Goal: Task Accomplishment & Management: Manage account settings

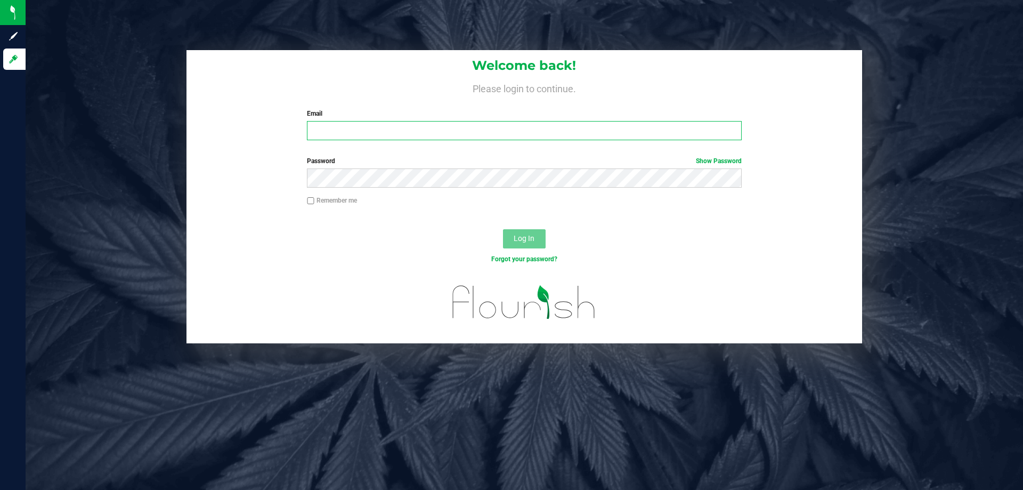
click at [369, 138] on input "Email" at bounding box center [524, 130] width 434 height 19
type input "[EMAIL_ADDRESS][DOMAIN_NAME]"
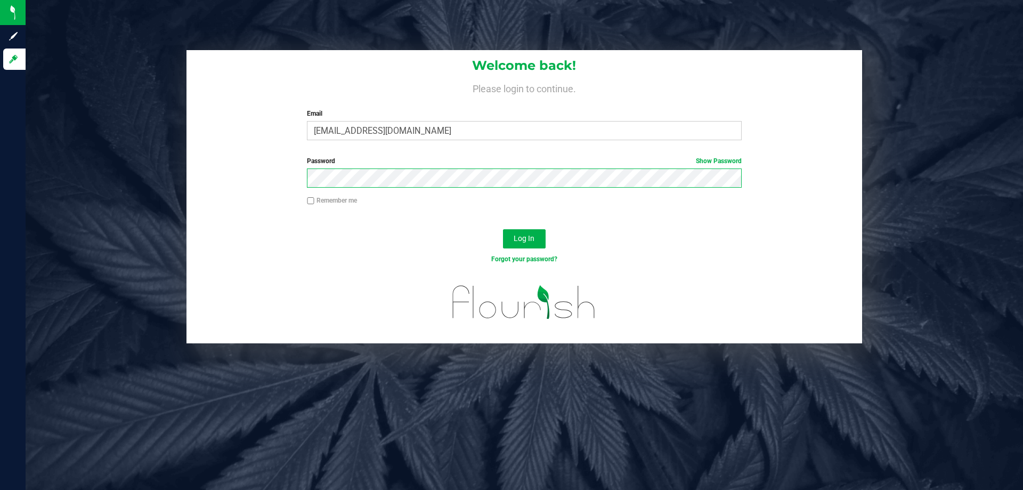
click at [503, 229] on button "Log In" at bounding box center [524, 238] width 43 height 19
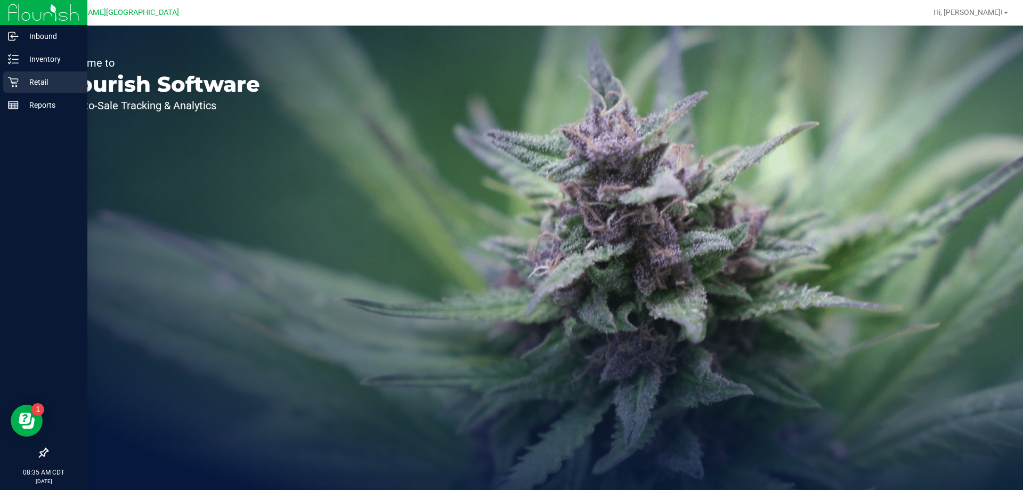
click at [25, 80] on p "Retail" at bounding box center [51, 82] width 64 height 13
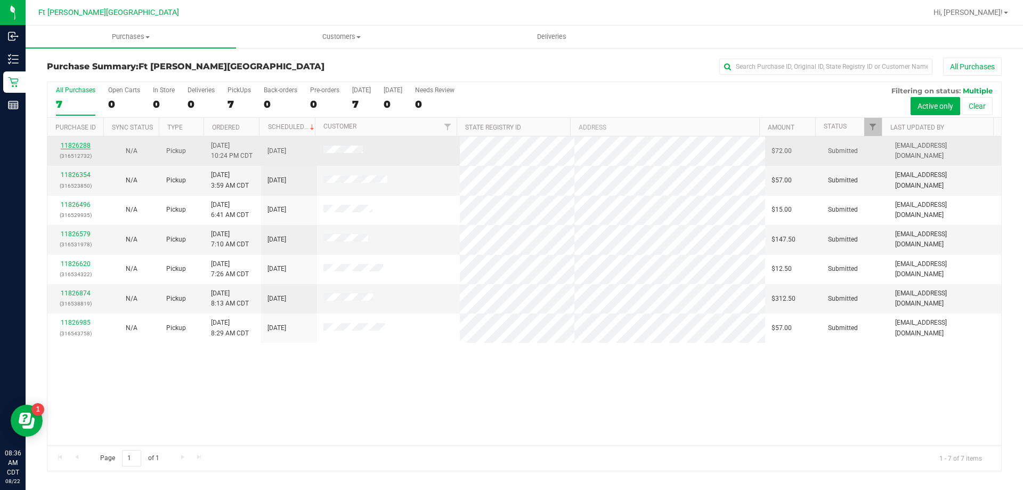
click at [71, 144] on link "11826288" at bounding box center [76, 145] width 30 height 7
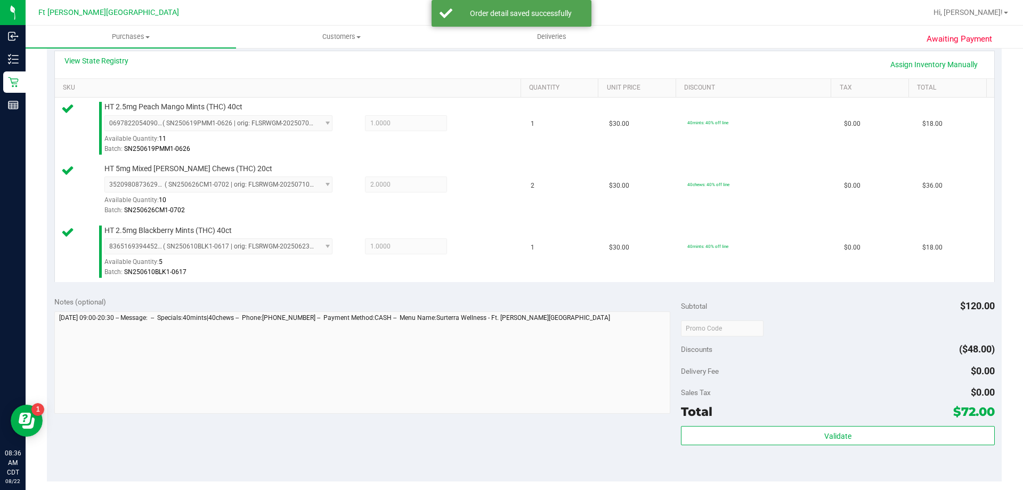
scroll to position [426, 0]
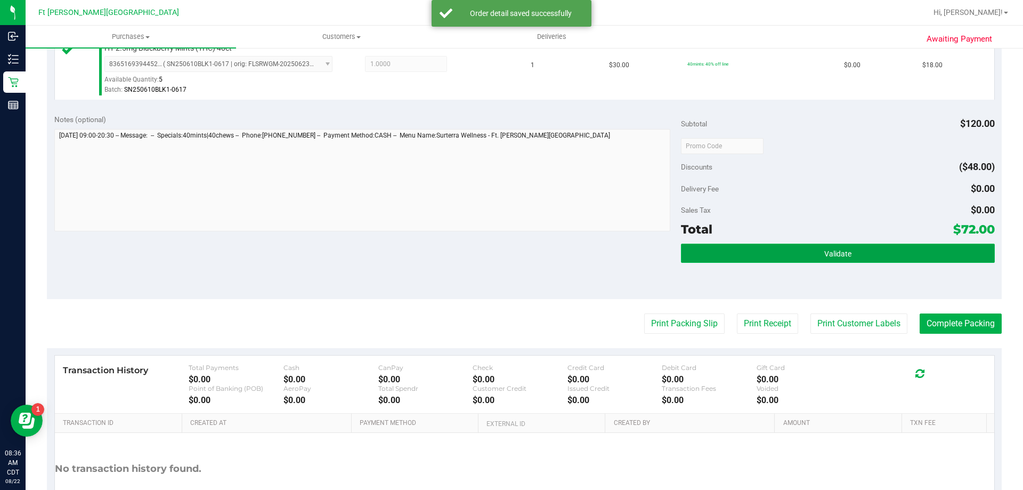
click at [767, 258] on button "Validate" at bounding box center [837, 252] width 313 height 19
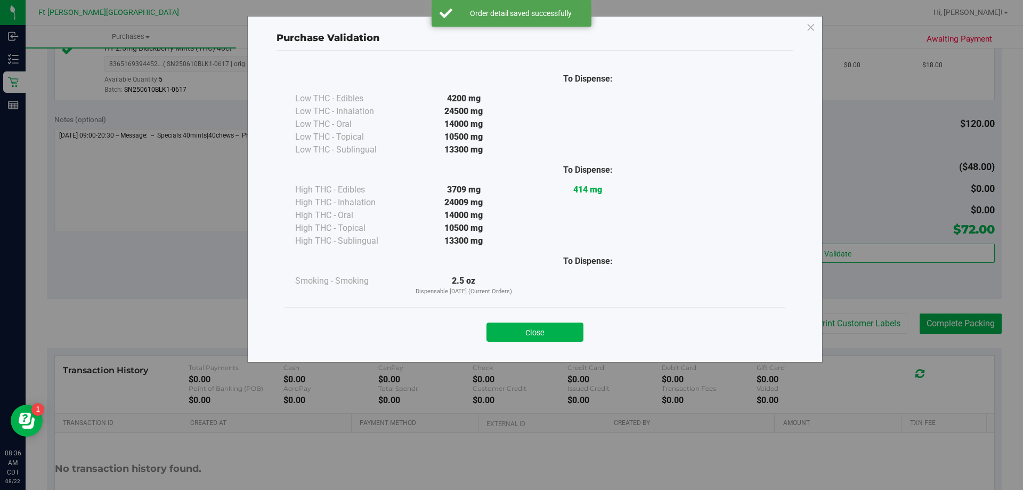
click at [540, 321] on div "Close" at bounding box center [534, 328] width 485 height 27
click at [556, 335] on button "Close" at bounding box center [534, 331] width 97 height 19
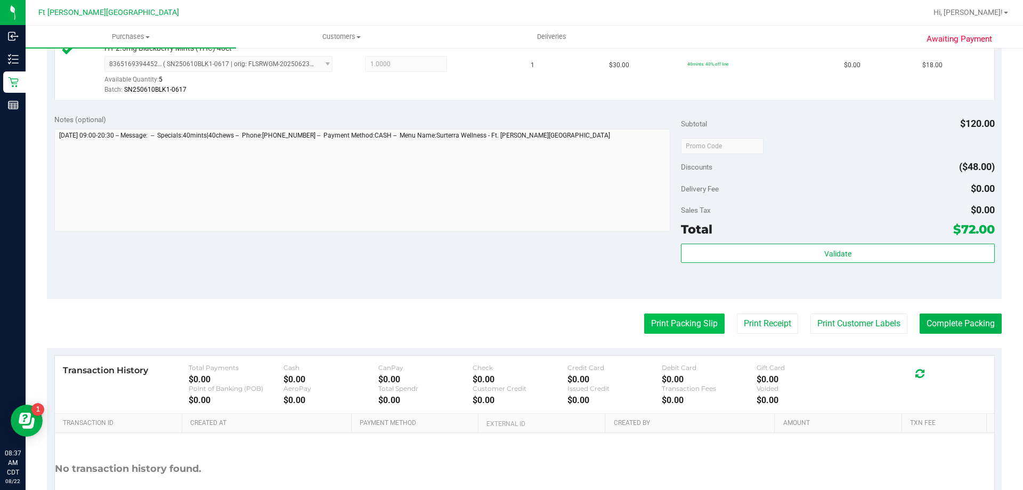
click at [665, 320] on button "Print Packing Slip" at bounding box center [684, 323] width 80 height 20
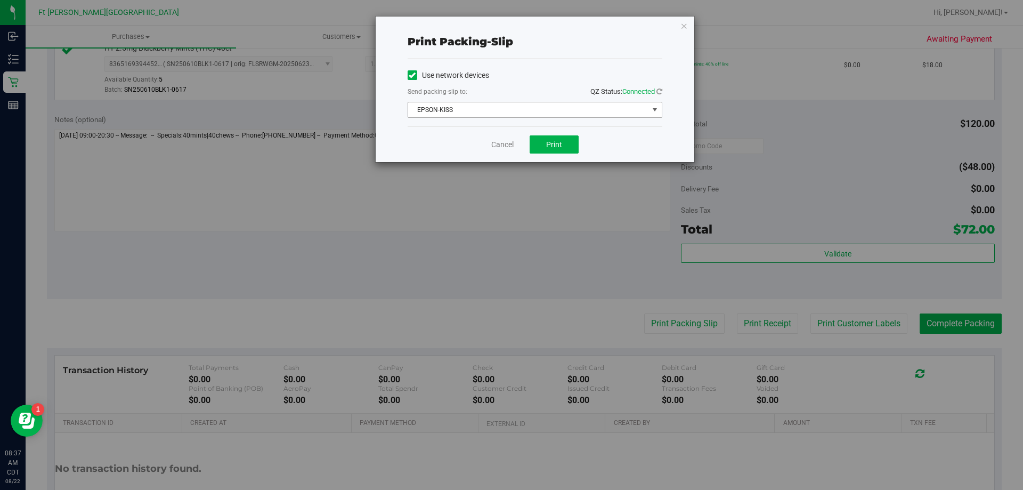
click at [480, 105] on span "EPSON-KISS" at bounding box center [528, 109] width 240 height 15
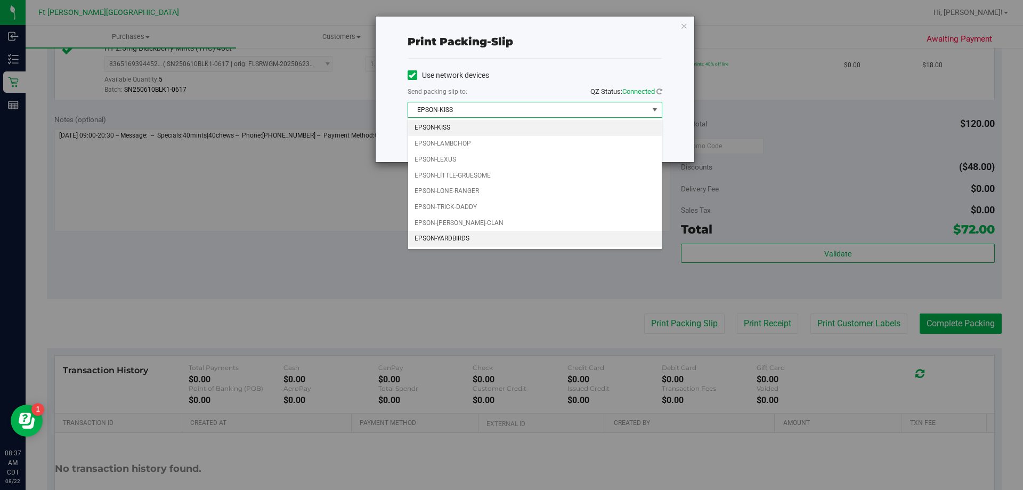
click at [448, 236] on li "EPSON-YARDBIRDS" at bounding box center [535, 239] width 254 height 16
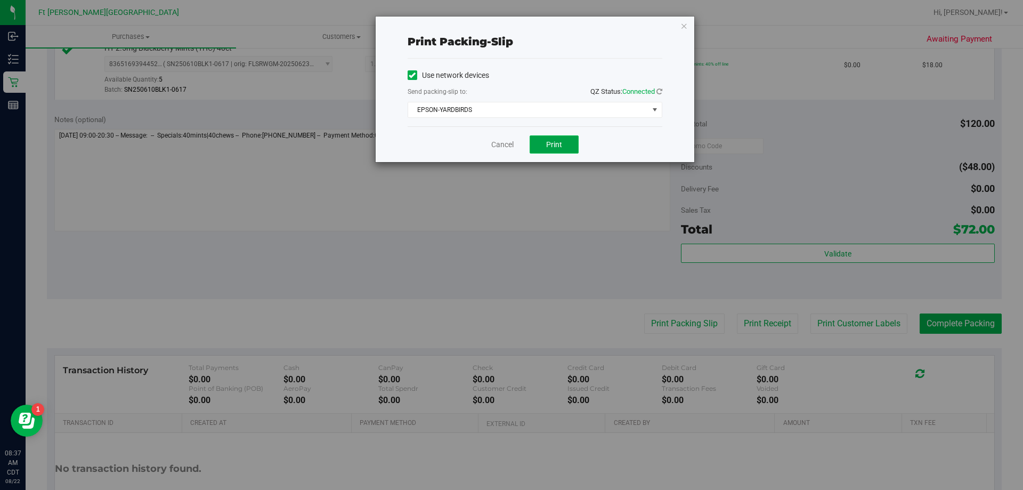
click at [568, 140] on button "Print" at bounding box center [553, 144] width 49 height 18
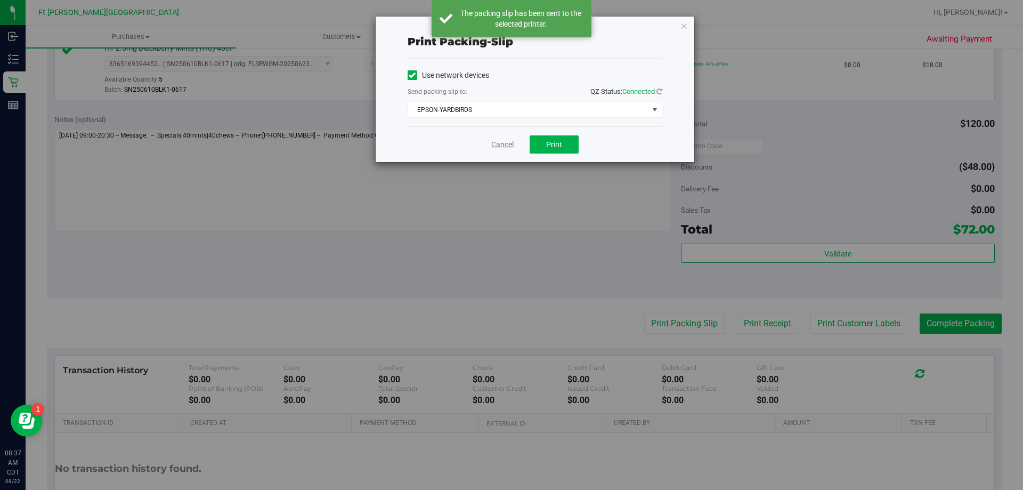
click at [493, 144] on link "Cancel" at bounding box center [502, 144] width 22 height 11
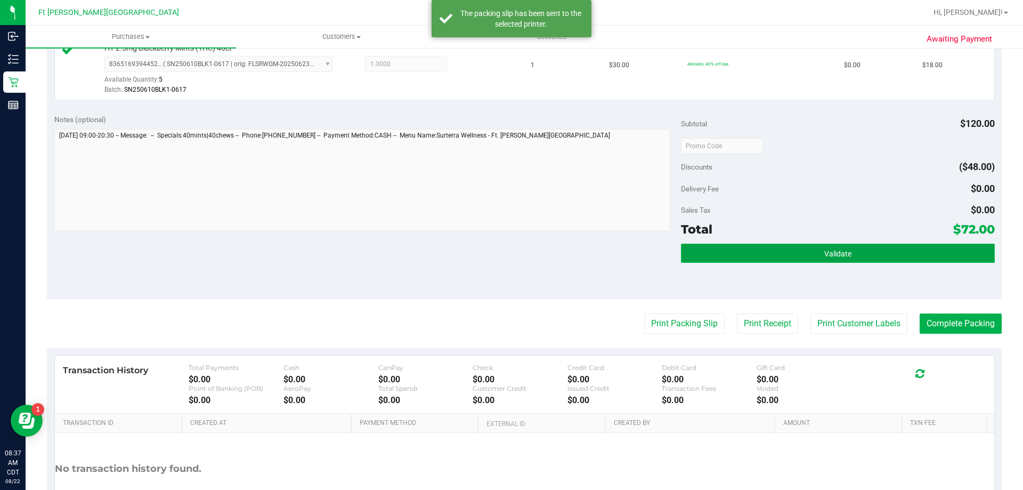
click at [790, 247] on button "Validate" at bounding box center [837, 252] width 313 height 19
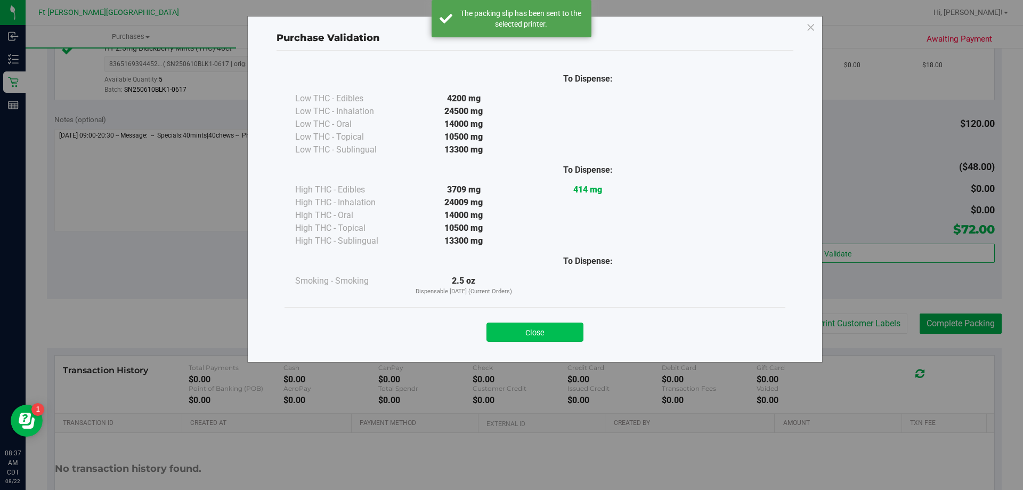
click at [557, 337] on button "Close" at bounding box center [534, 331] width 97 height 19
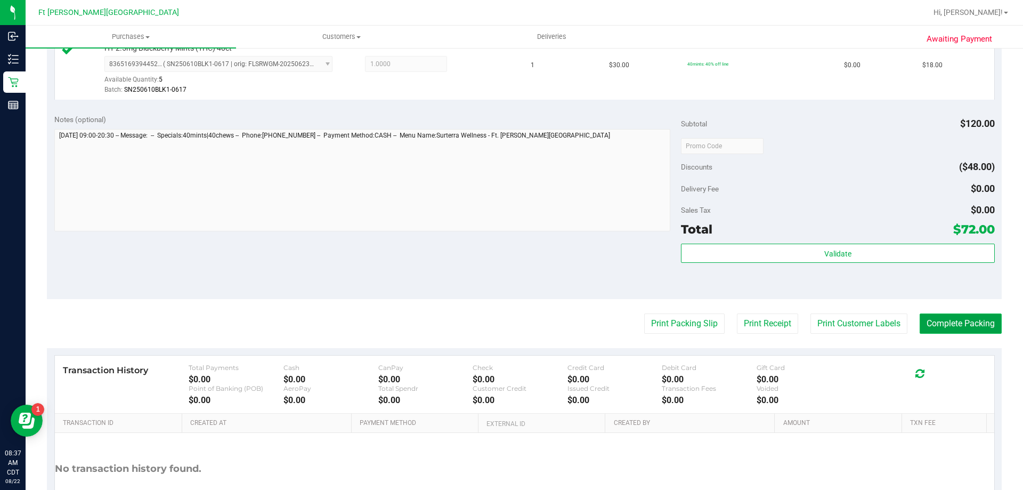
click at [931, 327] on button "Complete Packing" at bounding box center [960, 323] width 82 height 20
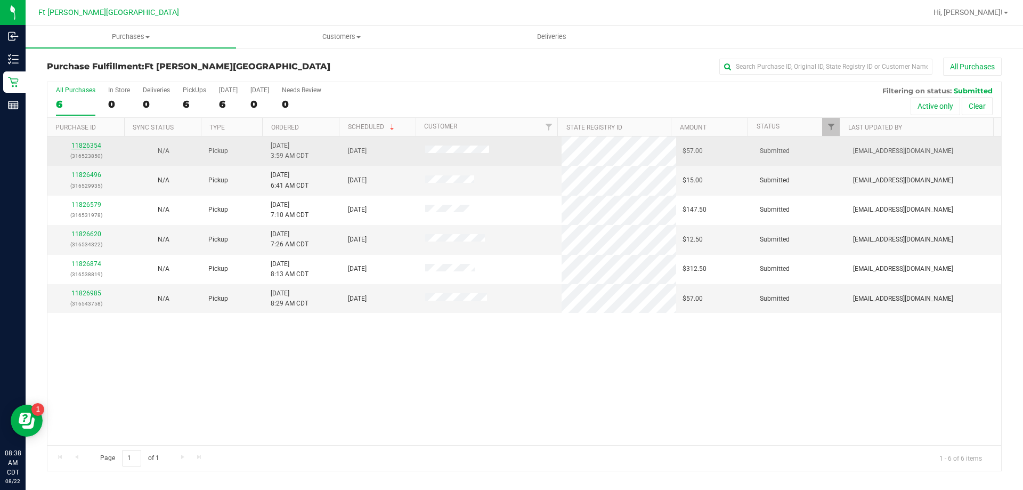
click at [89, 144] on link "11826354" at bounding box center [86, 145] width 30 height 7
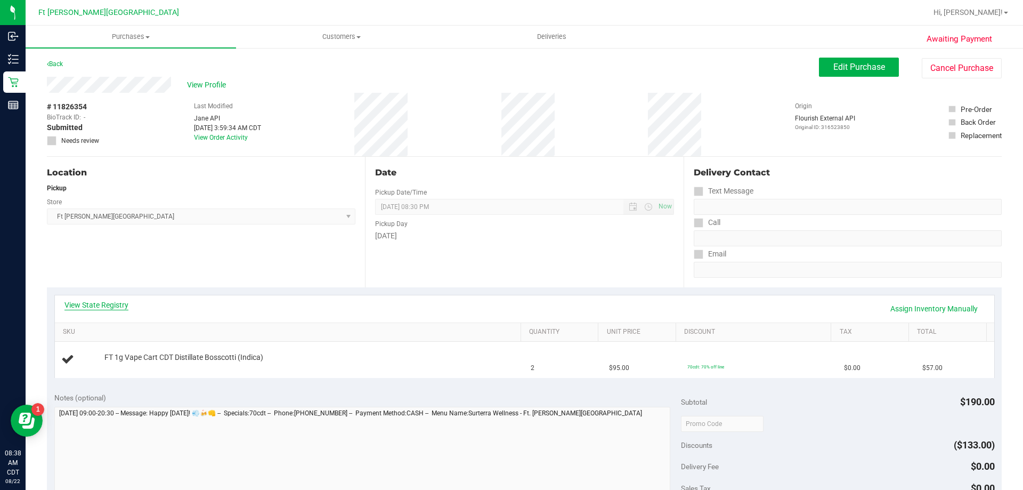
click at [113, 305] on link "View State Registry" at bounding box center [96, 304] width 64 height 11
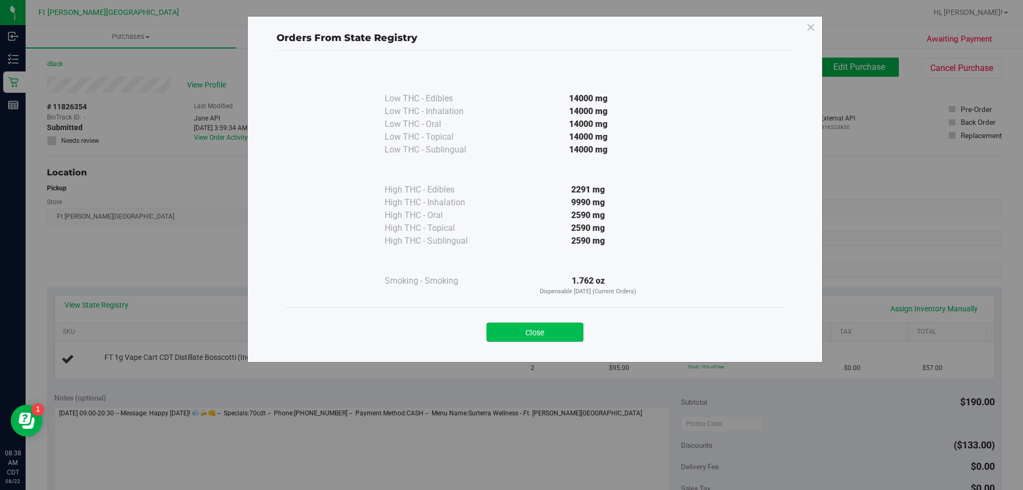
click at [554, 337] on button "Close" at bounding box center [534, 331] width 97 height 19
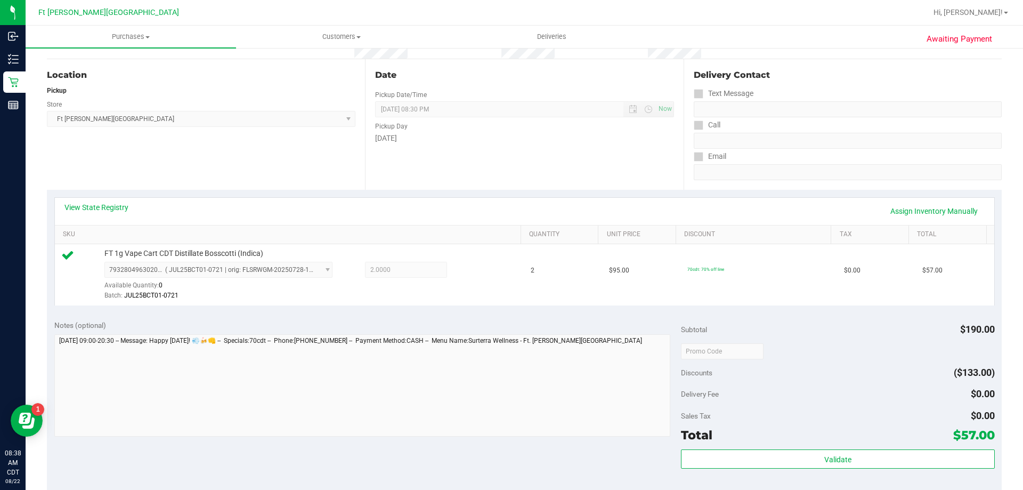
scroll to position [107, 0]
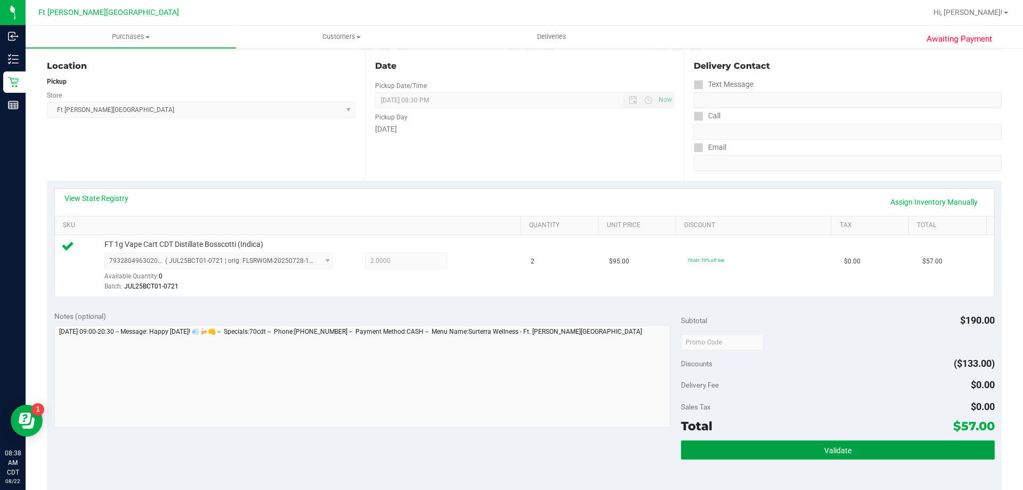
click at [805, 444] on button "Validate" at bounding box center [837, 449] width 313 height 19
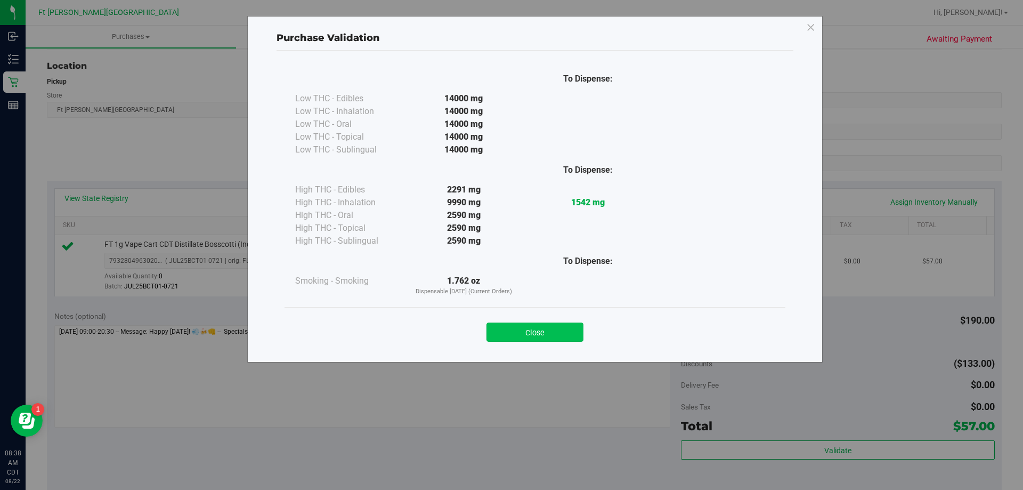
click at [549, 333] on button "Close" at bounding box center [534, 331] width 97 height 19
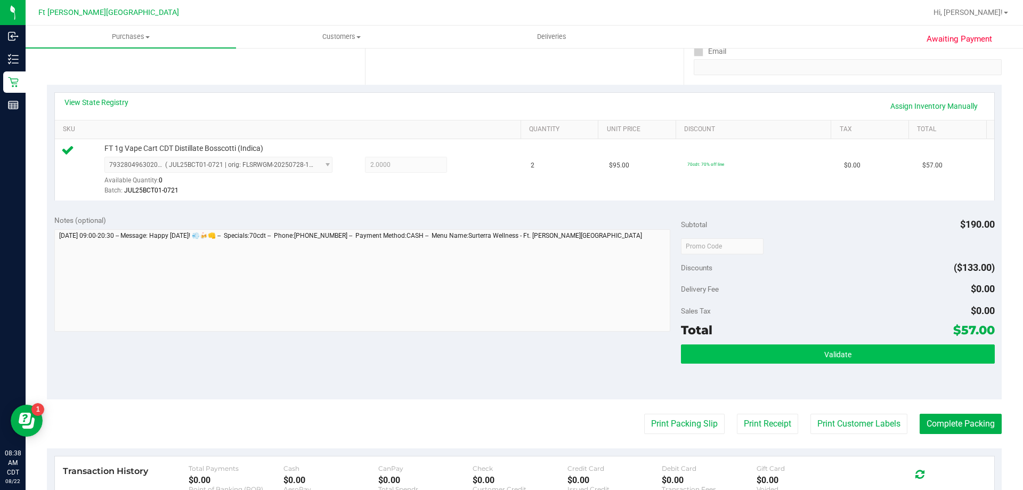
scroll to position [213, 0]
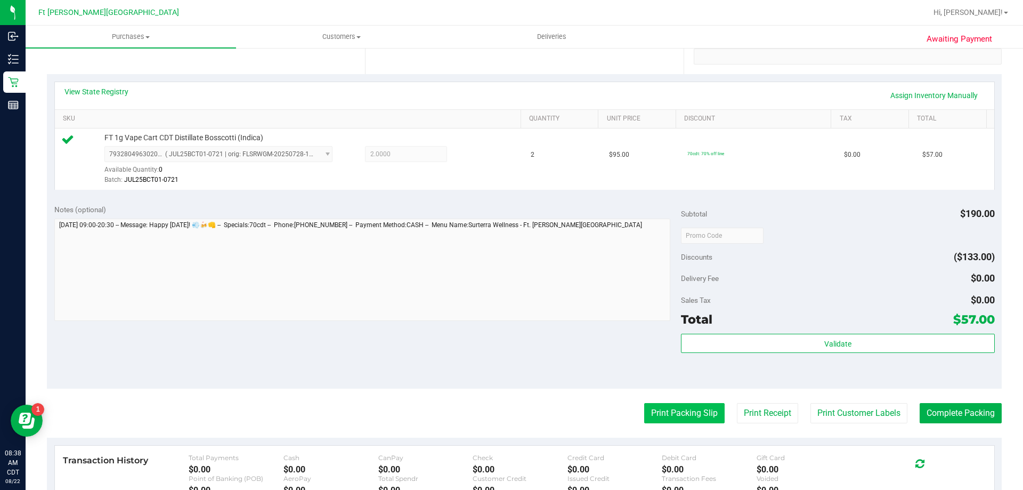
click at [644, 411] on button "Print Packing Slip" at bounding box center [684, 413] width 80 height 20
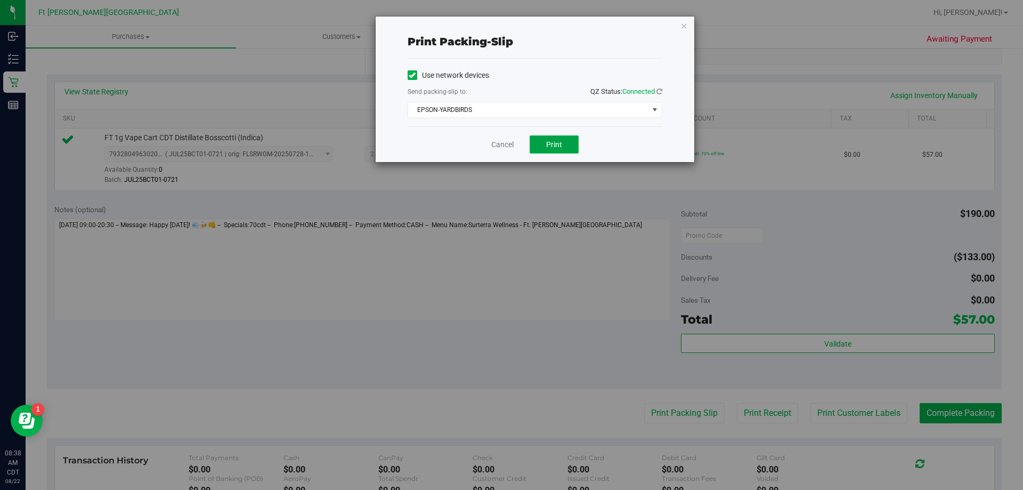
click at [545, 137] on button "Print" at bounding box center [553, 144] width 49 height 18
click at [493, 141] on link "Cancel" at bounding box center [502, 144] width 22 height 11
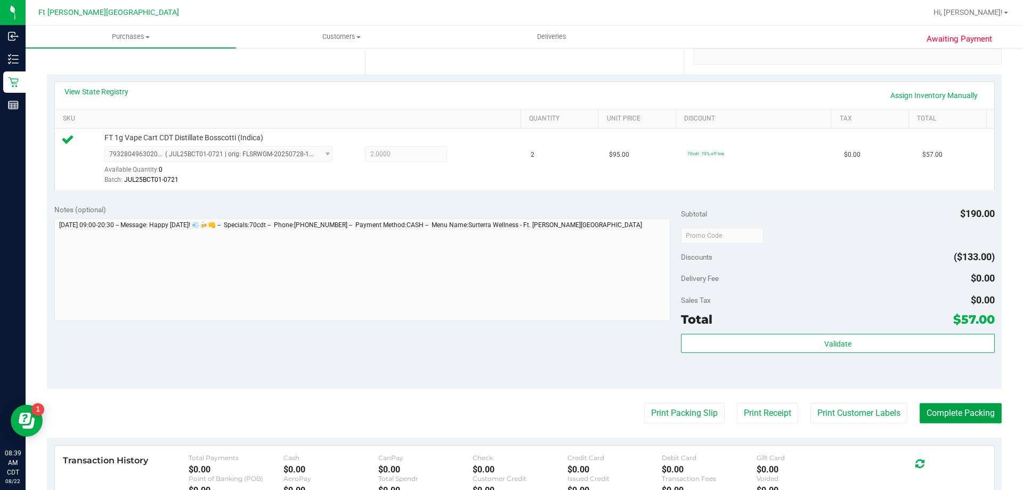
click at [962, 412] on button "Complete Packing" at bounding box center [960, 413] width 82 height 20
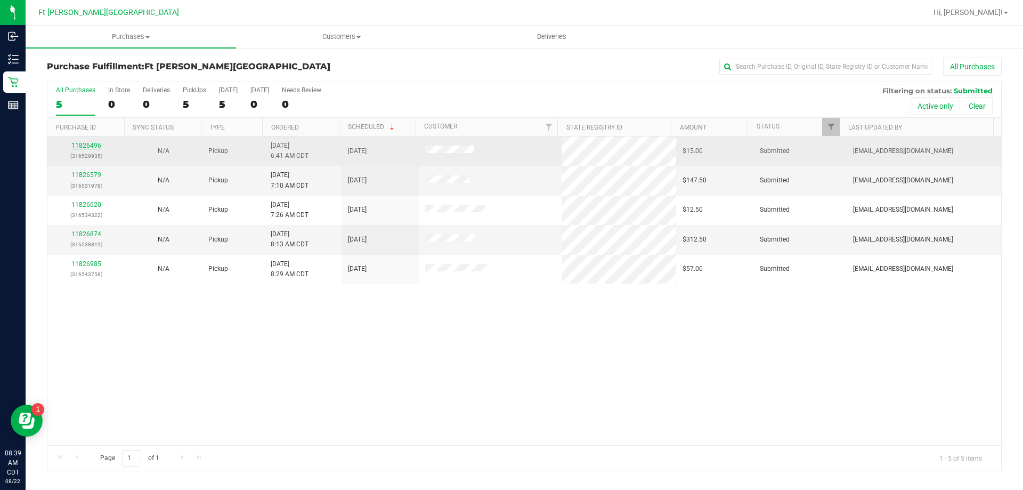
click at [89, 147] on link "11826496" at bounding box center [86, 145] width 30 height 7
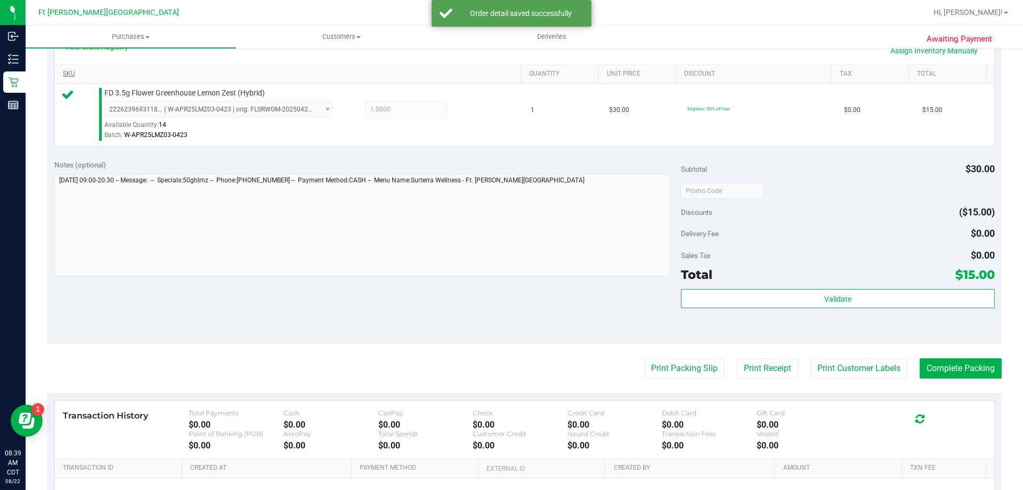
scroll to position [107, 0]
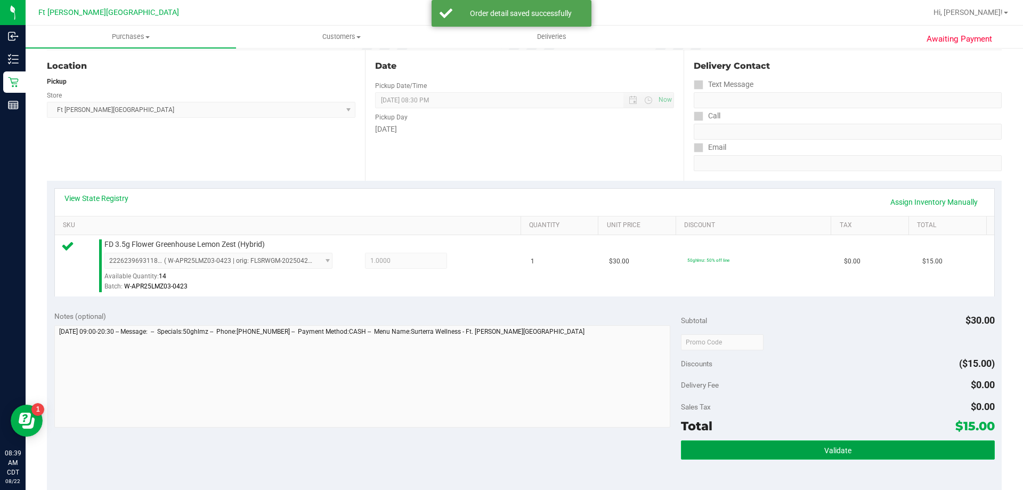
click at [792, 450] on button "Validate" at bounding box center [837, 449] width 313 height 19
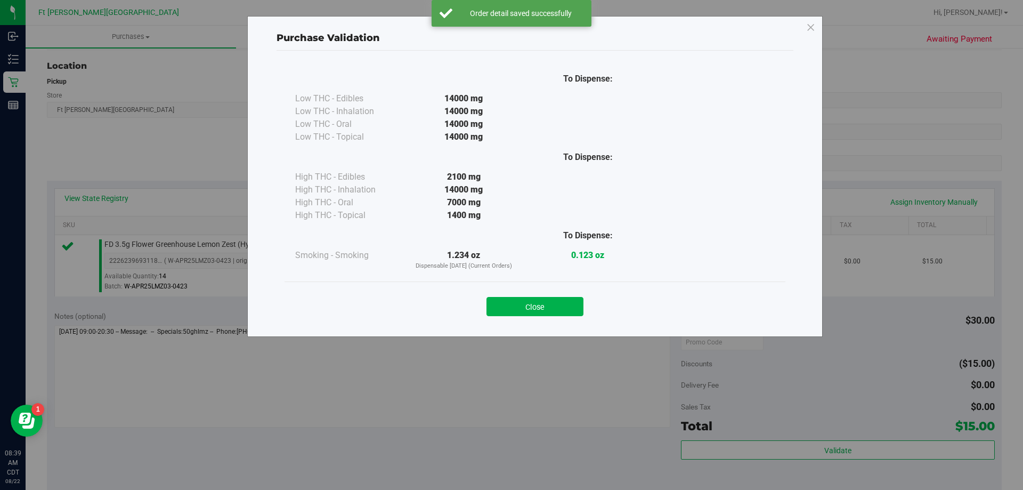
click at [512, 294] on div "Close" at bounding box center [534, 303] width 485 height 27
click at [519, 306] on button "Close" at bounding box center [534, 306] width 97 height 19
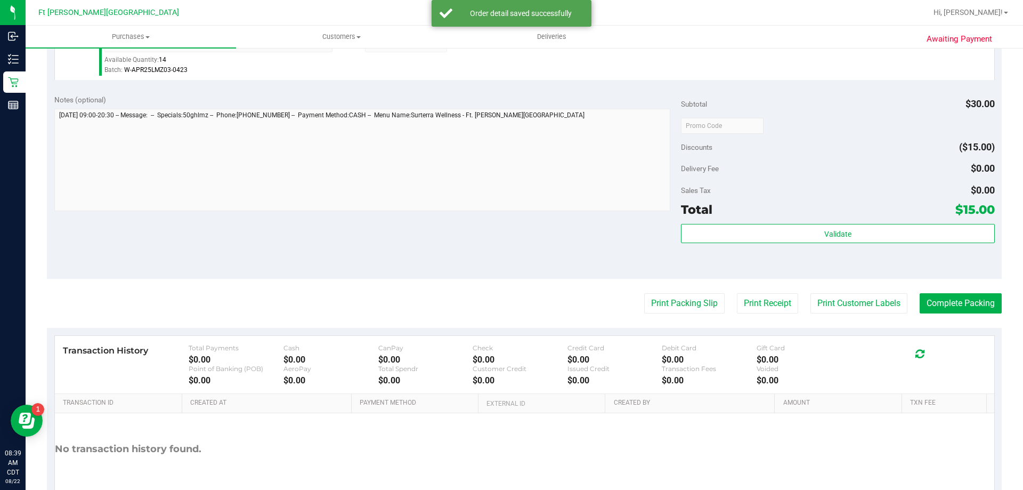
scroll to position [381, 0]
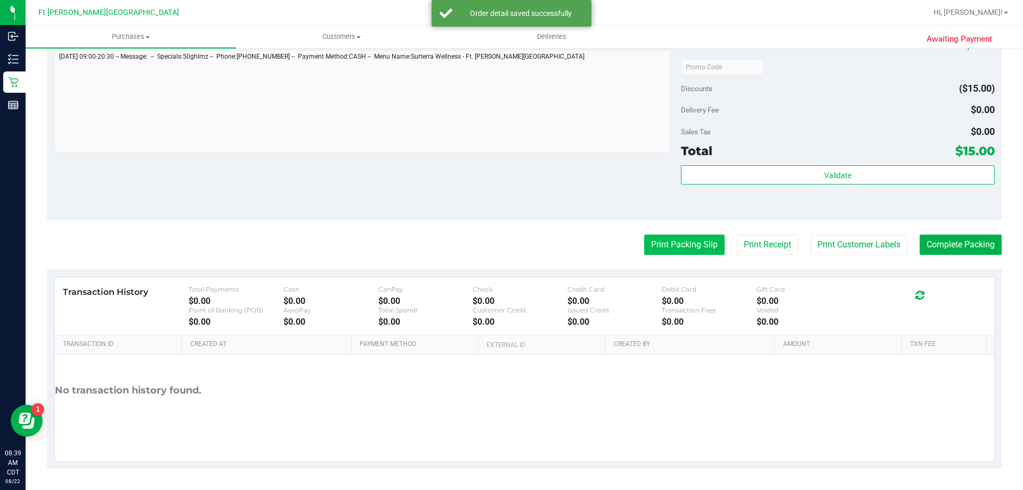
click at [676, 243] on button "Print Packing Slip" at bounding box center [684, 244] width 80 height 20
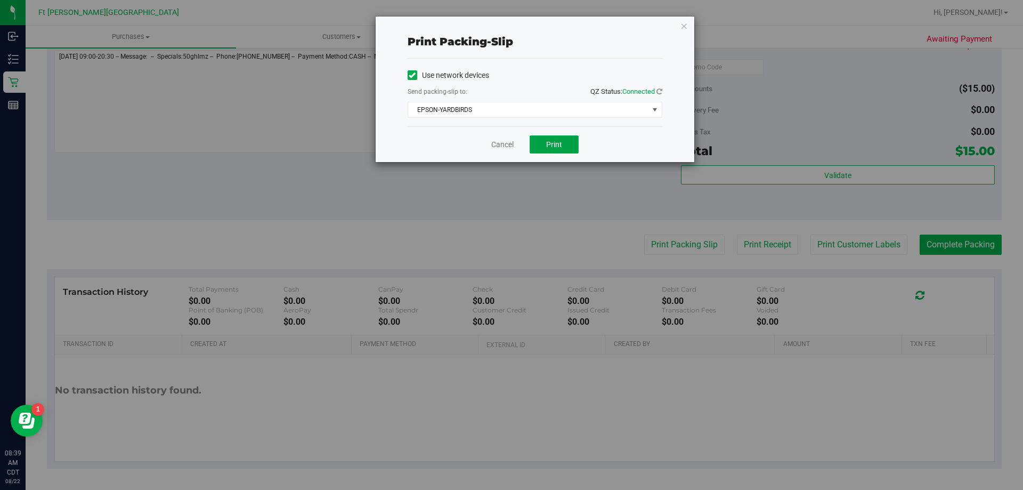
click at [564, 146] on button "Print" at bounding box center [553, 144] width 49 height 18
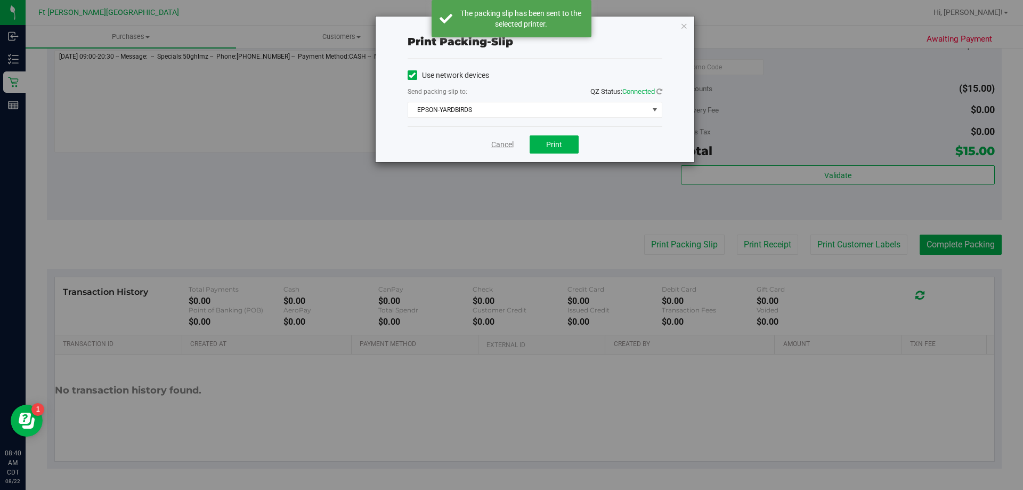
click at [506, 144] on link "Cancel" at bounding box center [502, 144] width 22 height 11
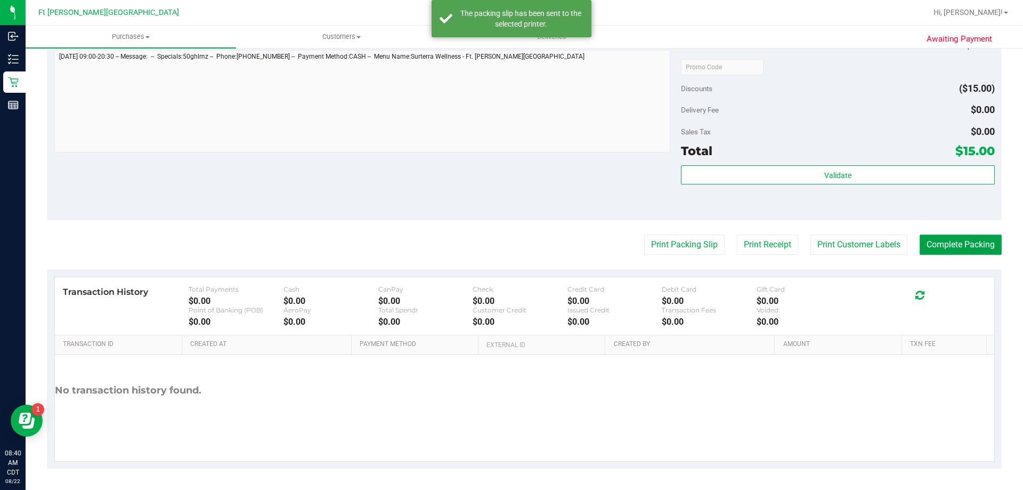
click at [963, 239] on button "Complete Packing" at bounding box center [960, 244] width 82 height 20
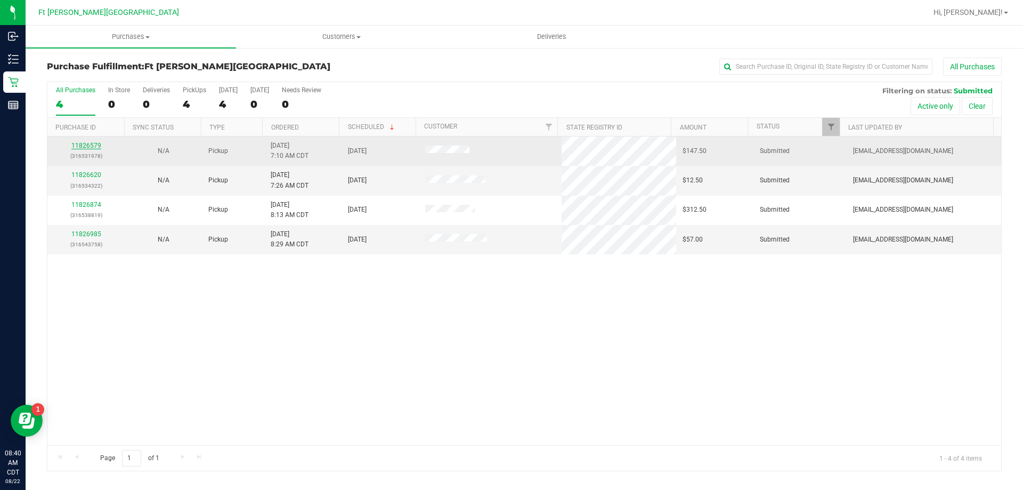
click at [84, 142] on link "11826579" at bounding box center [86, 145] width 30 height 7
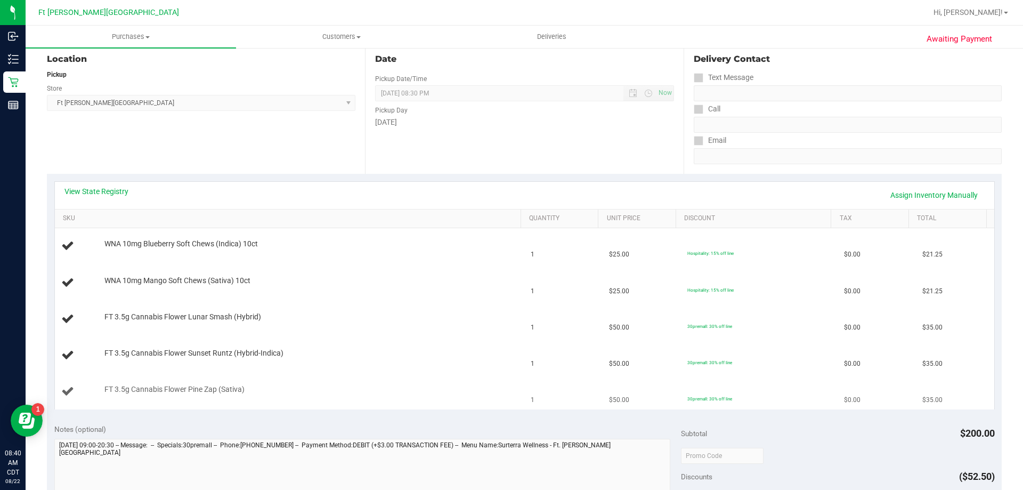
scroll to position [160, 0]
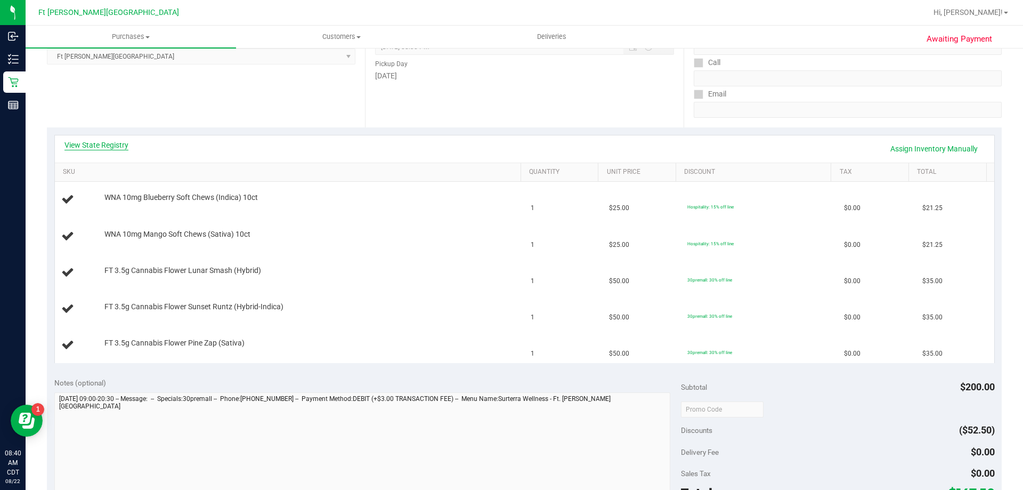
click at [115, 148] on link "View State Registry" at bounding box center [96, 145] width 64 height 11
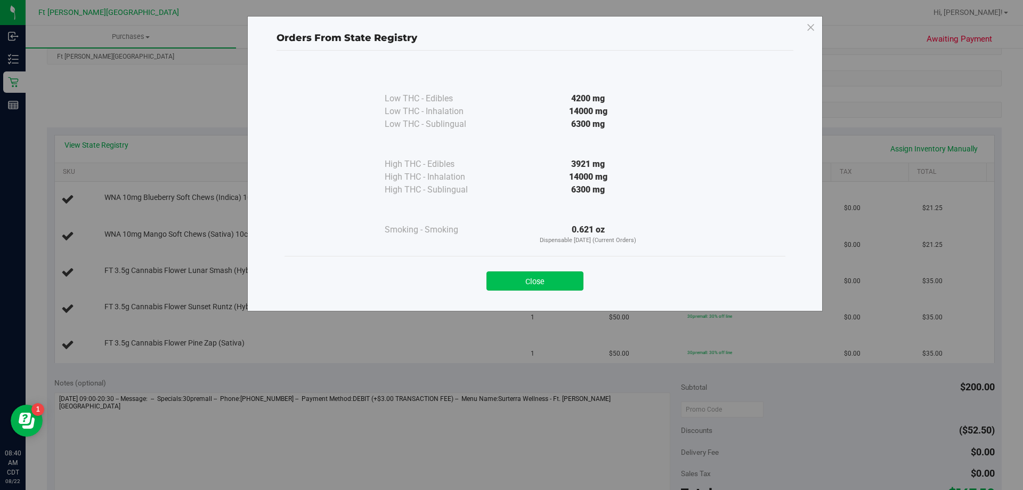
click at [550, 282] on button "Close" at bounding box center [534, 280] width 97 height 19
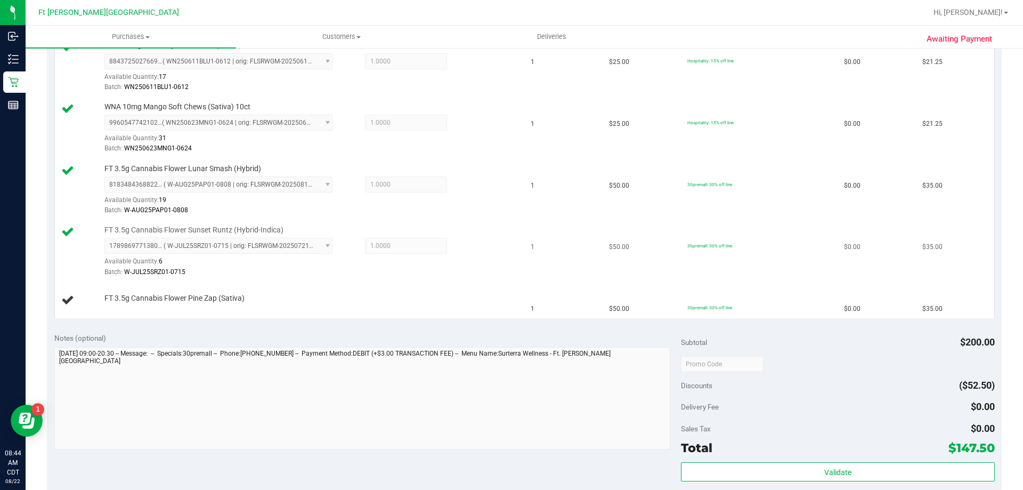
scroll to position [266, 0]
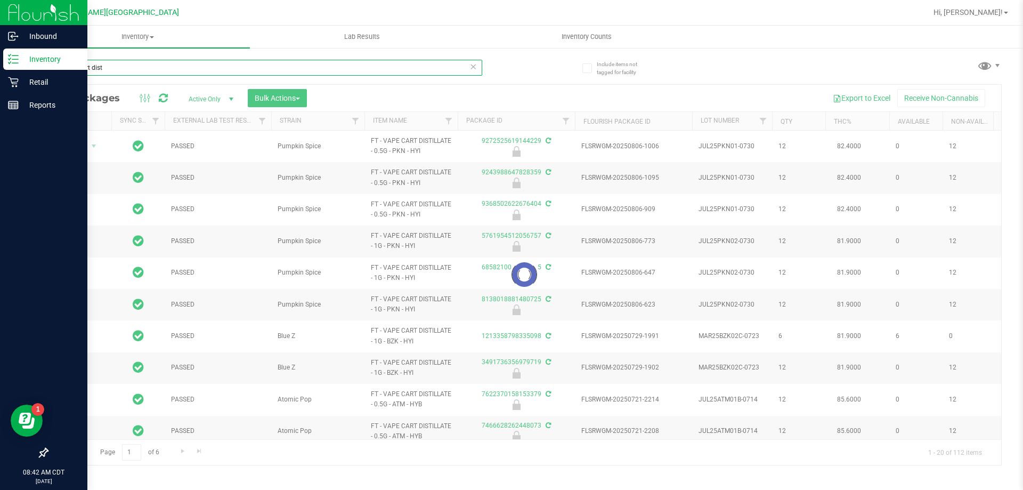
drag, startPoint x: 144, startPoint y: 70, endPoint x: 10, endPoint y: 141, distance: 152.5
click at [0, 89] on div "Inbound Inventory Retail Reports 08:42 AM CDT 08/22/2025 08/22 Ft Walton Beach …" at bounding box center [511, 245] width 1023 height 490
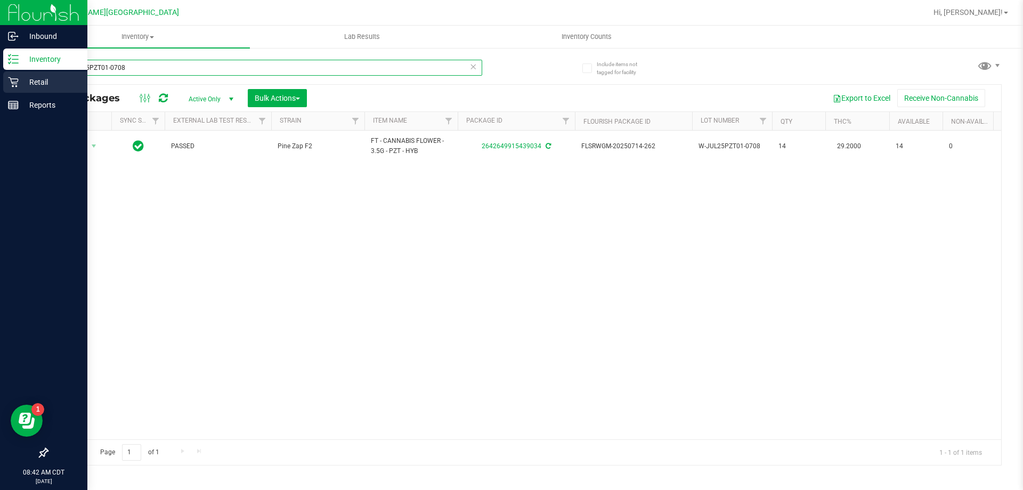
drag, startPoint x: 143, startPoint y: 70, endPoint x: 0, endPoint y: 81, distance: 143.8
click at [0, 81] on div "Inbound Inventory Retail Reports 08:42 AM CDT 08/22/2025 08/22 Ft Walton Beach …" at bounding box center [511, 245] width 1023 height 490
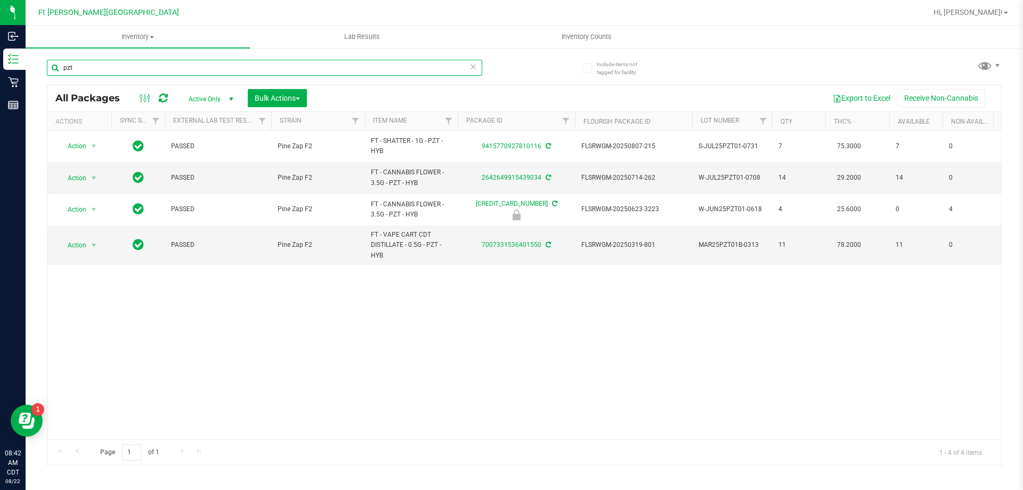
type input "pzt"
click at [88, 178] on span "select" at bounding box center [93, 177] width 13 height 15
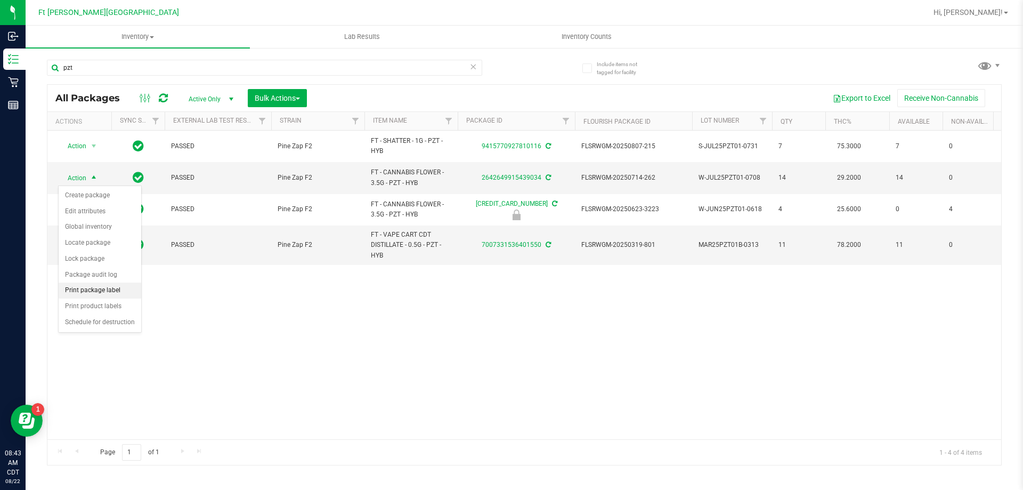
click at [112, 289] on li "Print package label" at bounding box center [100, 290] width 83 height 16
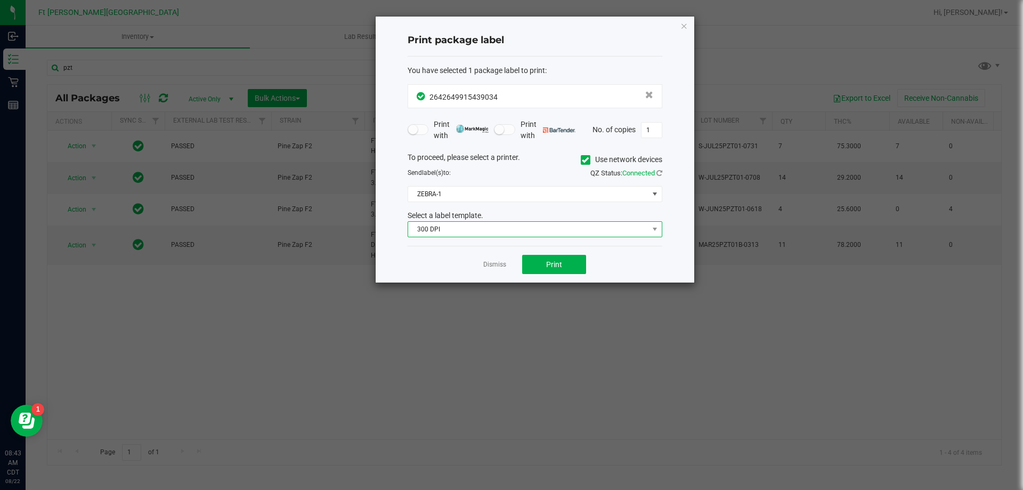
click at [472, 230] on span "300 DPI" at bounding box center [528, 229] width 240 height 15
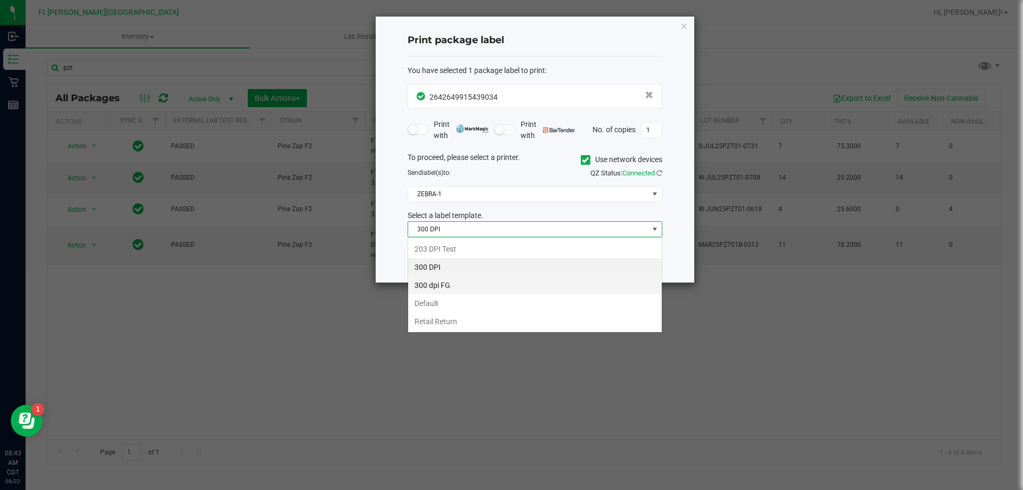
scroll to position [16, 255]
click at [441, 249] on li "203 DPI Test" at bounding box center [535, 249] width 254 height 18
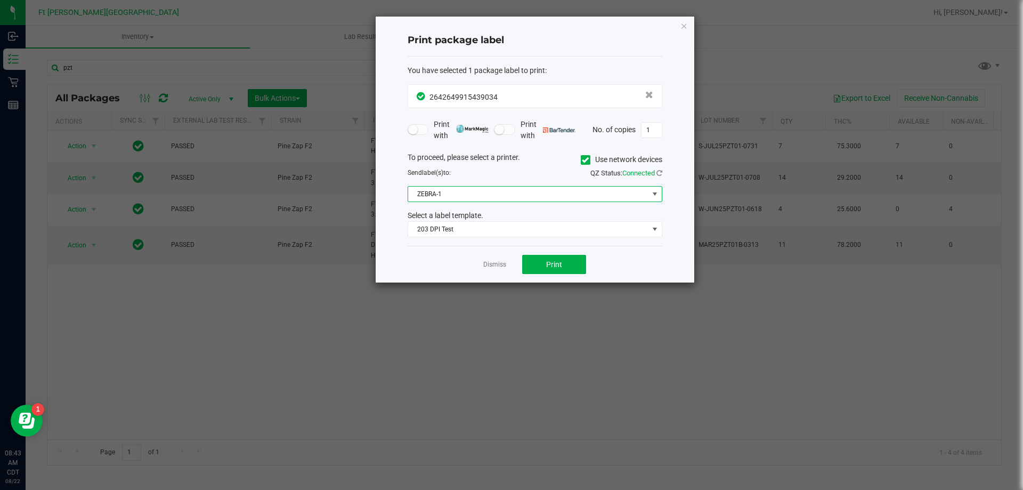
click at [436, 199] on span "ZEBRA-1" at bounding box center [528, 193] width 240 height 15
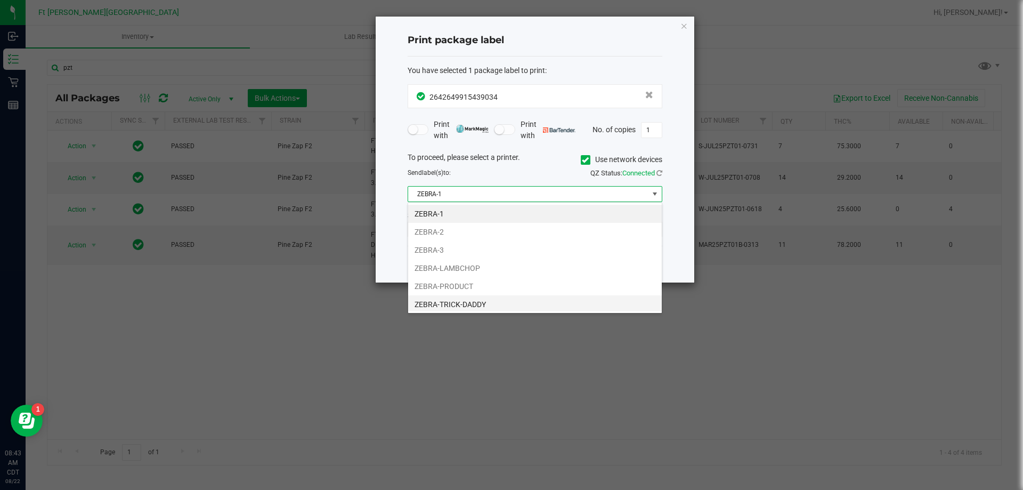
scroll to position [20, 0]
click at [459, 304] on li "ZEBRA-YARDBIRDS" at bounding box center [535, 302] width 254 height 18
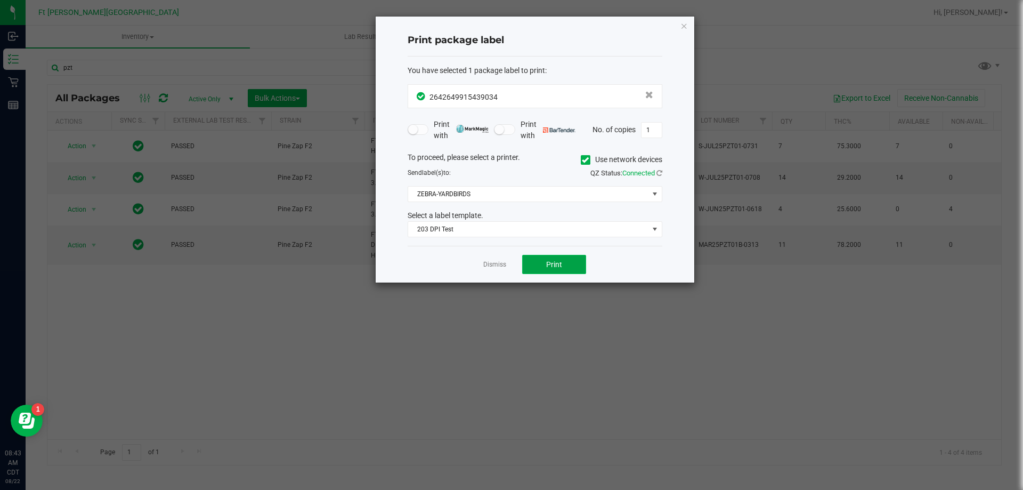
click at [557, 265] on span "Print" at bounding box center [554, 264] width 16 height 9
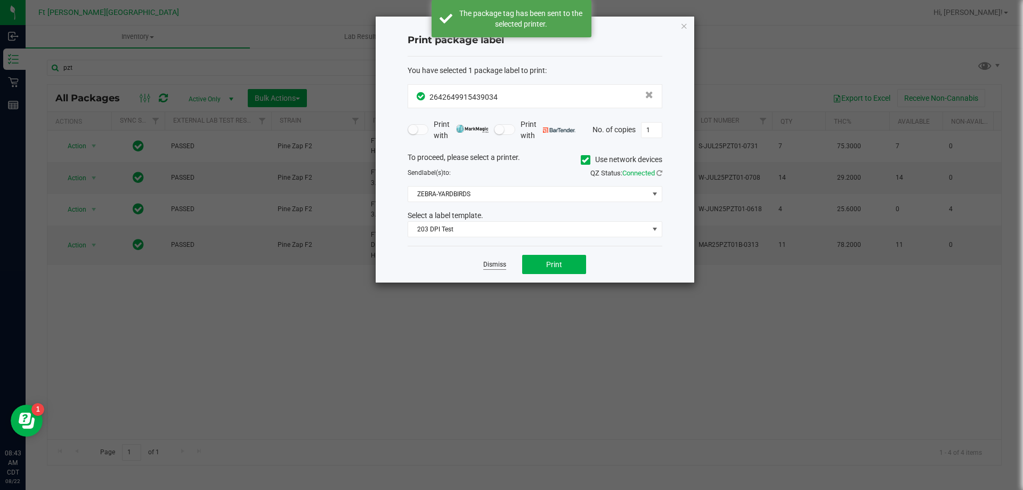
click at [492, 266] on link "Dismiss" at bounding box center [494, 264] width 23 height 9
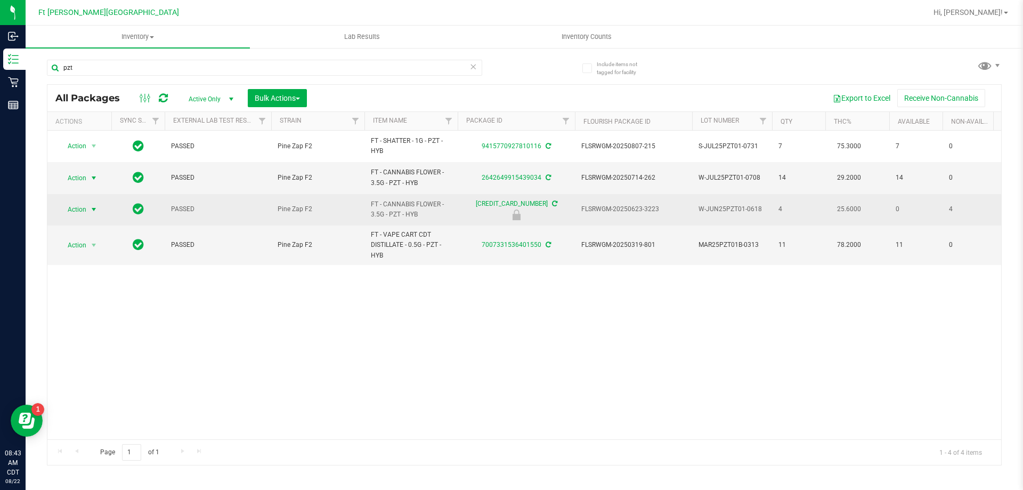
click at [83, 207] on span "Action" at bounding box center [72, 209] width 29 height 15
click at [89, 211] on span "select" at bounding box center [93, 209] width 13 height 15
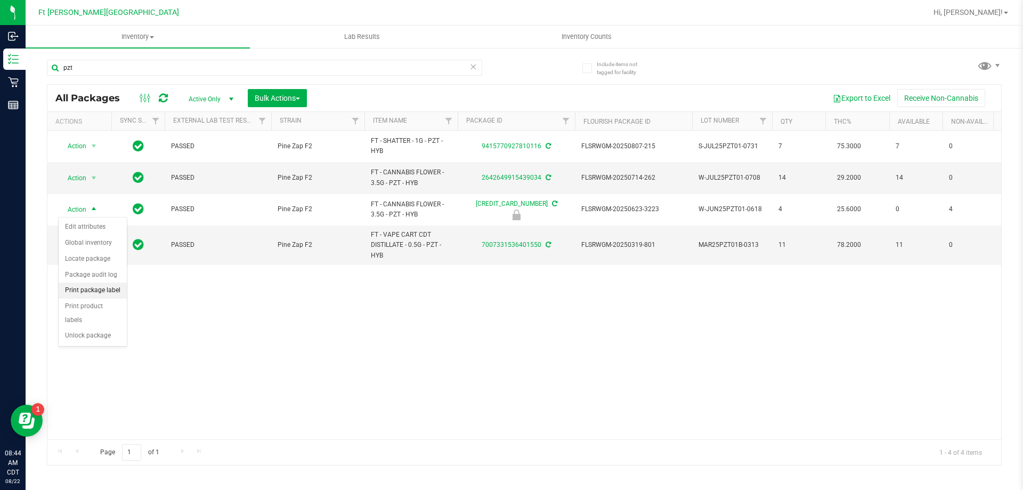
click at [93, 290] on li "Print package label" at bounding box center [93, 290] width 68 height 16
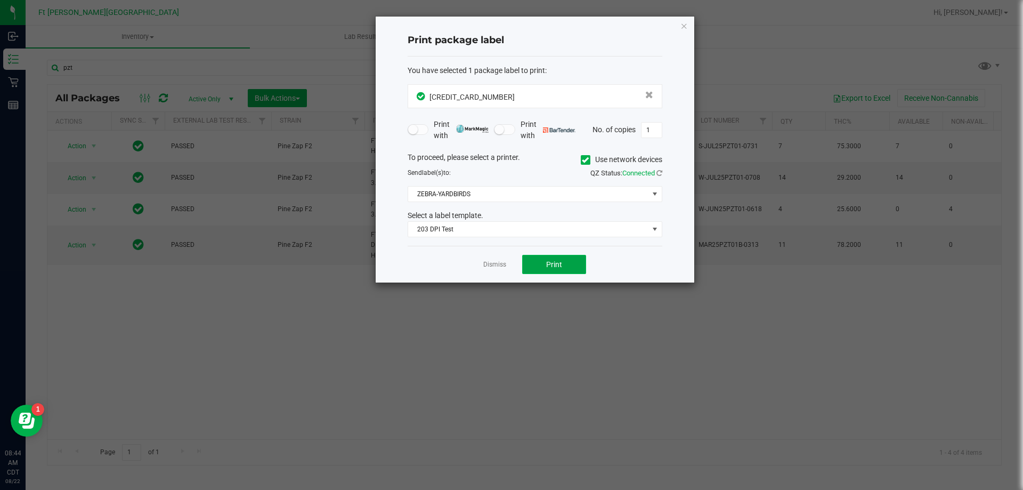
click at [546, 264] on button "Print" at bounding box center [554, 264] width 64 height 19
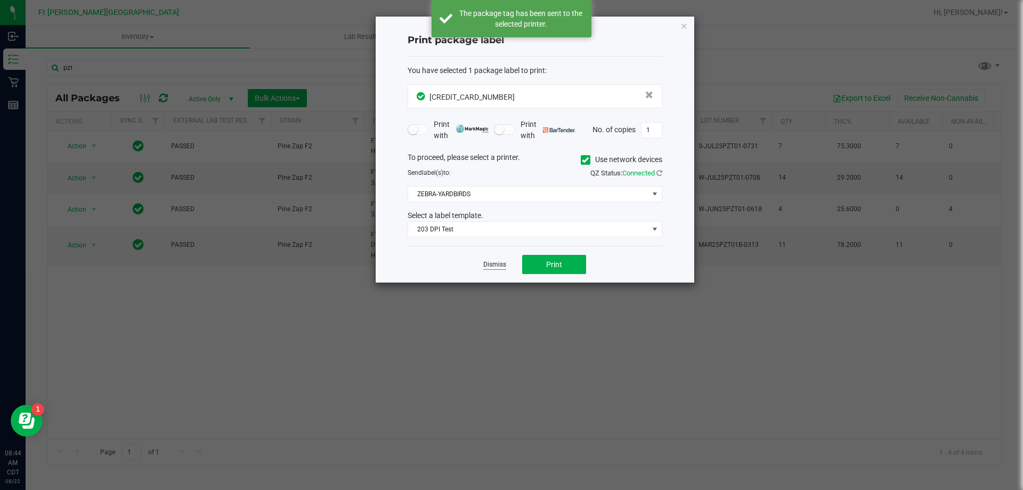
click at [503, 264] on link "Dismiss" at bounding box center [494, 264] width 23 height 9
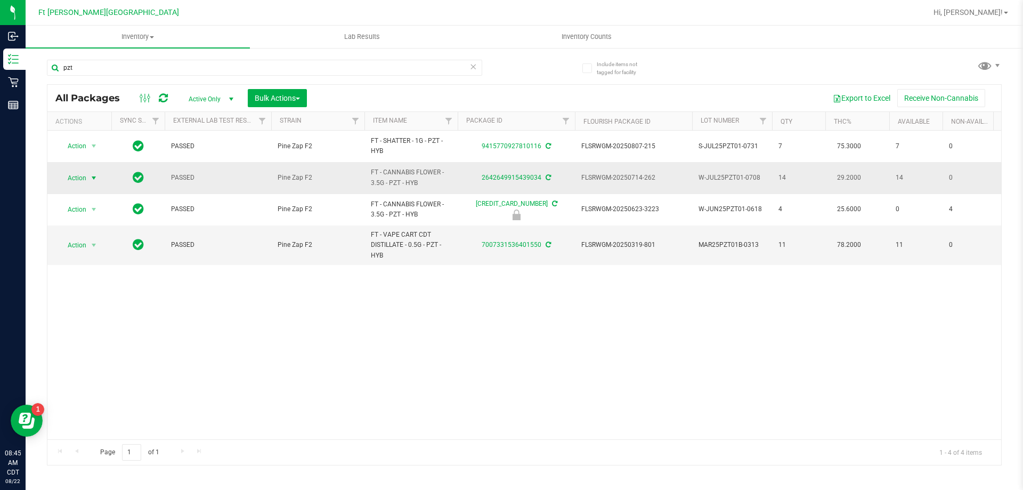
click at [92, 177] on span "select" at bounding box center [93, 178] width 9 height 9
click at [86, 252] on li "Lock package" at bounding box center [100, 259] width 83 height 16
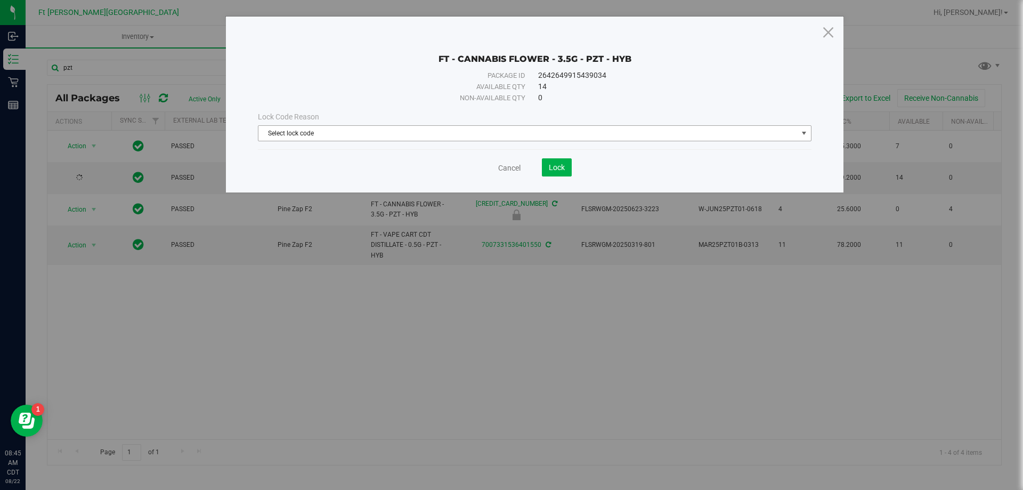
click at [312, 134] on span "Select lock code" at bounding box center [527, 133] width 539 height 15
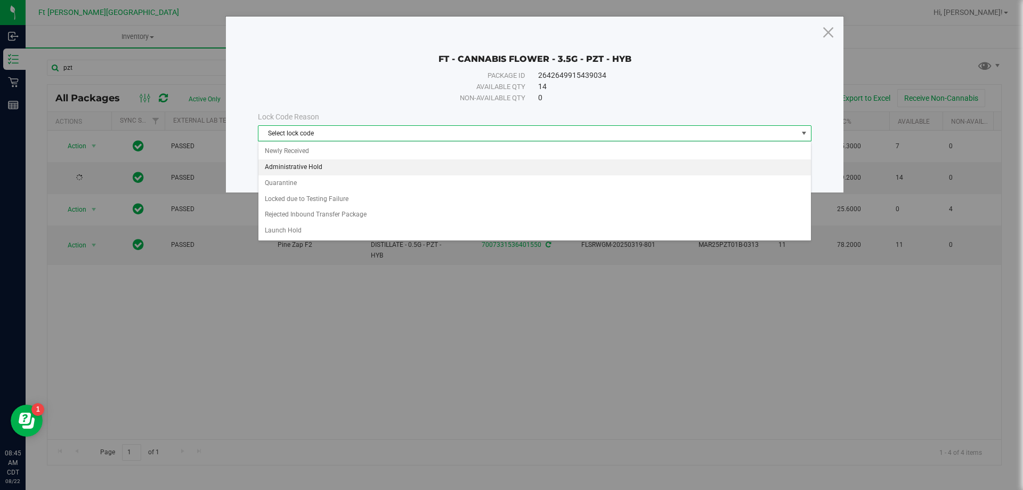
click at [300, 165] on li "Administrative Hold" at bounding box center [534, 167] width 552 height 16
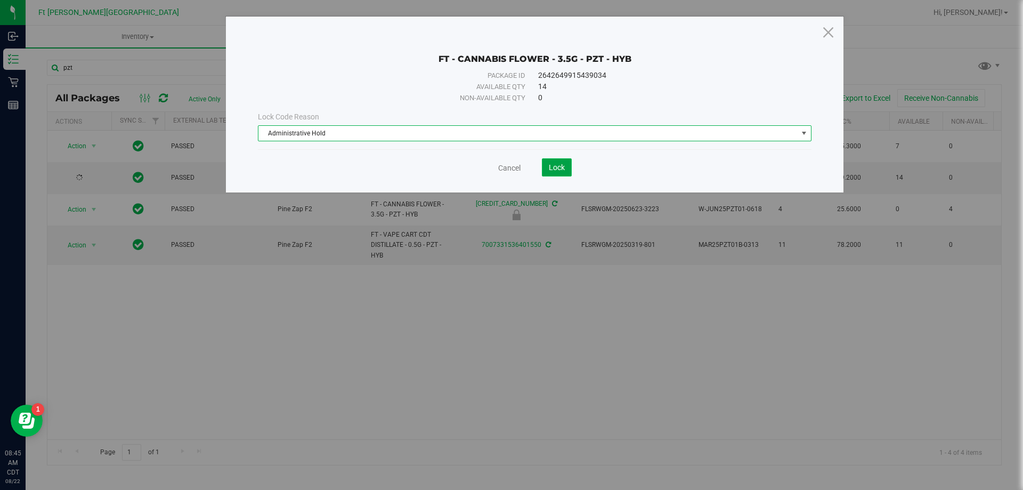
click at [558, 173] on button "Lock" at bounding box center [557, 167] width 30 height 18
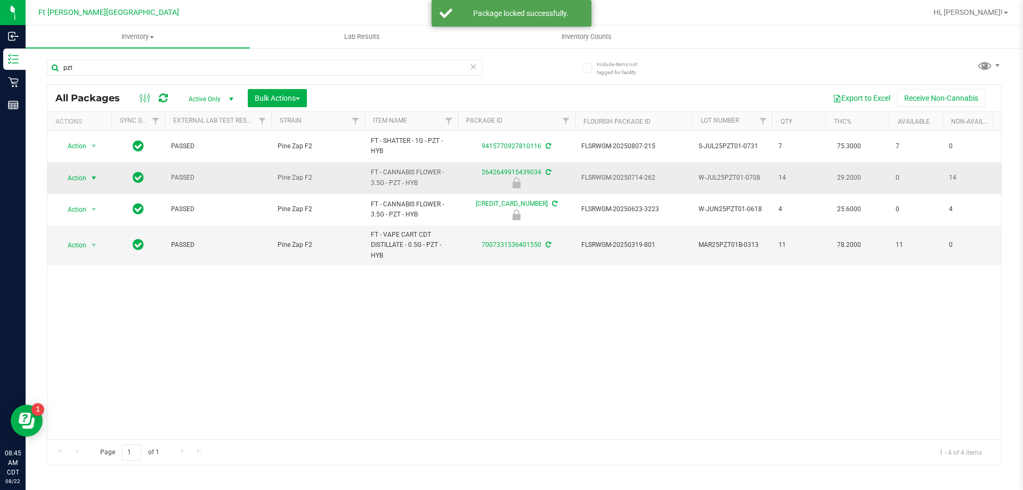
click at [93, 178] on span "select" at bounding box center [93, 178] width 9 height 9
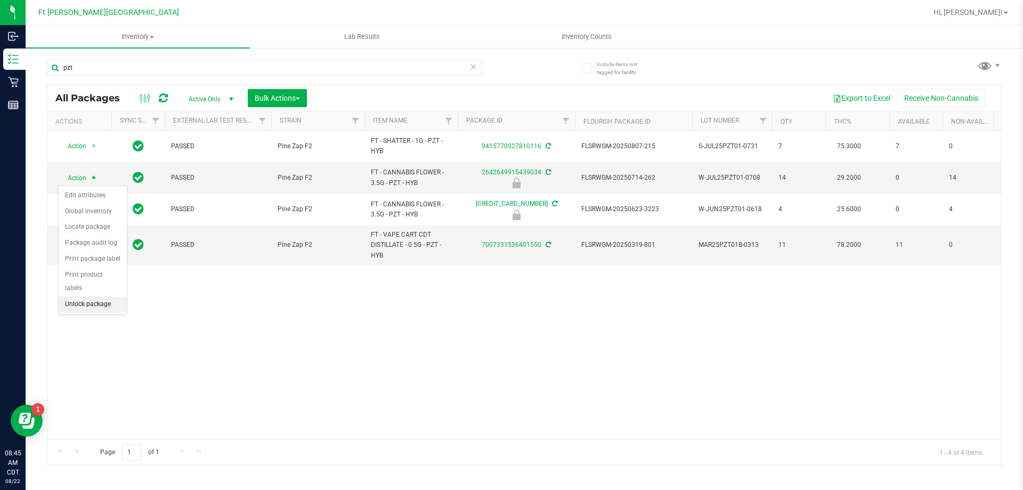
click at [98, 296] on li "Unlock package" at bounding box center [93, 304] width 68 height 16
drag, startPoint x: 525, startPoint y: 218, endPoint x: 247, endPoint y: 420, distance: 344.0
click at [247, 420] on div "Action Action Create package Edit attributes Global inventory Locate package Lo…" at bounding box center [523, 284] width 953 height 308
click at [88, 178] on span "select" at bounding box center [93, 177] width 13 height 15
click at [122, 289] on li "Print package label" at bounding box center [100, 290] width 83 height 16
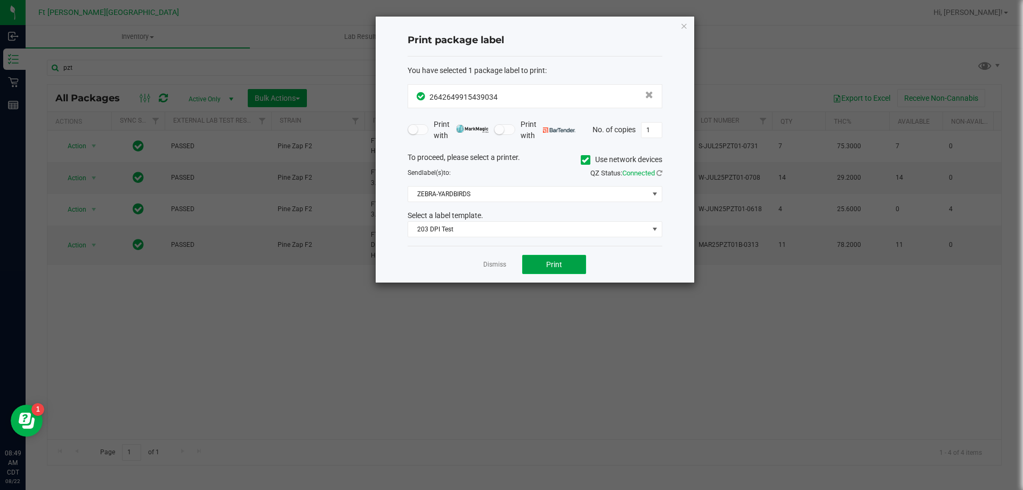
click at [562, 272] on button "Print" at bounding box center [554, 264] width 64 height 19
click at [499, 265] on link "Dismiss" at bounding box center [494, 264] width 23 height 9
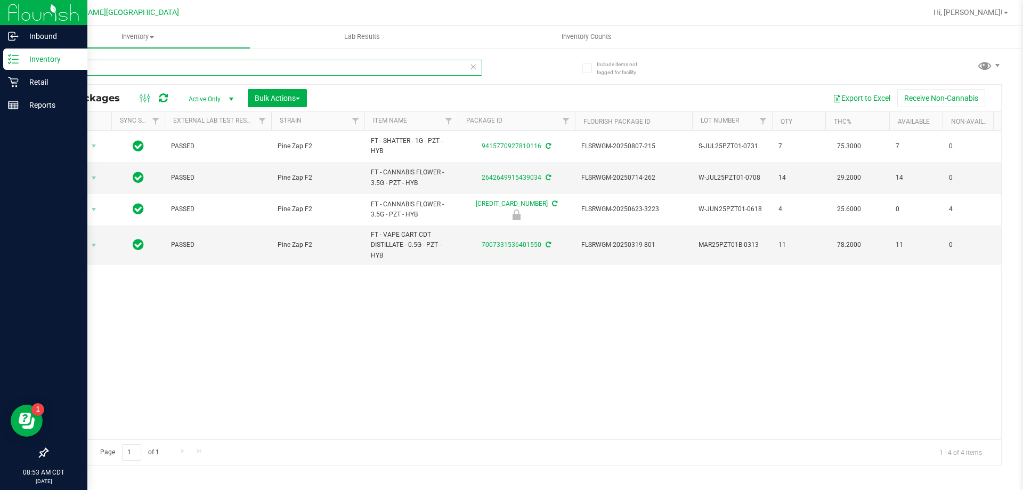
drag, startPoint x: 101, startPoint y: 68, endPoint x: 0, endPoint y: 54, distance: 101.5
click at [0, 54] on div "Inbound Inventory Retail Reports 08:53 AM CDT 08/22/2025 08/22 Ft Walton Beach …" at bounding box center [511, 245] width 1023 height 490
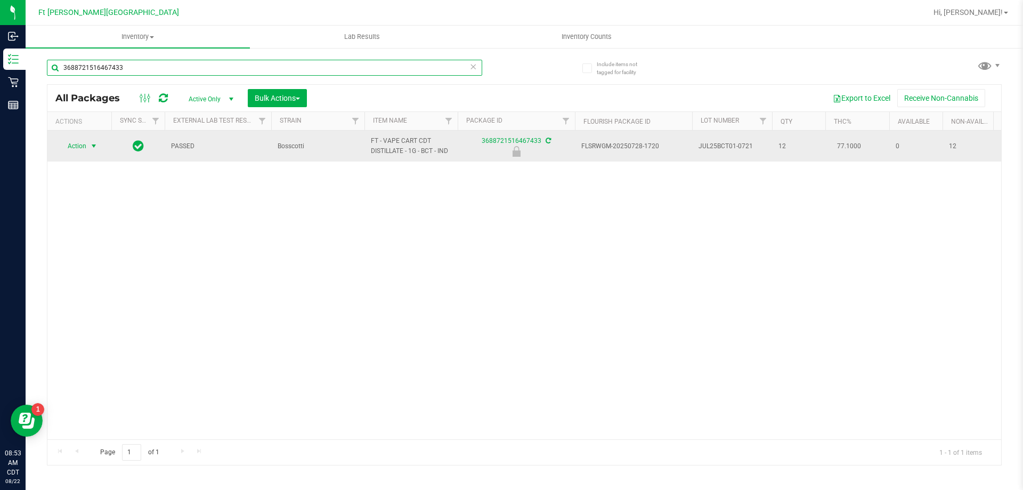
type input "3688721516467433"
click at [83, 146] on span "Action" at bounding box center [72, 145] width 29 height 15
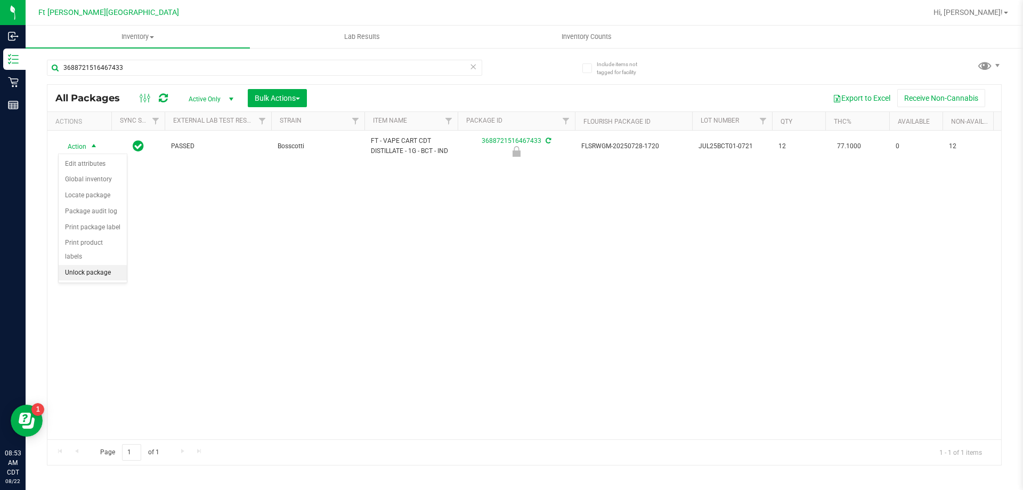
click at [98, 265] on li "Unlock package" at bounding box center [93, 273] width 68 height 16
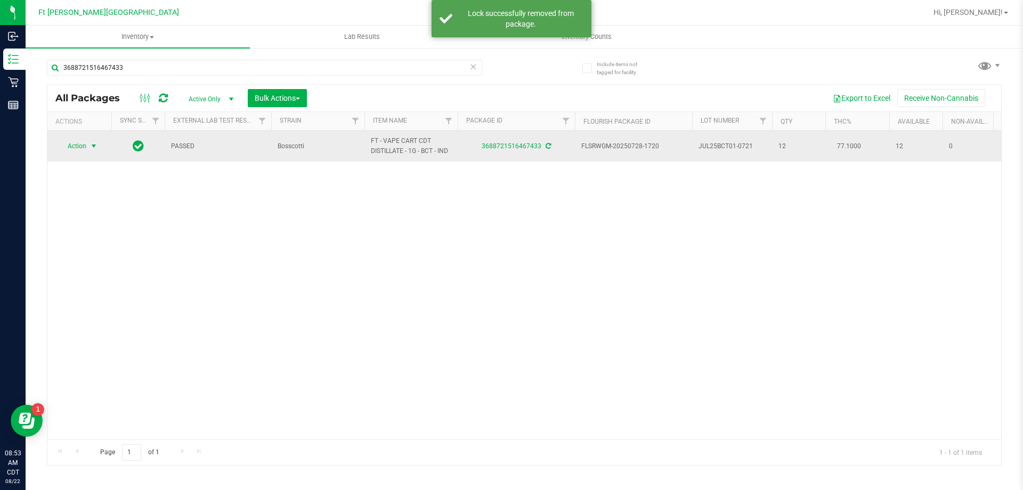
click at [81, 149] on span "Action" at bounding box center [72, 145] width 29 height 15
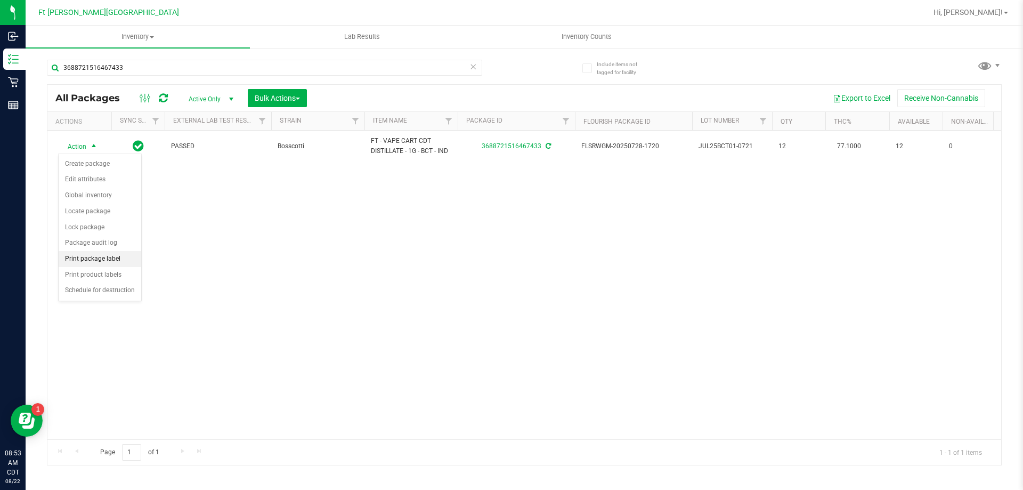
click at [97, 258] on li "Print package label" at bounding box center [100, 259] width 83 height 16
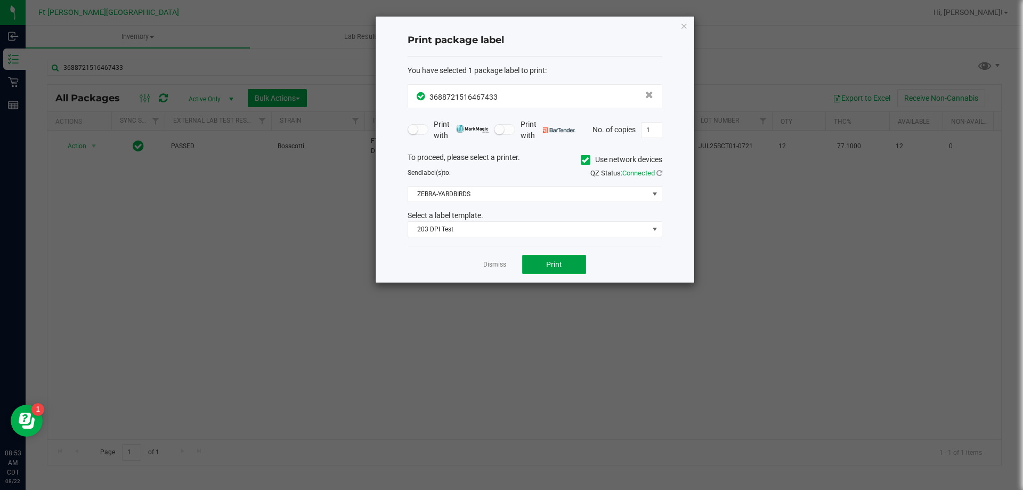
click at [565, 268] on button "Print" at bounding box center [554, 264] width 64 height 19
click at [500, 264] on link "Dismiss" at bounding box center [494, 264] width 23 height 9
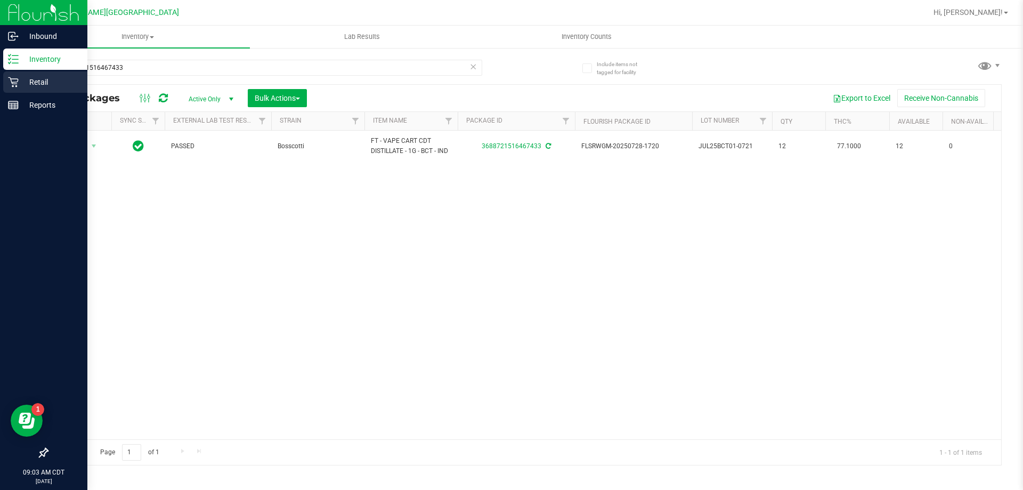
click at [50, 83] on p "Retail" at bounding box center [51, 82] width 64 height 13
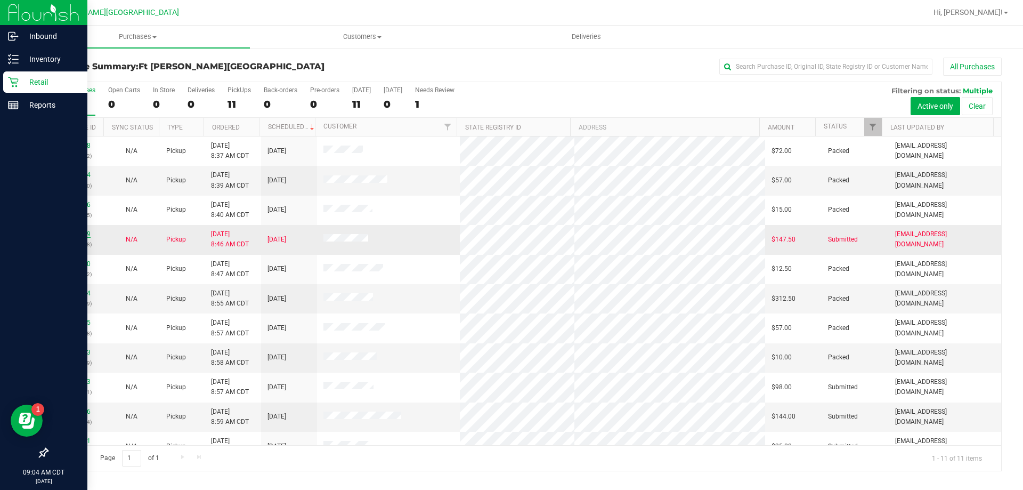
click at [70, 233] on link "11826579" at bounding box center [76, 233] width 30 height 7
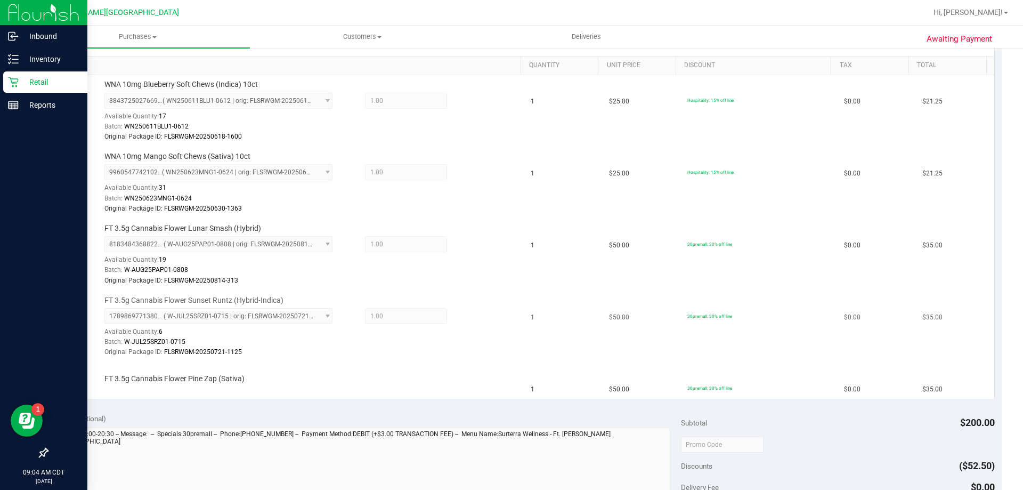
scroll to position [426, 0]
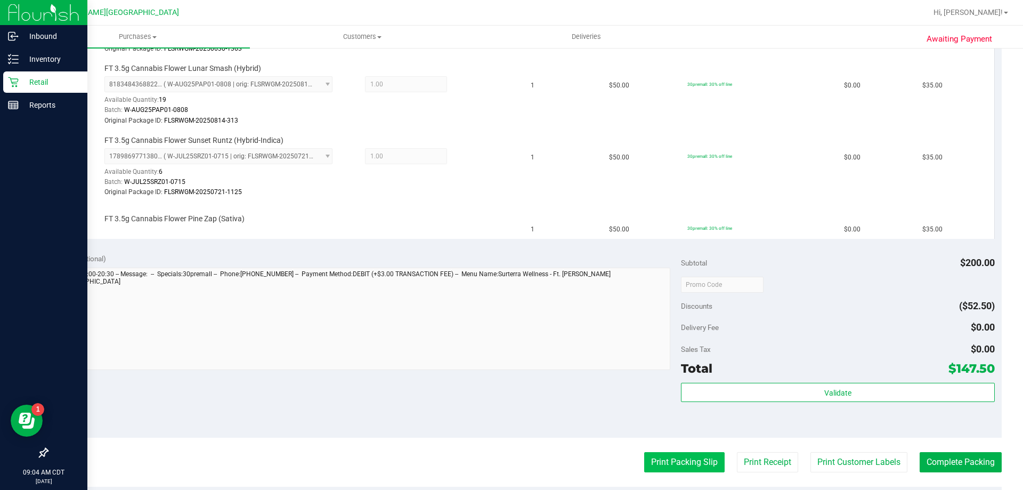
click at [696, 463] on button "Print Packing Slip" at bounding box center [684, 462] width 80 height 20
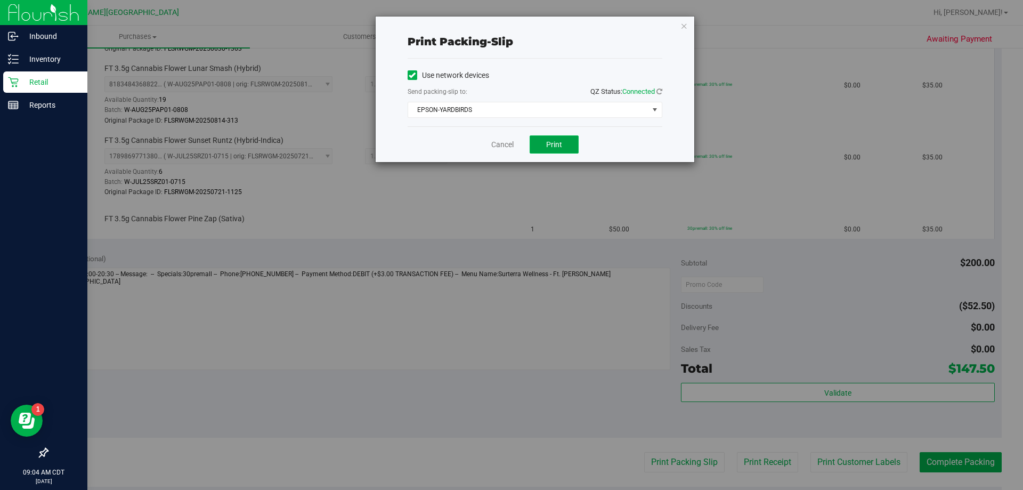
click at [570, 142] on button "Print" at bounding box center [553, 144] width 49 height 18
click at [507, 146] on link "Cancel" at bounding box center [502, 144] width 22 height 11
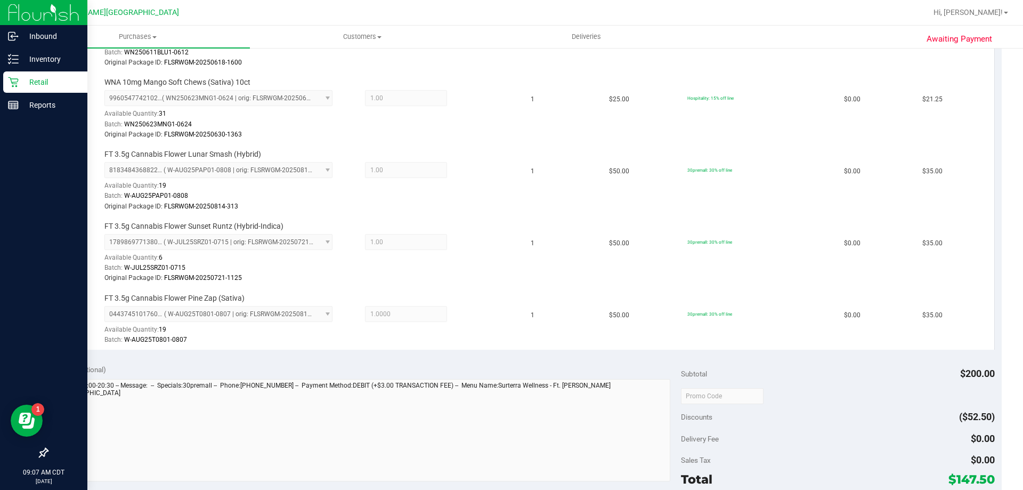
scroll to position [586, 0]
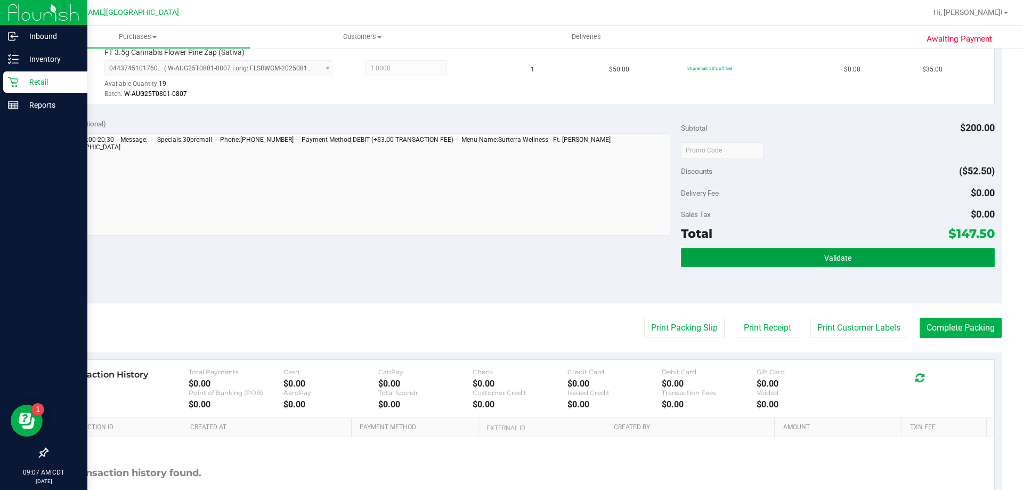
click at [861, 251] on button "Validate" at bounding box center [837, 257] width 313 height 19
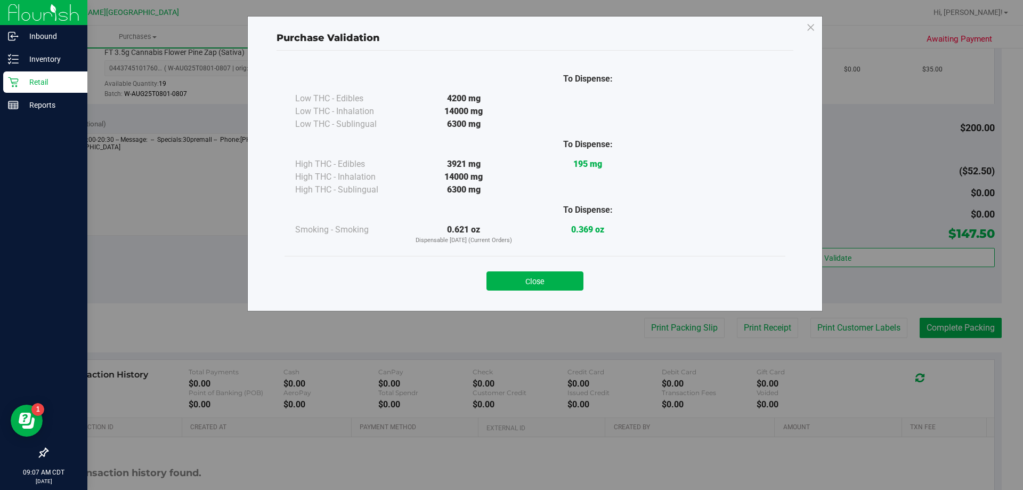
click at [561, 265] on div "Close" at bounding box center [534, 277] width 485 height 27
click at [560, 283] on button "Close" at bounding box center [534, 280] width 97 height 19
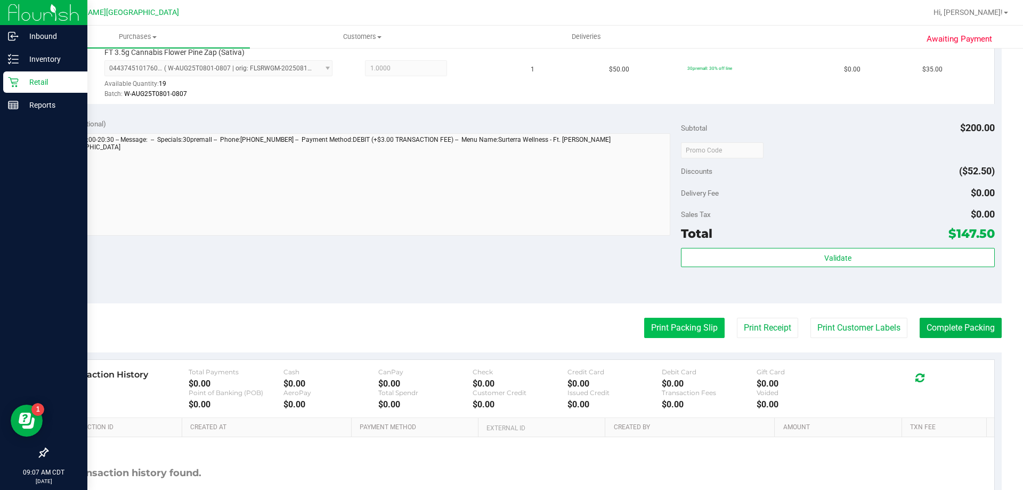
click at [648, 331] on button "Print Packing Slip" at bounding box center [684, 327] width 80 height 20
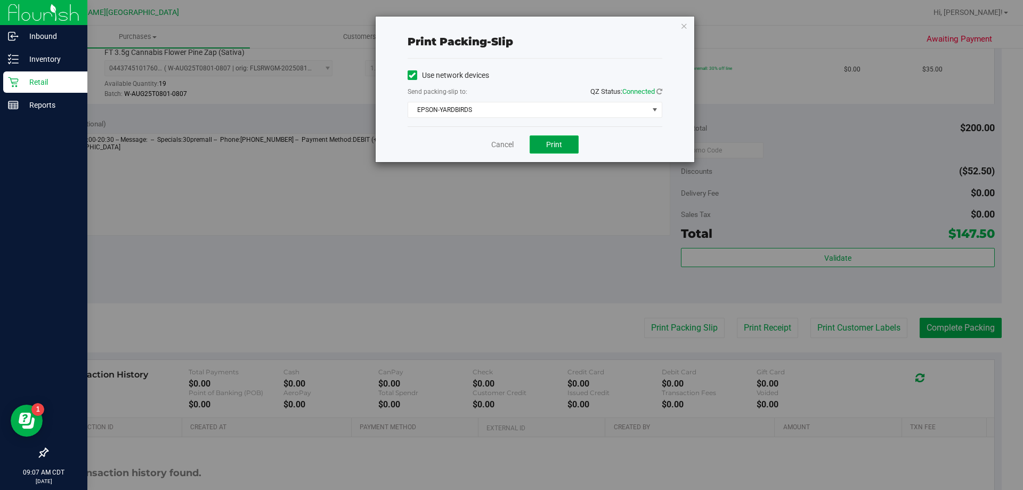
click at [557, 142] on span "Print" at bounding box center [554, 144] width 16 height 9
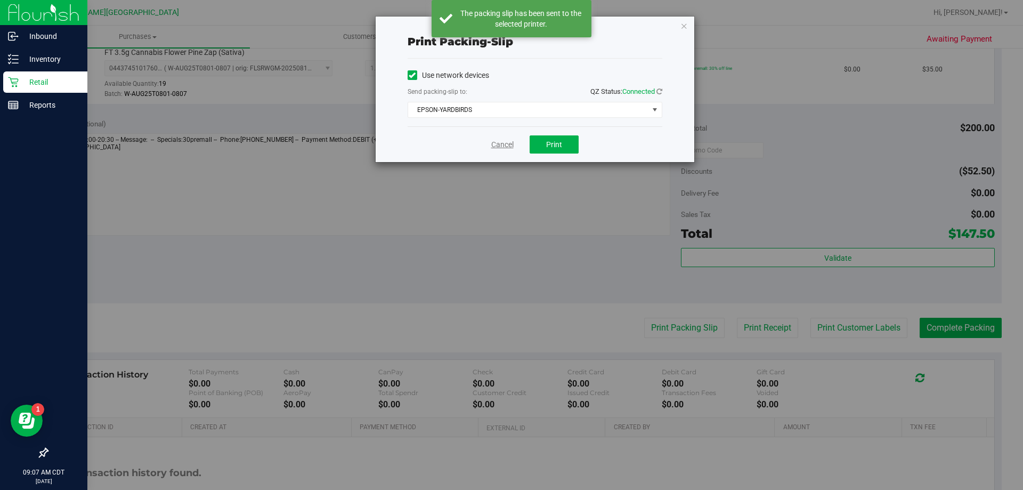
click at [502, 147] on link "Cancel" at bounding box center [502, 144] width 22 height 11
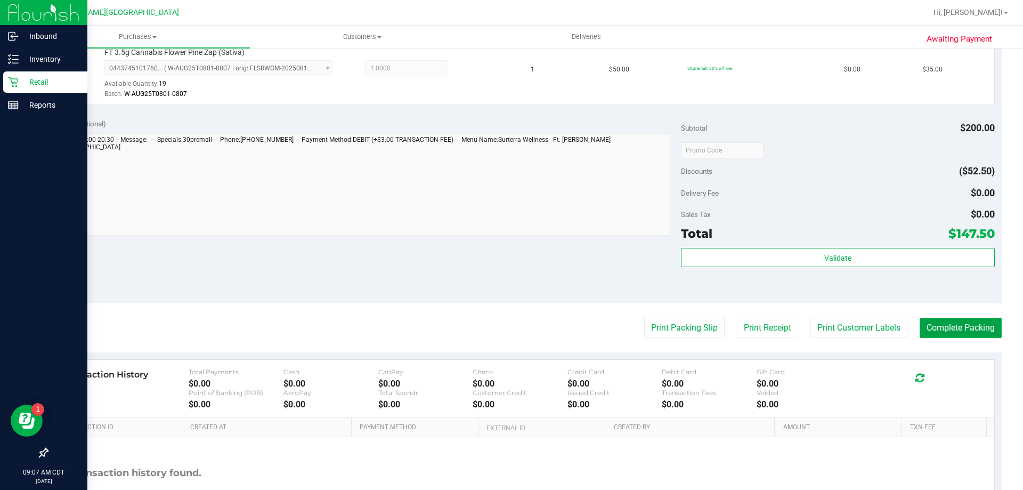
click at [940, 331] on button "Complete Packing" at bounding box center [960, 327] width 82 height 20
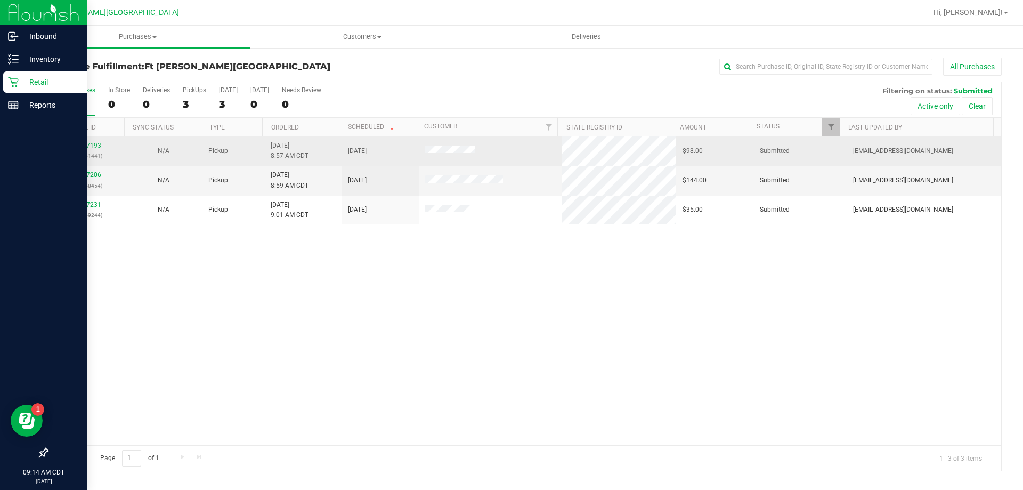
click at [89, 144] on link "11827193" at bounding box center [86, 145] width 30 height 7
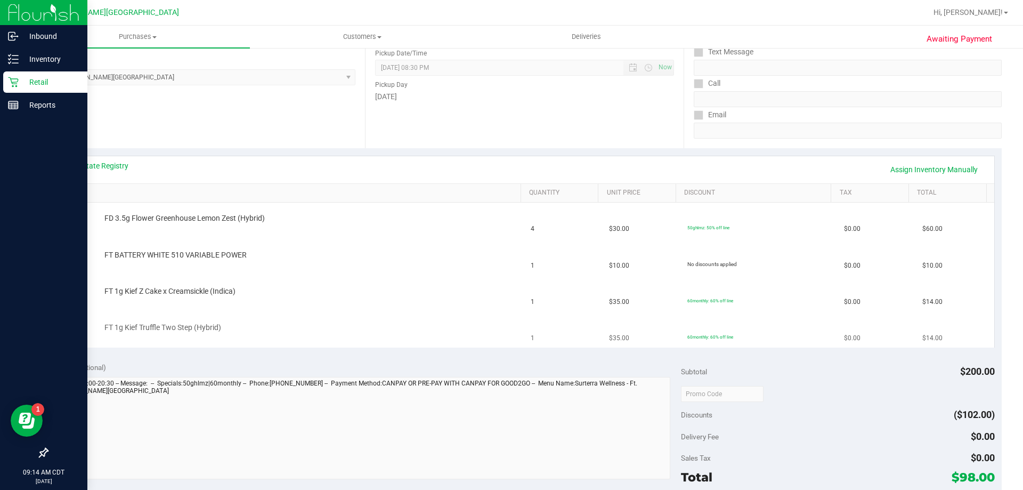
scroll to position [160, 0]
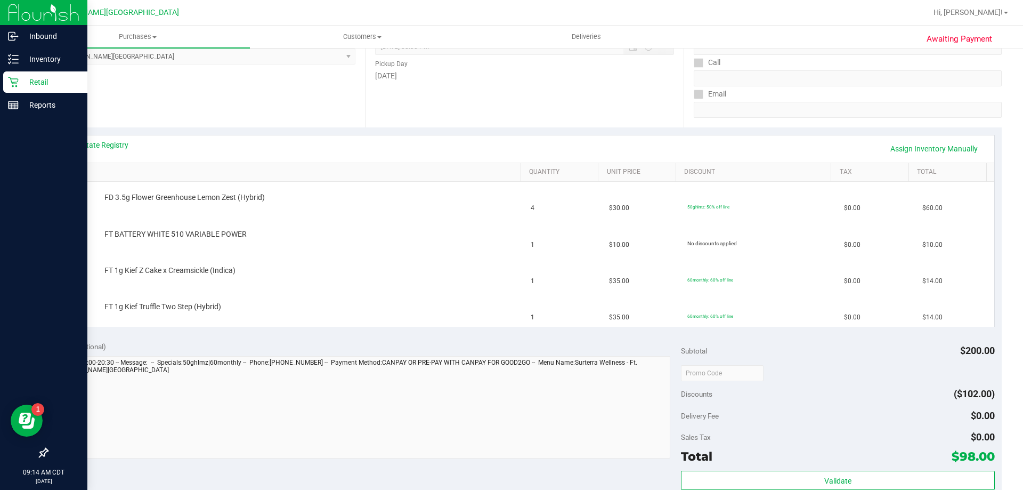
click at [25, 84] on p "Retail" at bounding box center [51, 82] width 64 height 13
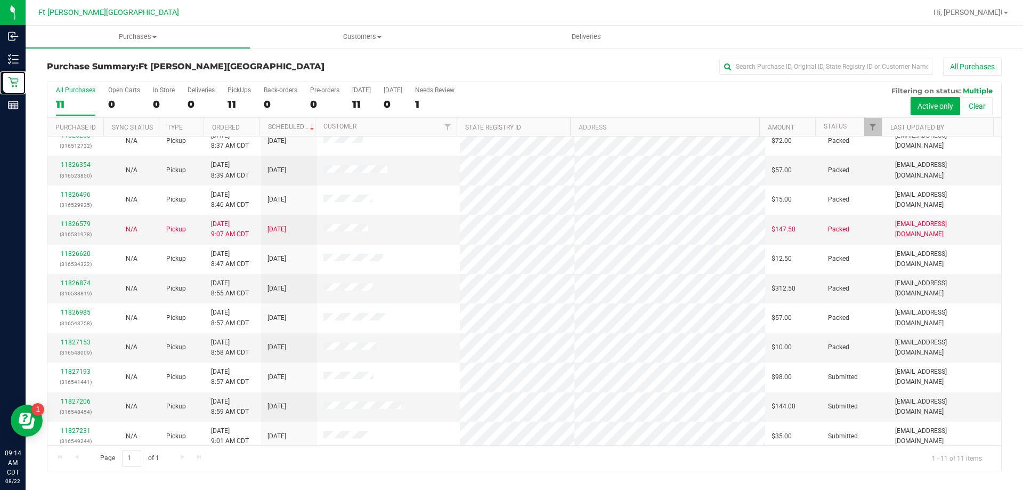
scroll to position [15, 0]
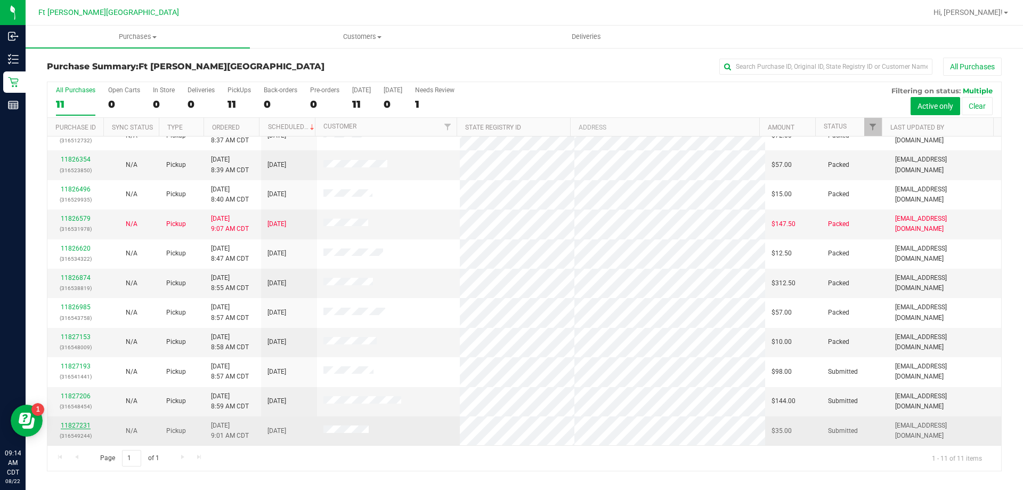
click at [68, 423] on link "11827231" at bounding box center [76, 424] width 30 height 7
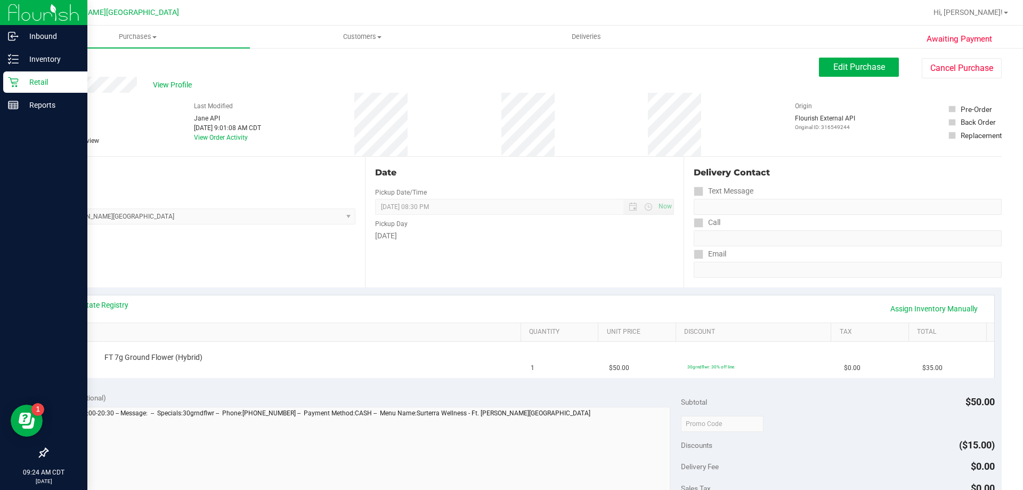
click at [44, 80] on p "Retail" at bounding box center [51, 82] width 64 height 13
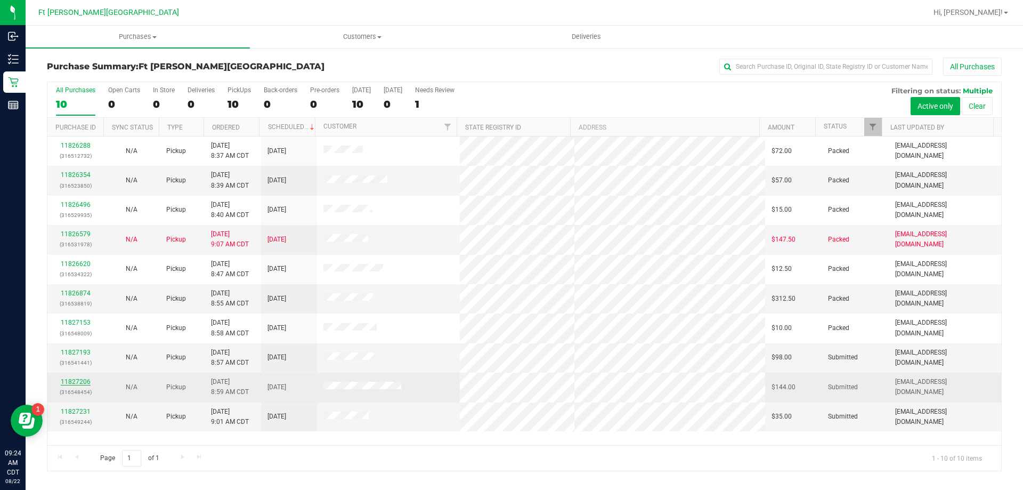
click at [86, 379] on link "11827206" at bounding box center [76, 381] width 30 height 7
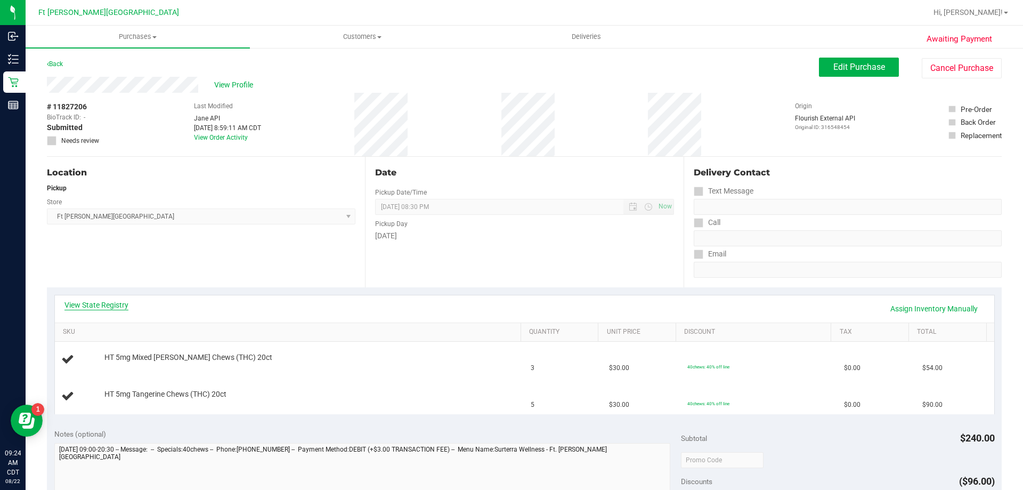
click at [88, 307] on link "View State Registry" at bounding box center [96, 304] width 64 height 11
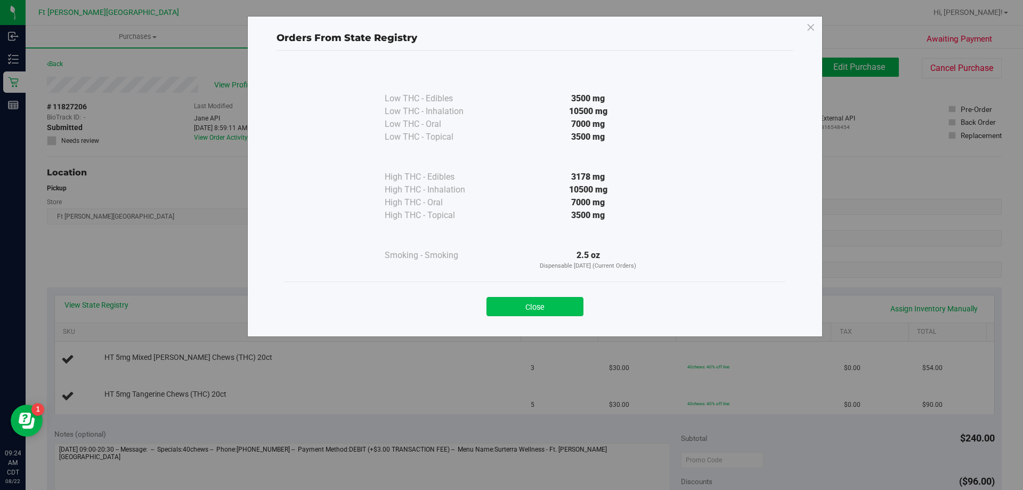
click at [564, 303] on button "Close" at bounding box center [534, 306] width 97 height 19
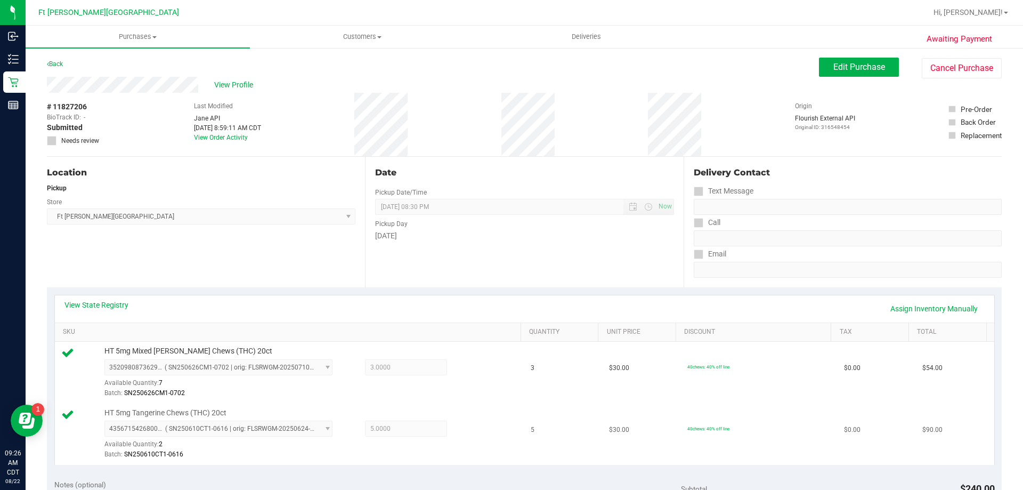
scroll to position [320, 0]
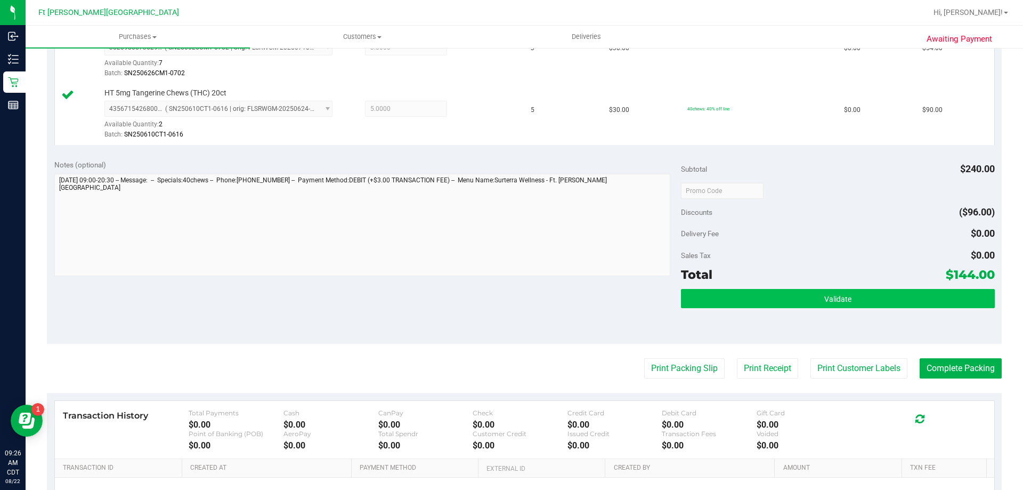
click at [908, 289] on div "Subtotal $240.00 Discounts ($96.00) Delivery Fee $0.00 Sales Tax $0.00 Total $1…" at bounding box center [837, 247] width 313 height 177
click at [910, 296] on button "Validate" at bounding box center [837, 298] width 313 height 19
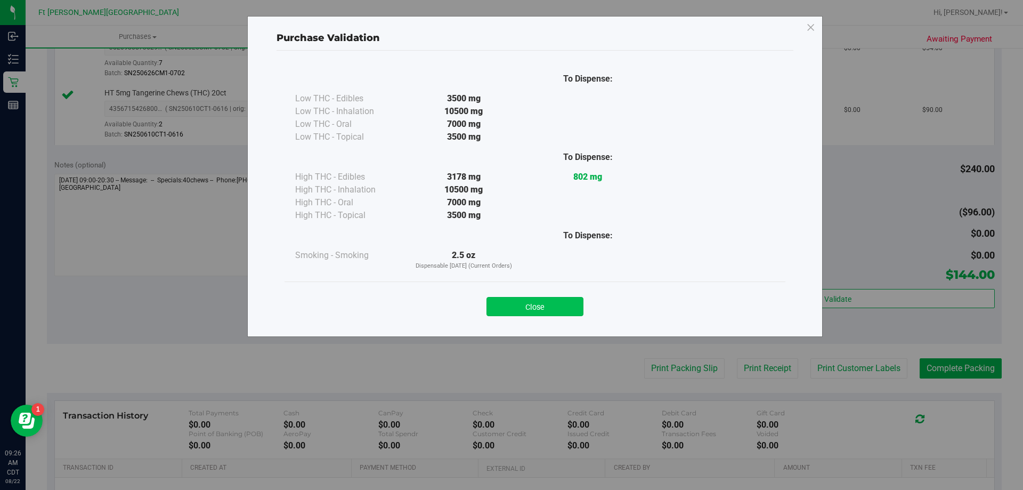
click at [539, 306] on button "Close" at bounding box center [534, 306] width 97 height 19
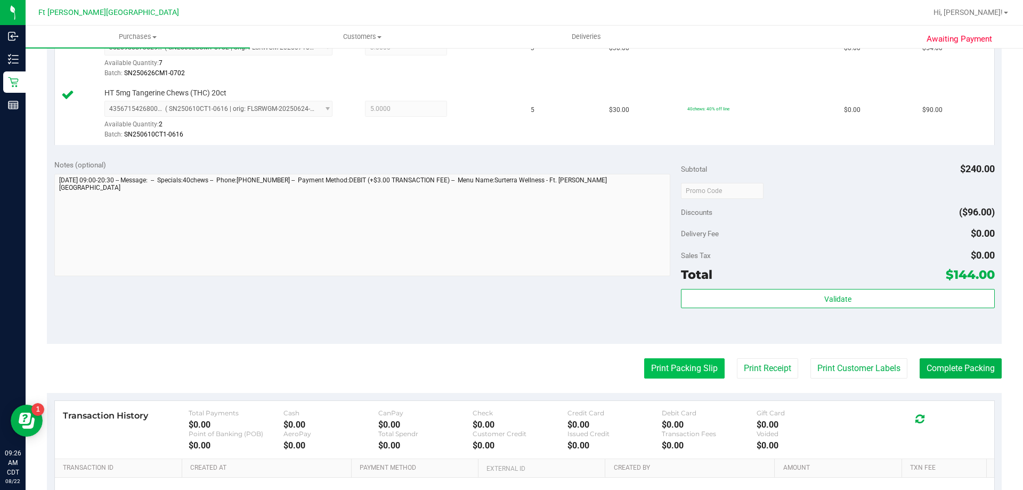
click at [679, 369] on button "Print Packing Slip" at bounding box center [684, 368] width 80 height 20
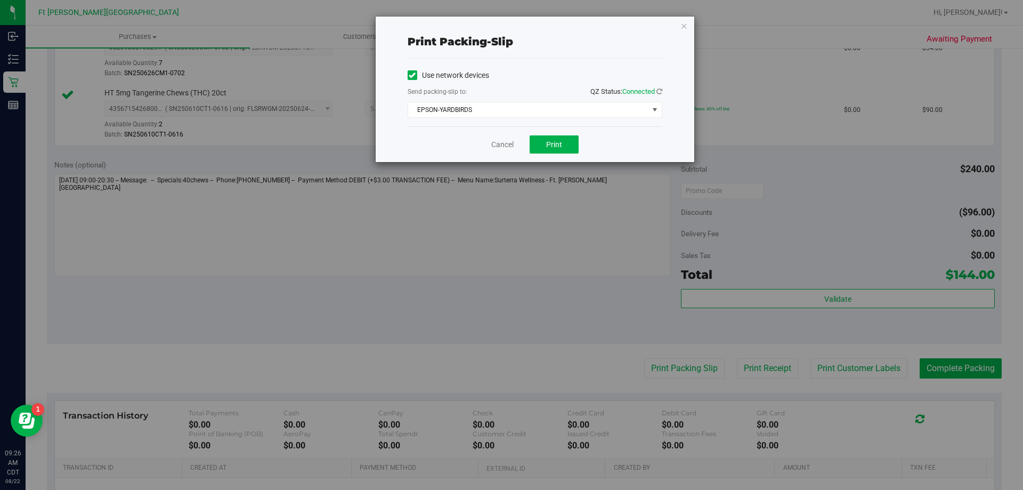
click at [552, 163] on div "Print packing-slip Use network devices Send packing-slip to: QZ Status: Connect…" at bounding box center [515, 245] width 1031 height 490
click at [558, 148] on span "Print" at bounding box center [554, 144] width 16 height 9
click at [500, 143] on link "Cancel" at bounding box center [502, 144] width 22 height 11
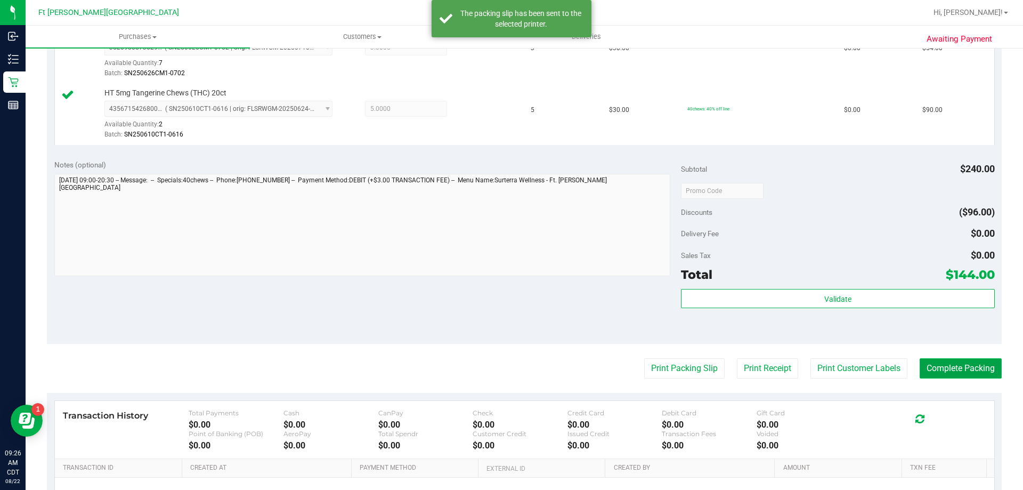
click at [963, 363] on button "Complete Packing" at bounding box center [960, 368] width 82 height 20
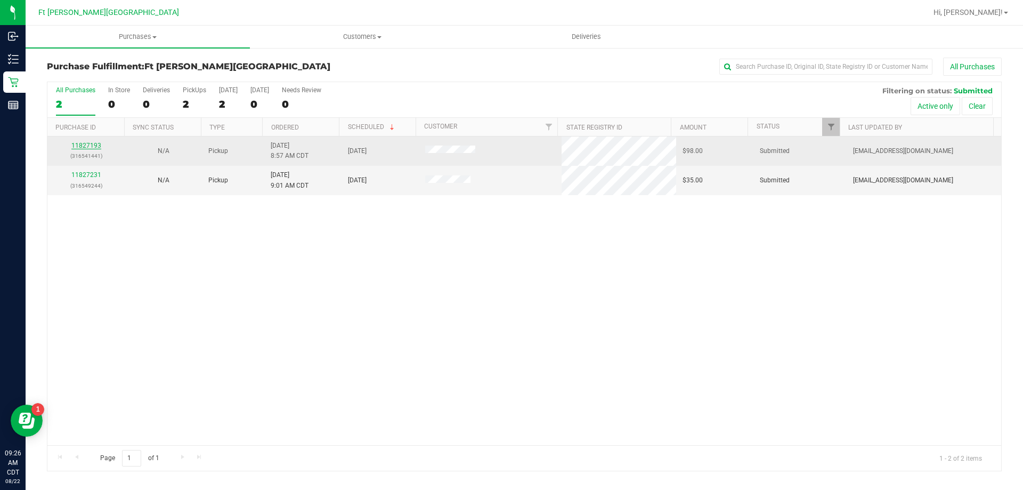
click at [84, 144] on link "11827193" at bounding box center [86, 145] width 30 height 7
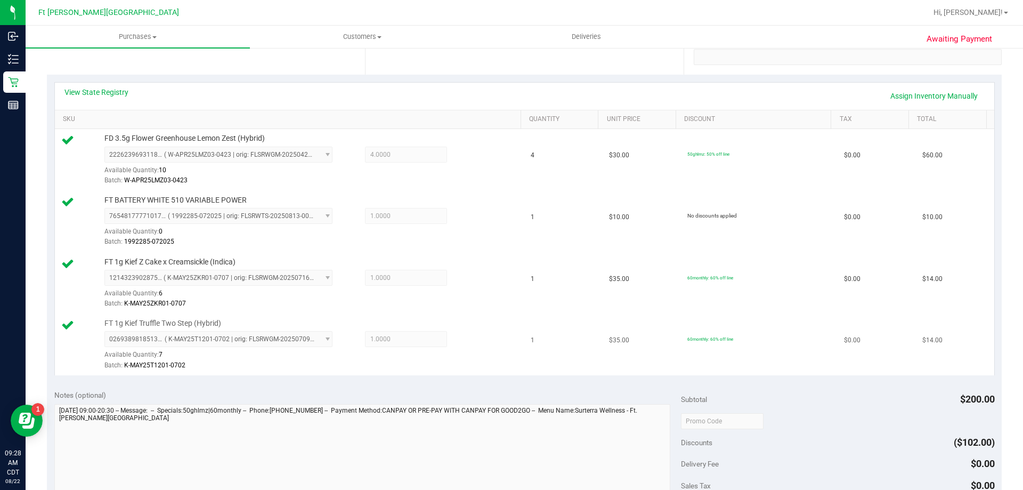
scroll to position [426, 0]
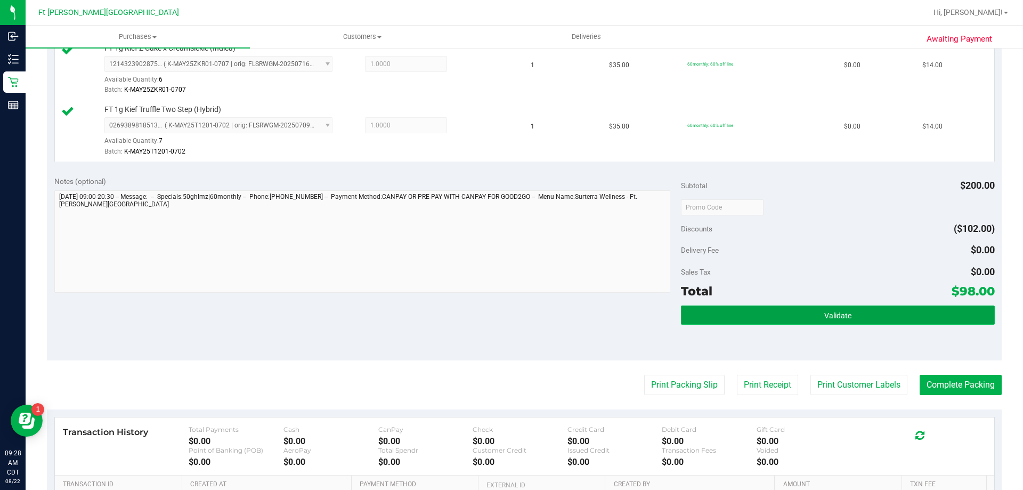
click at [868, 314] on button "Validate" at bounding box center [837, 314] width 313 height 19
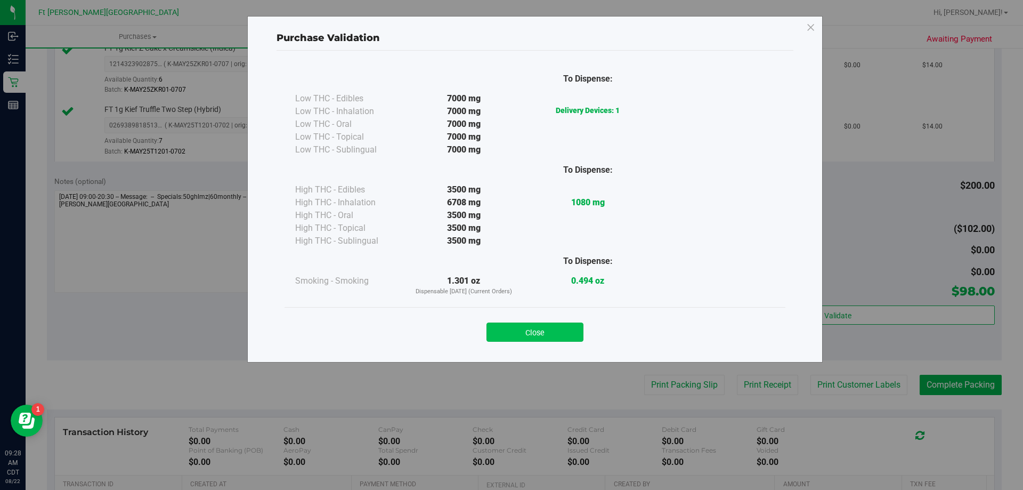
click at [575, 331] on button "Close" at bounding box center [534, 331] width 97 height 19
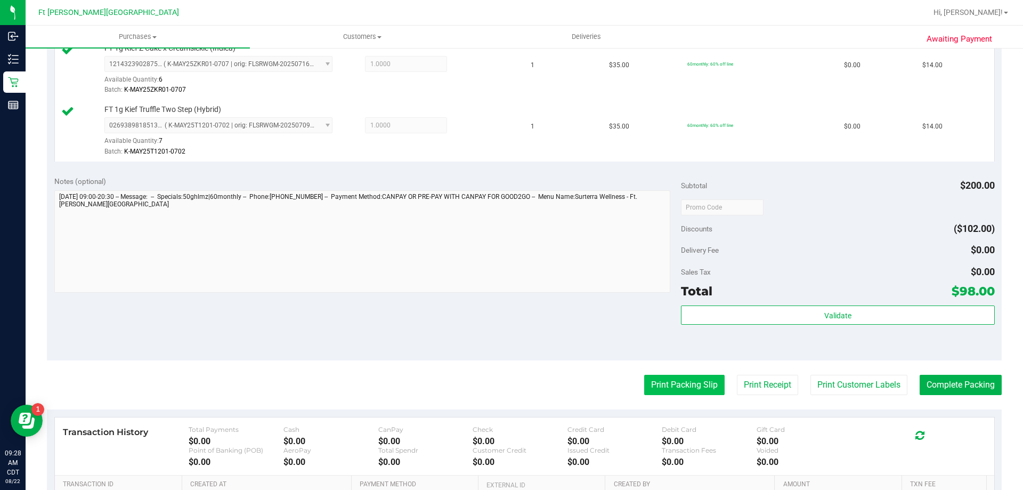
click at [676, 382] on button "Print Packing Slip" at bounding box center [684, 384] width 80 height 20
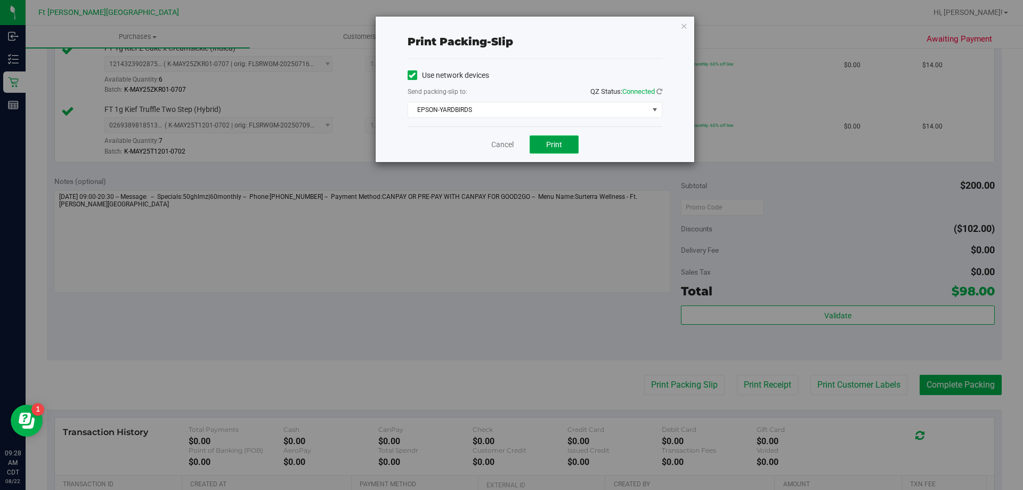
click at [561, 148] on span "Print" at bounding box center [554, 144] width 16 height 9
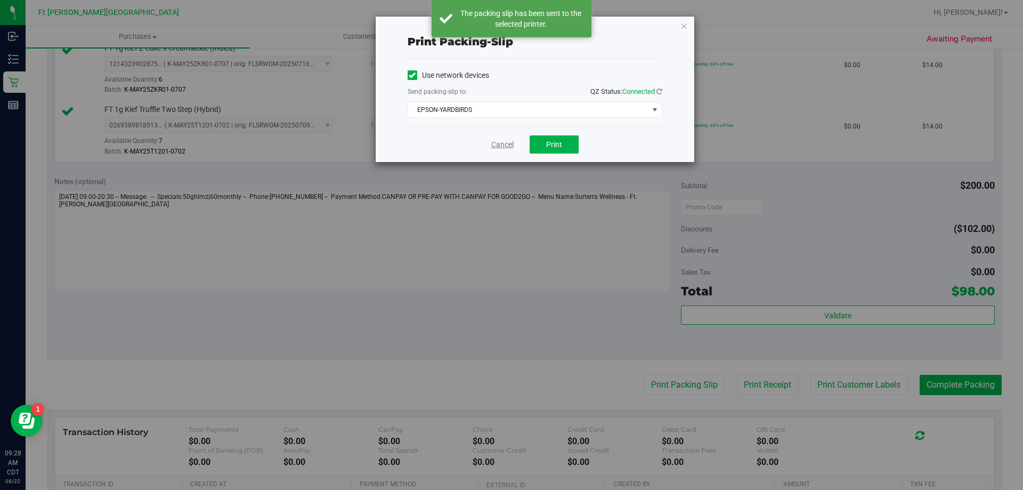
click at [504, 146] on link "Cancel" at bounding box center [502, 144] width 22 height 11
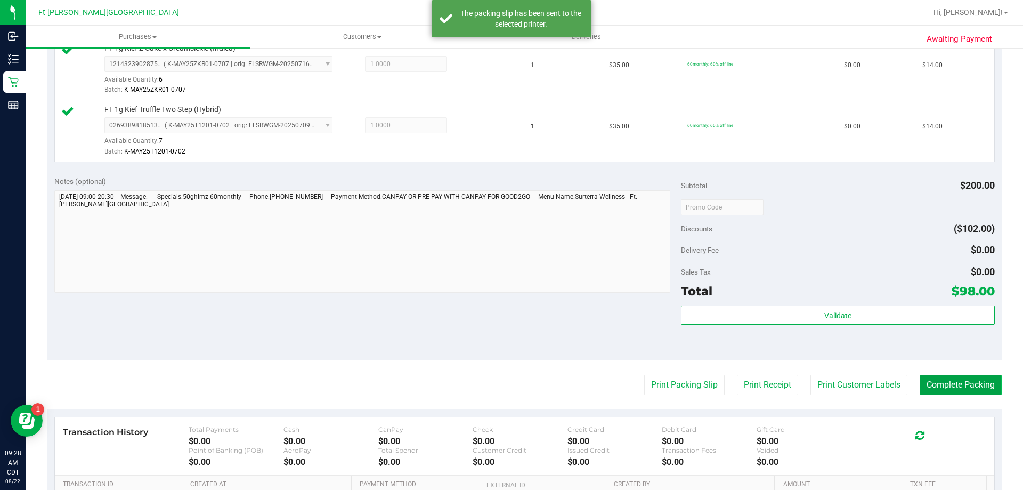
click at [956, 391] on button "Complete Packing" at bounding box center [960, 384] width 82 height 20
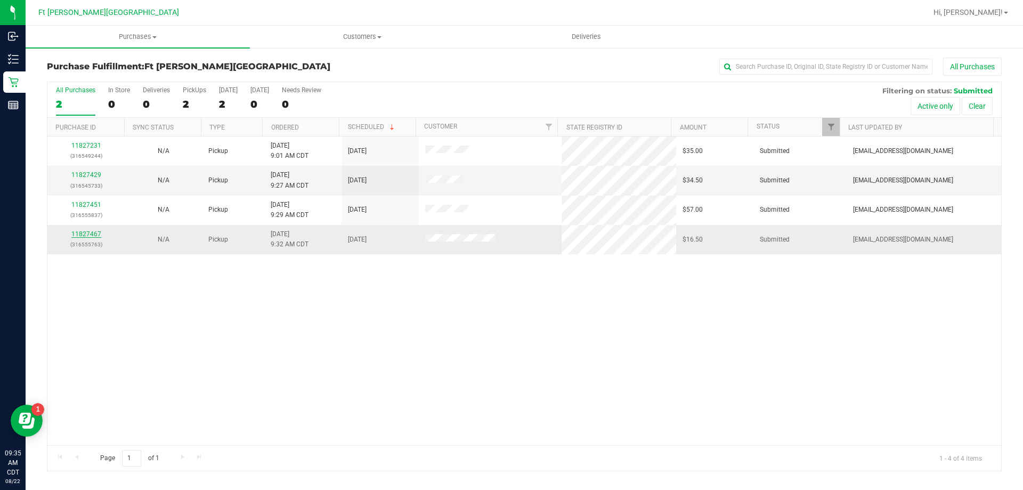
click at [88, 233] on link "11827467" at bounding box center [86, 233] width 30 height 7
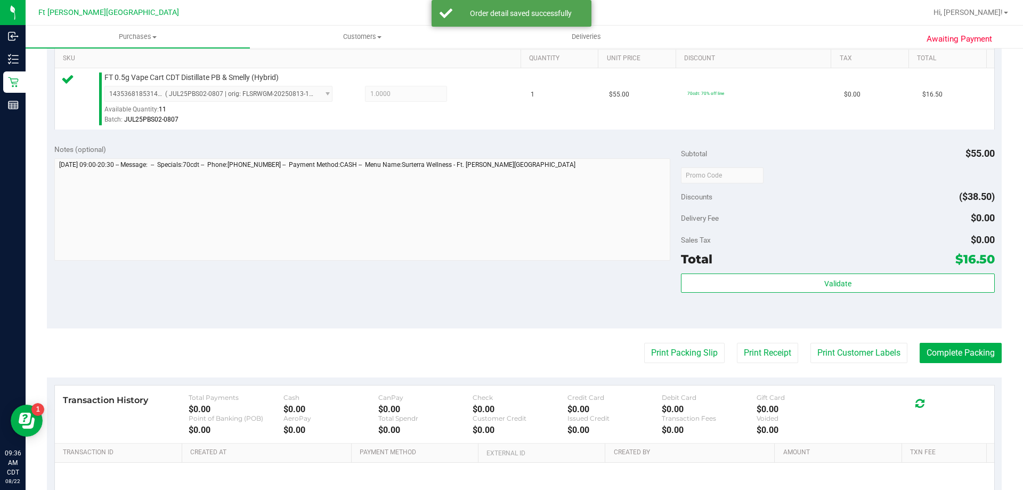
scroll to position [320, 0]
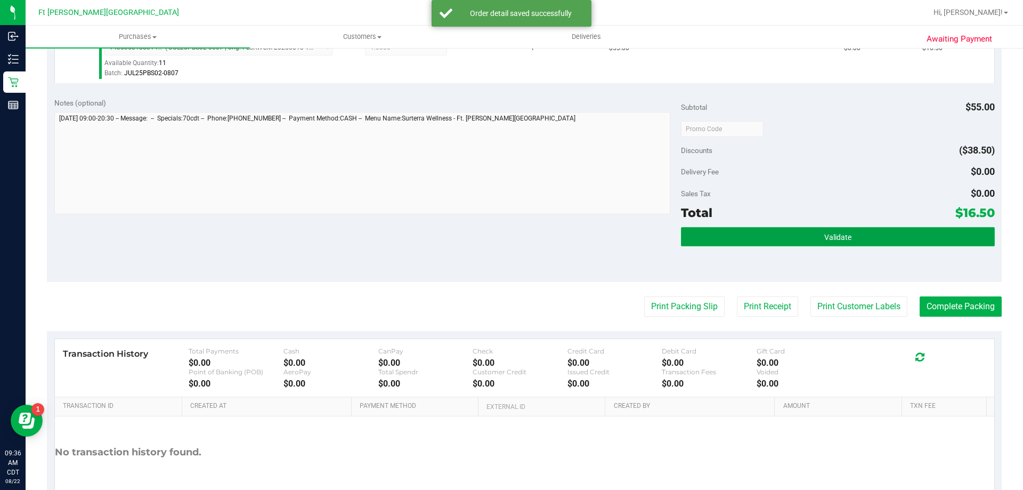
click at [757, 229] on button "Validate" at bounding box center [837, 236] width 313 height 19
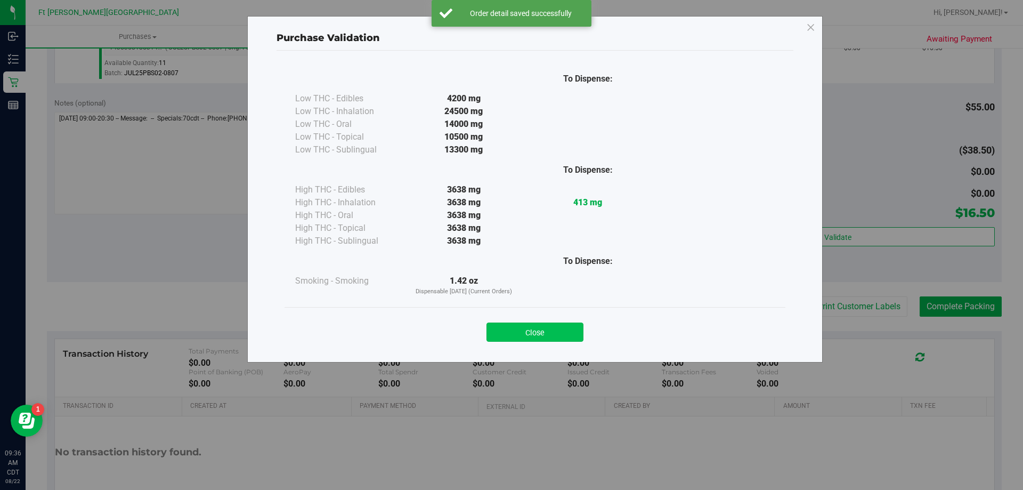
click at [559, 332] on button "Close" at bounding box center [534, 331] width 97 height 19
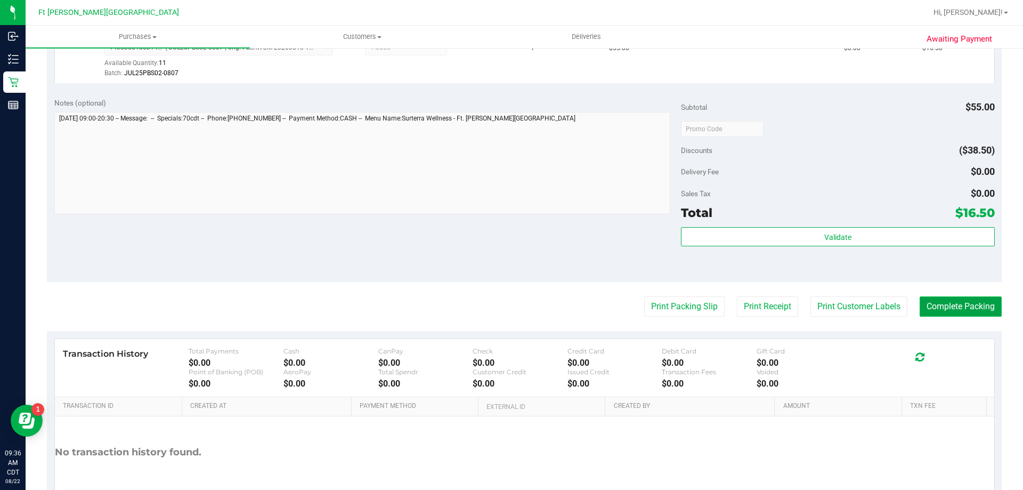
click at [932, 311] on button "Complete Packing" at bounding box center [960, 306] width 82 height 20
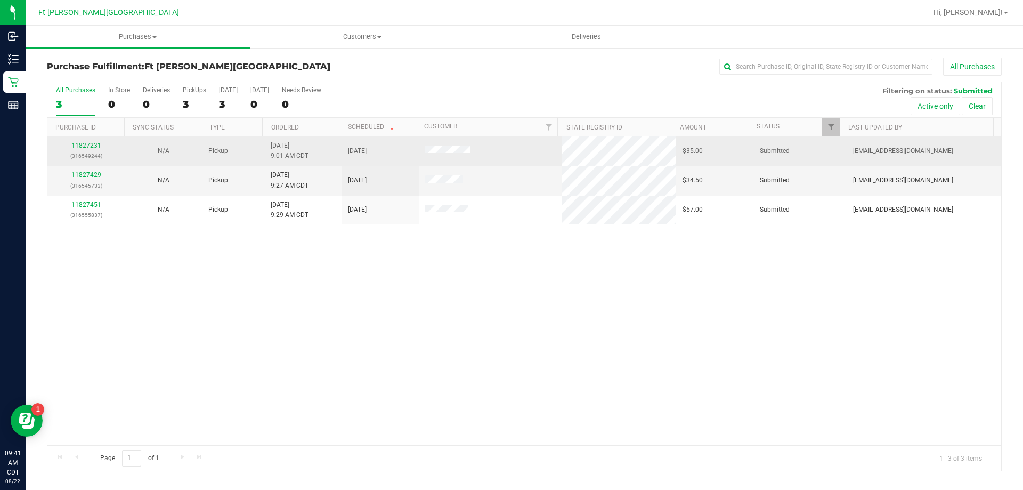
click at [91, 144] on link "11827231" at bounding box center [86, 145] width 30 height 7
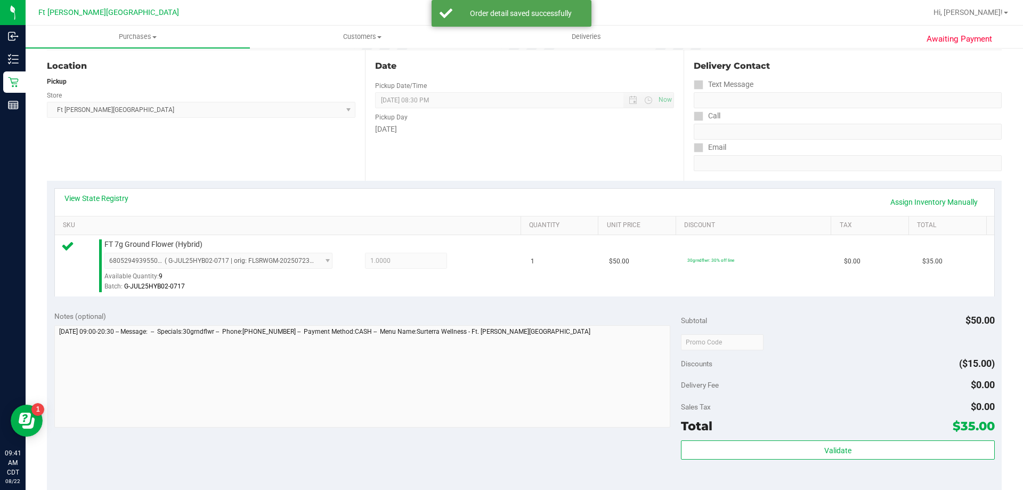
scroll to position [320, 0]
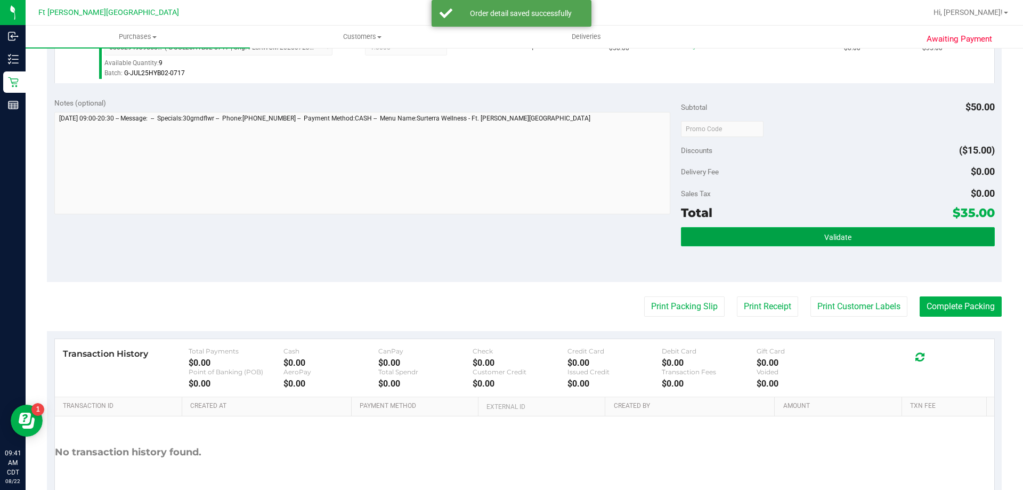
click at [780, 227] on button "Validate" at bounding box center [837, 236] width 313 height 19
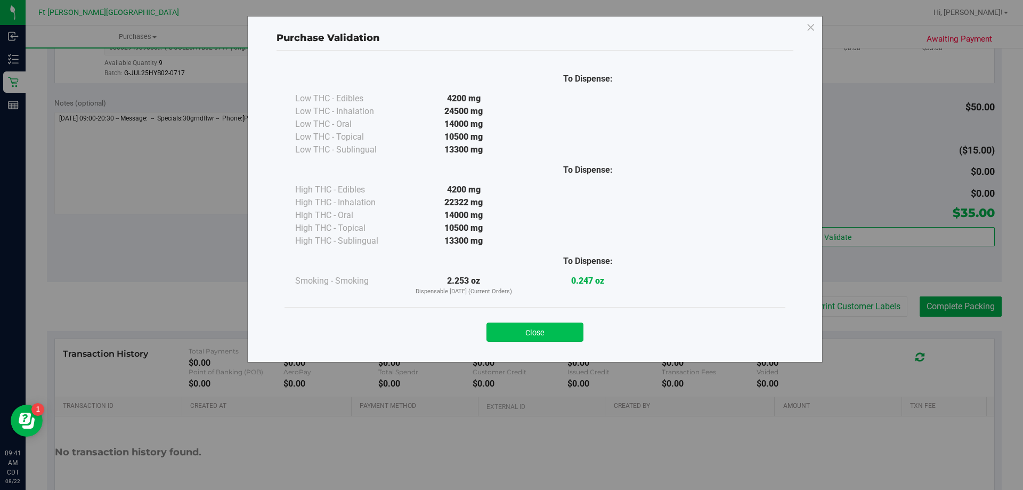
click at [498, 332] on button "Close" at bounding box center [534, 331] width 97 height 19
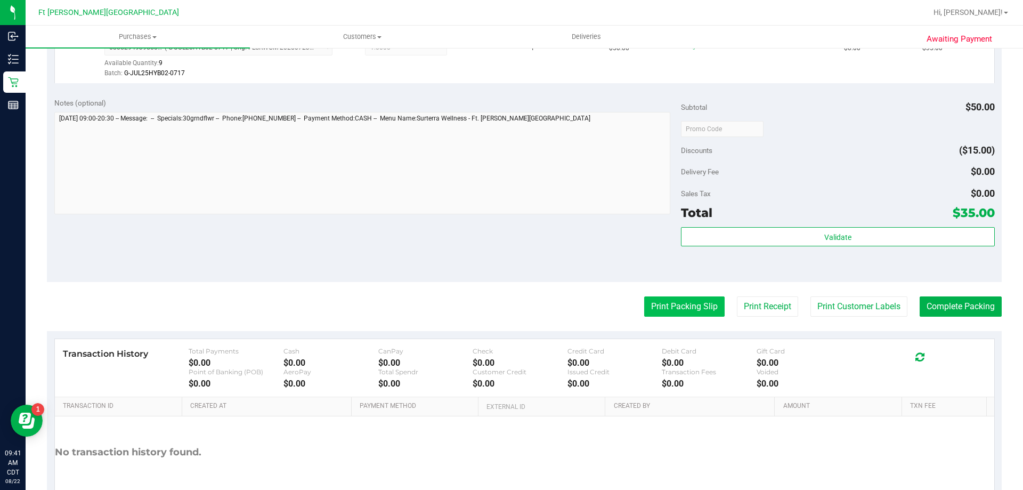
click at [661, 307] on button "Print Packing Slip" at bounding box center [684, 306] width 80 height 20
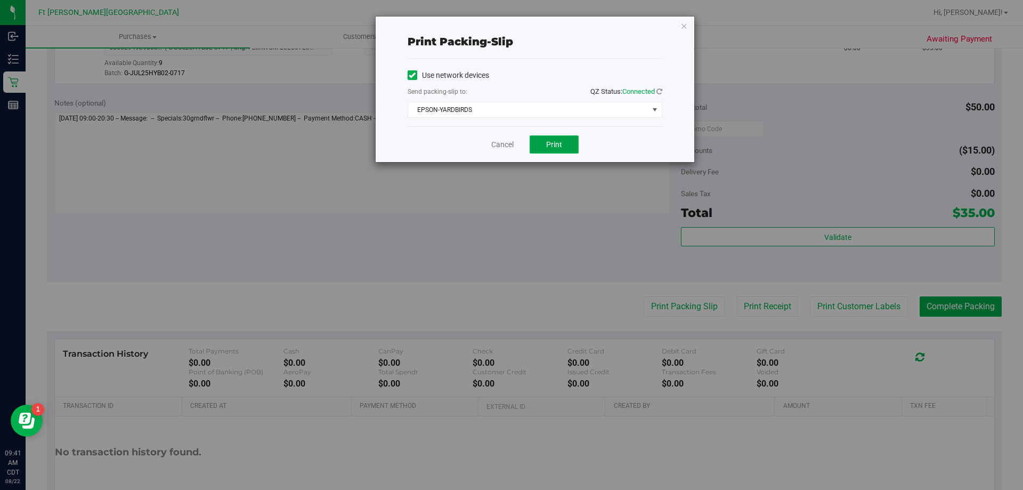
click at [548, 152] on button "Print" at bounding box center [553, 144] width 49 height 18
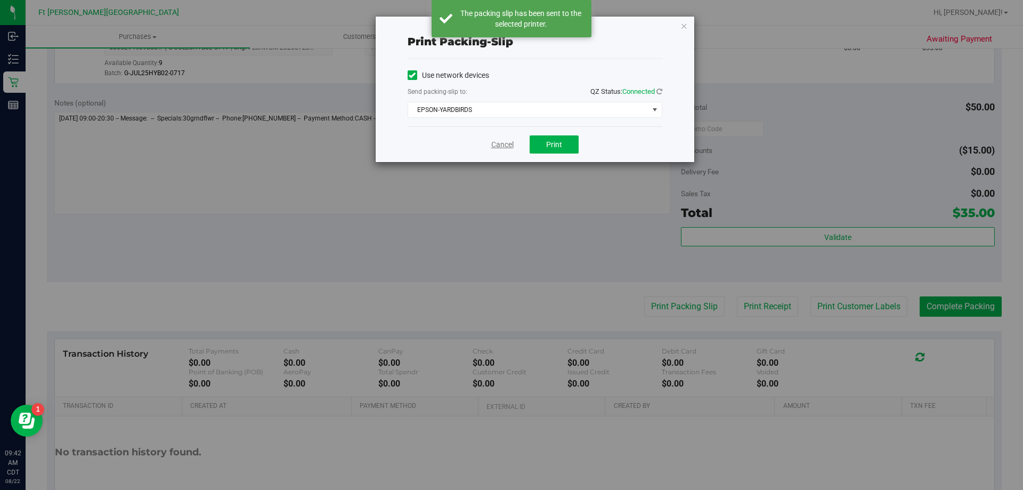
click at [505, 142] on link "Cancel" at bounding box center [502, 144] width 22 height 11
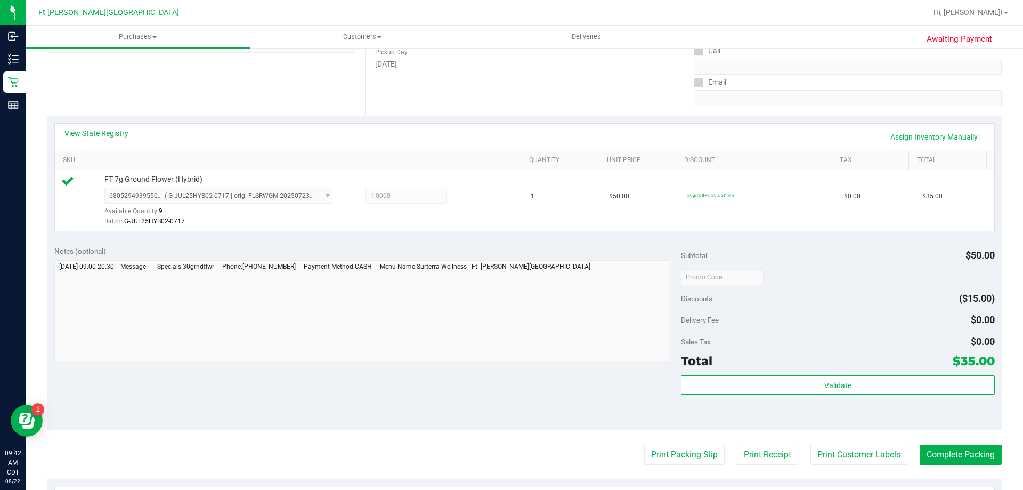
scroll to position [373, 0]
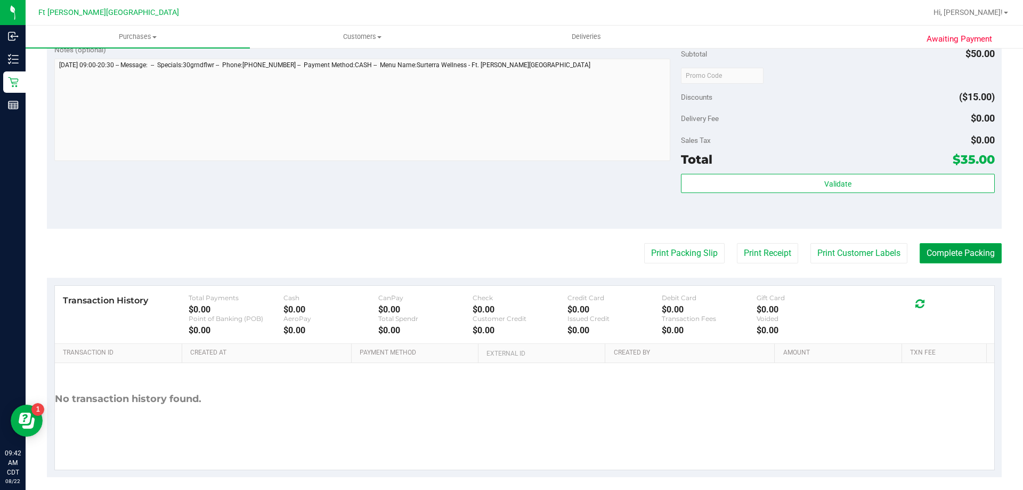
click at [970, 251] on button "Complete Packing" at bounding box center [960, 253] width 82 height 20
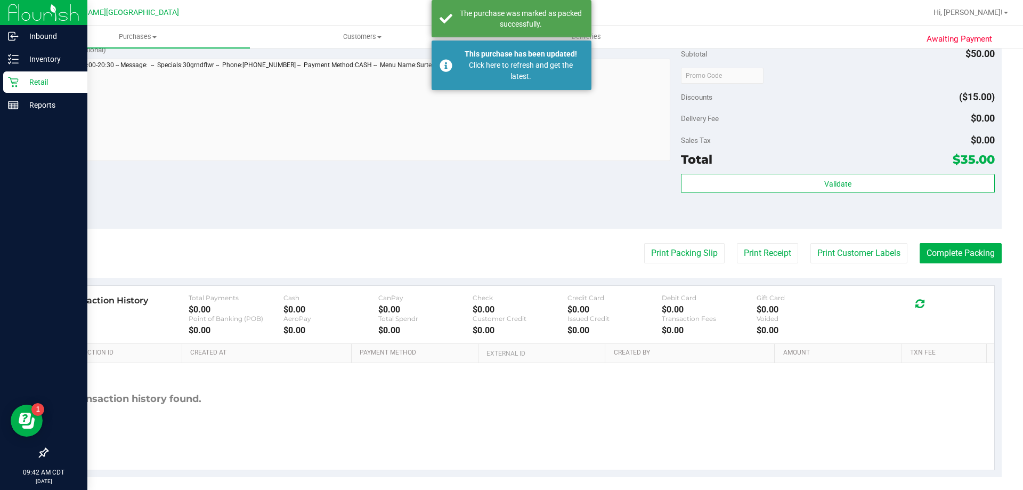
click at [43, 86] on p "Retail" at bounding box center [51, 82] width 64 height 13
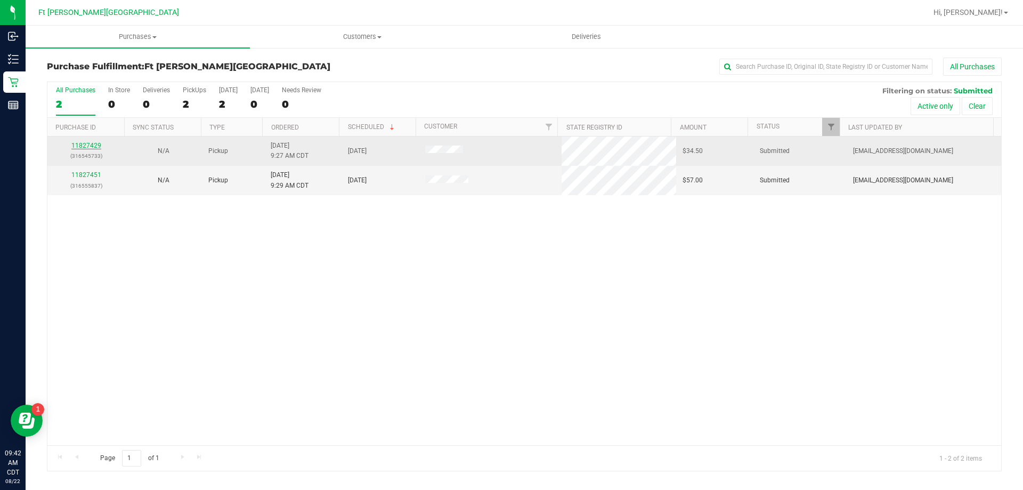
click at [93, 143] on link "11827429" at bounding box center [86, 145] width 30 height 7
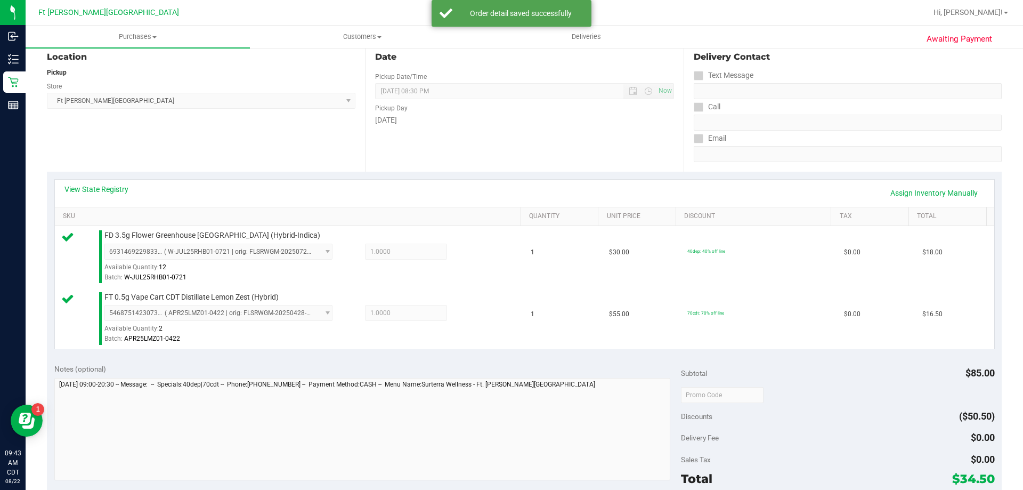
scroll to position [266, 0]
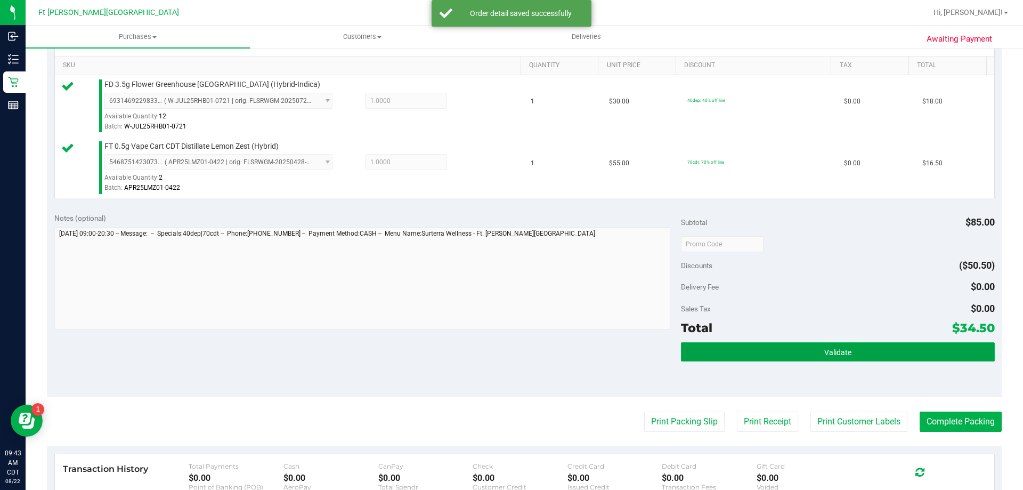
click at [802, 354] on button "Validate" at bounding box center [837, 351] width 313 height 19
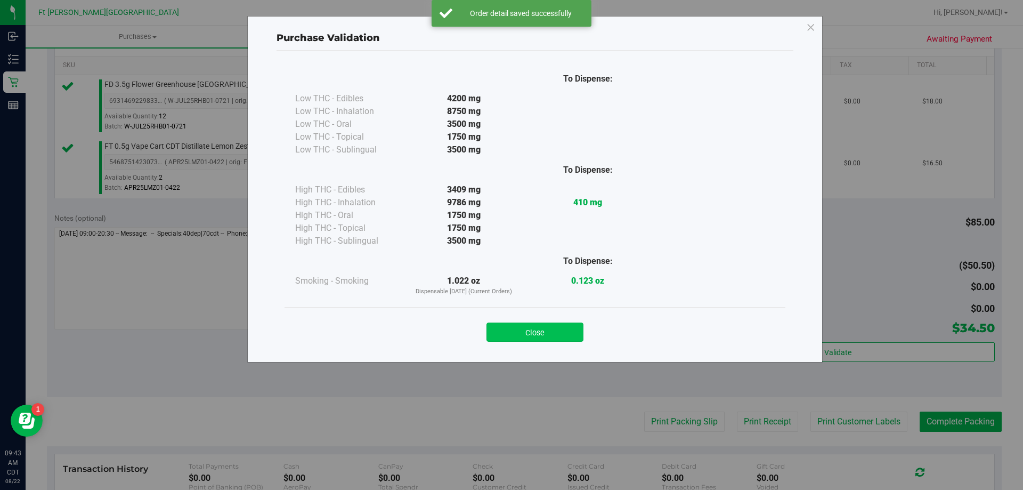
click at [545, 323] on button "Close" at bounding box center [534, 331] width 97 height 19
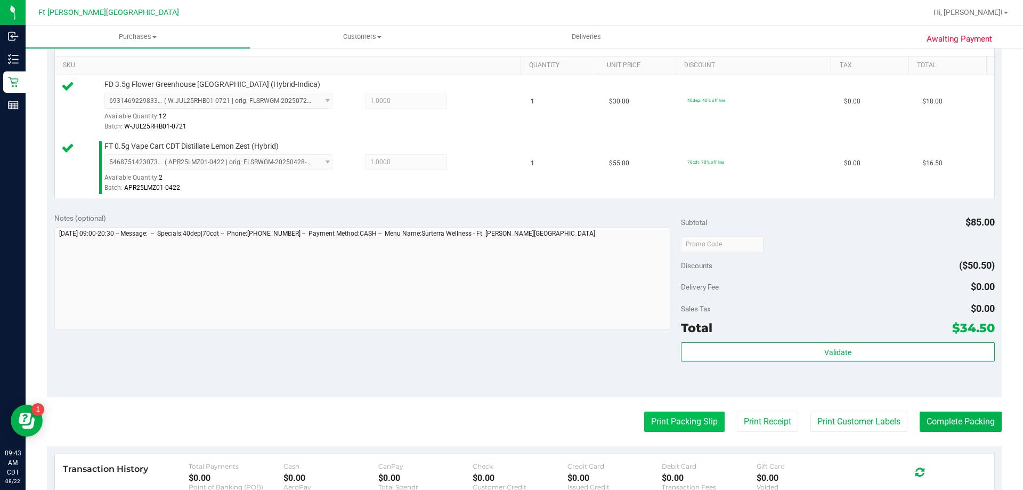
click at [645, 415] on button "Print Packing Slip" at bounding box center [684, 421] width 80 height 20
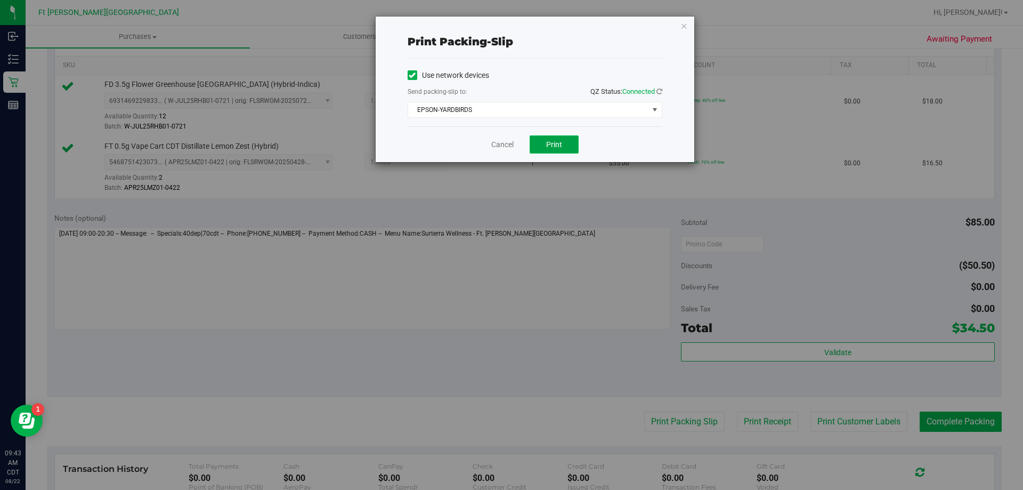
click at [559, 144] on span "Print" at bounding box center [554, 144] width 16 height 9
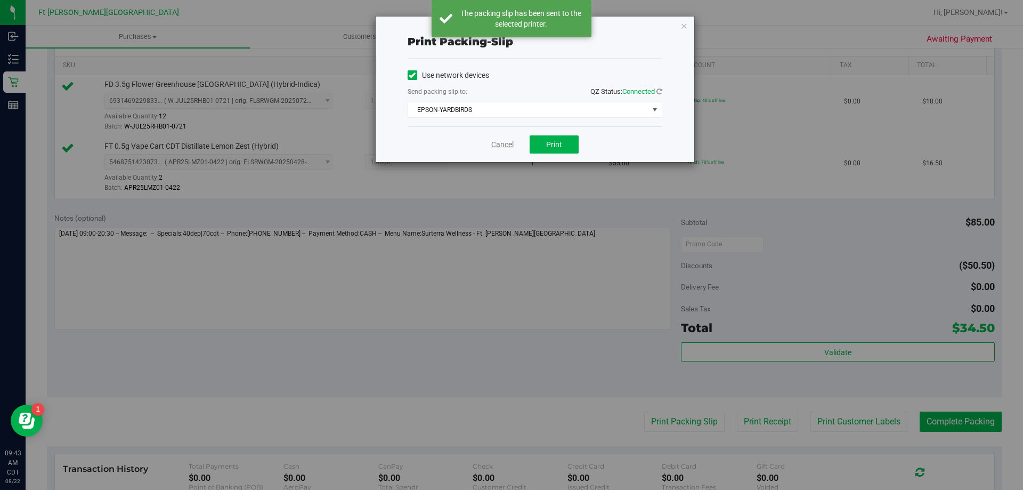
click at [503, 145] on link "Cancel" at bounding box center [502, 144] width 22 height 11
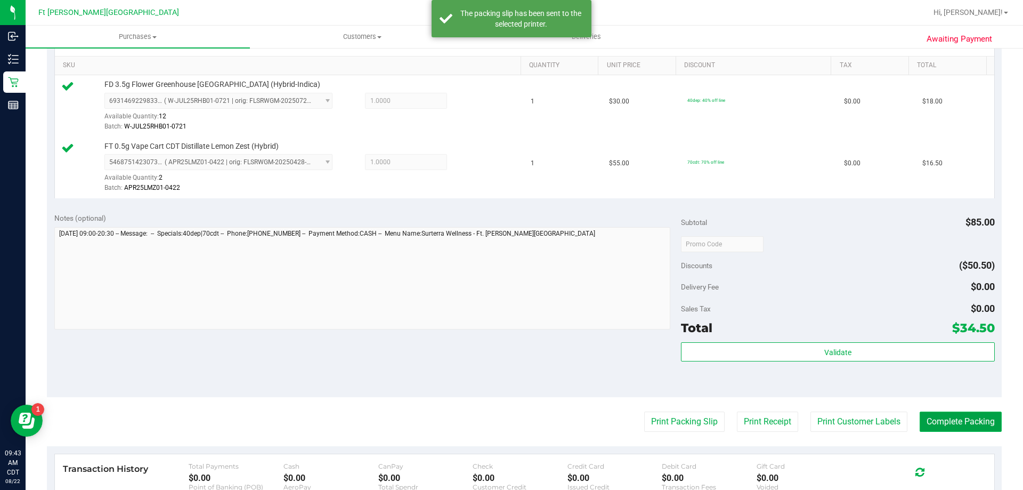
click at [985, 425] on button "Complete Packing" at bounding box center [960, 421] width 82 height 20
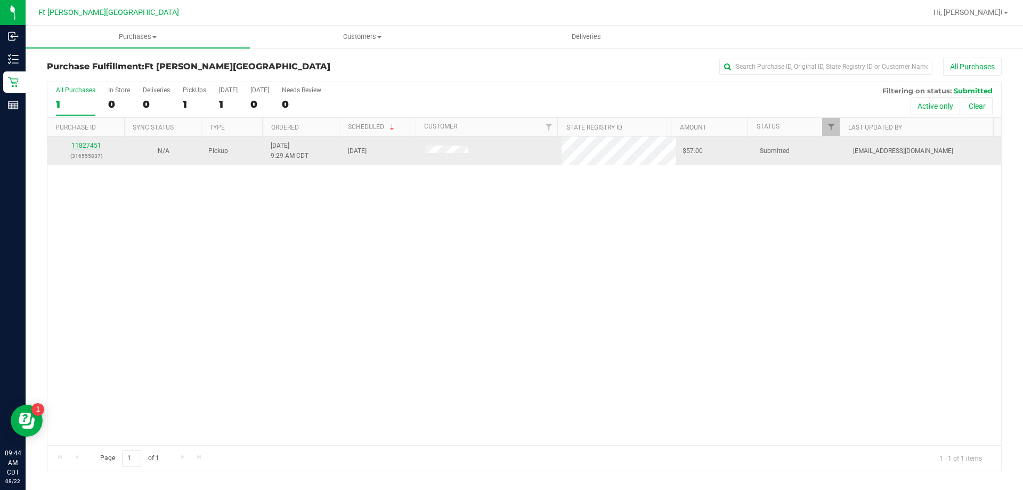
click at [80, 144] on link "11827451" at bounding box center [86, 145] width 30 height 7
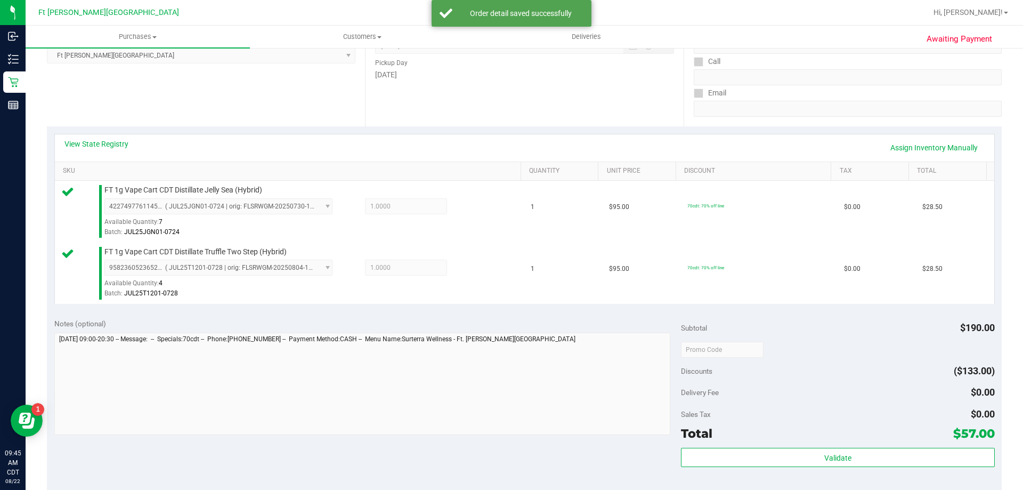
scroll to position [266, 0]
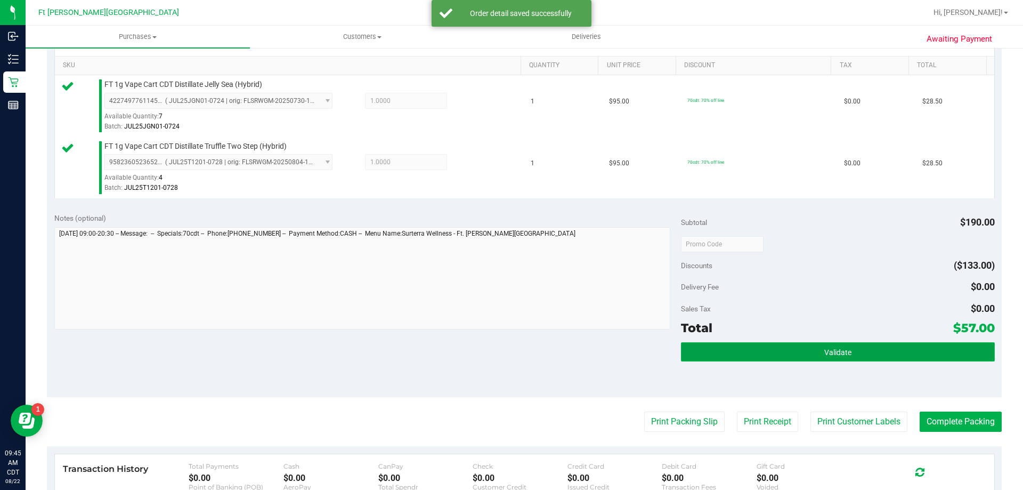
click at [815, 350] on button "Validate" at bounding box center [837, 351] width 313 height 19
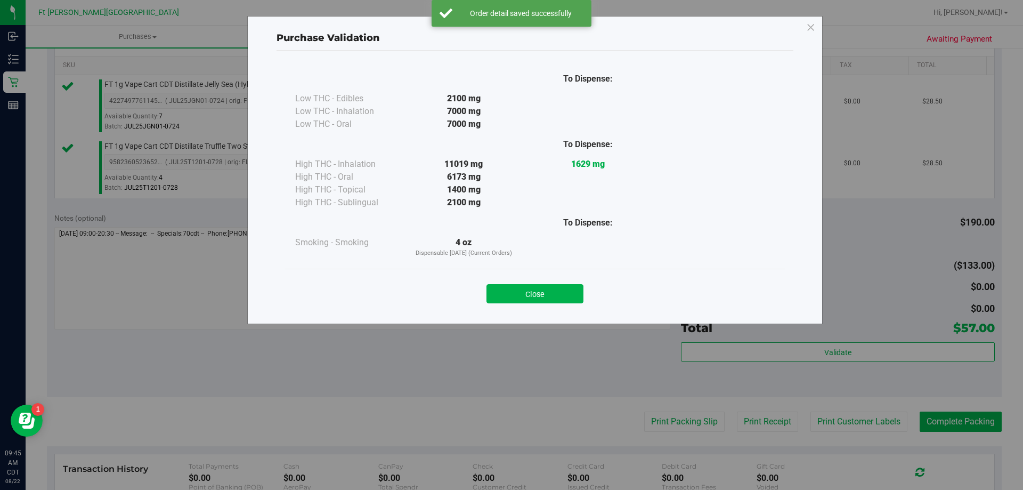
click at [540, 298] on button "Close" at bounding box center [534, 293] width 97 height 19
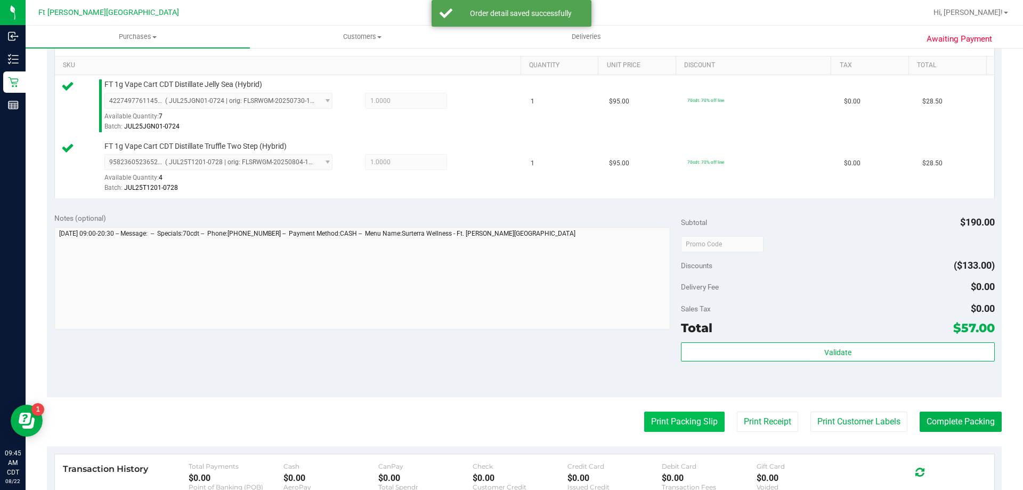
click at [666, 427] on button "Print Packing Slip" at bounding box center [684, 421] width 80 height 20
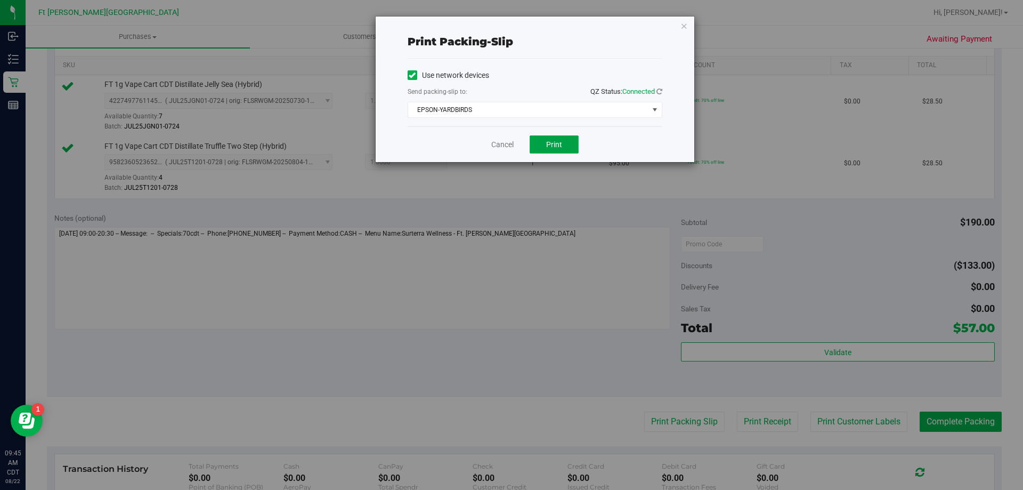
click at [545, 144] on button "Print" at bounding box center [553, 144] width 49 height 18
click at [504, 143] on link "Cancel" at bounding box center [502, 144] width 22 height 11
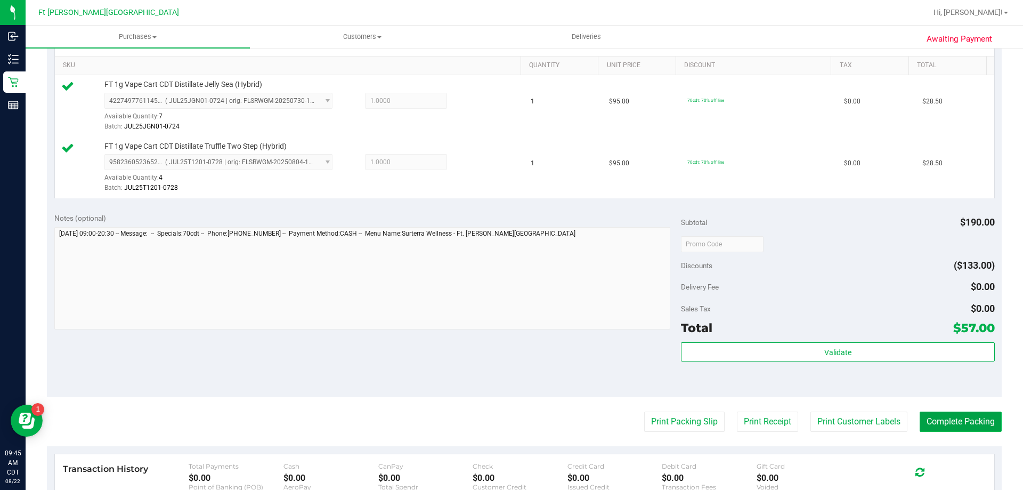
click at [952, 423] on button "Complete Packing" at bounding box center [960, 421] width 82 height 20
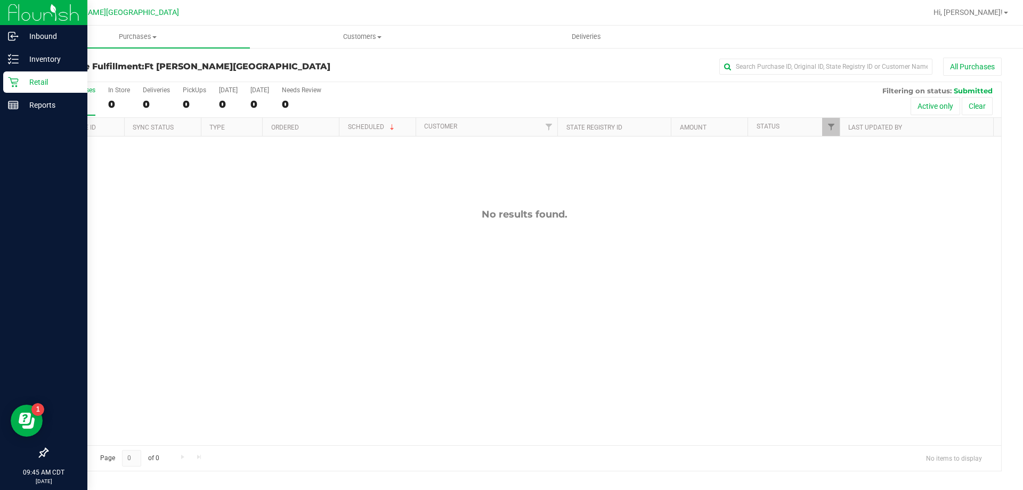
click at [45, 84] on p "Retail" at bounding box center [51, 82] width 64 height 13
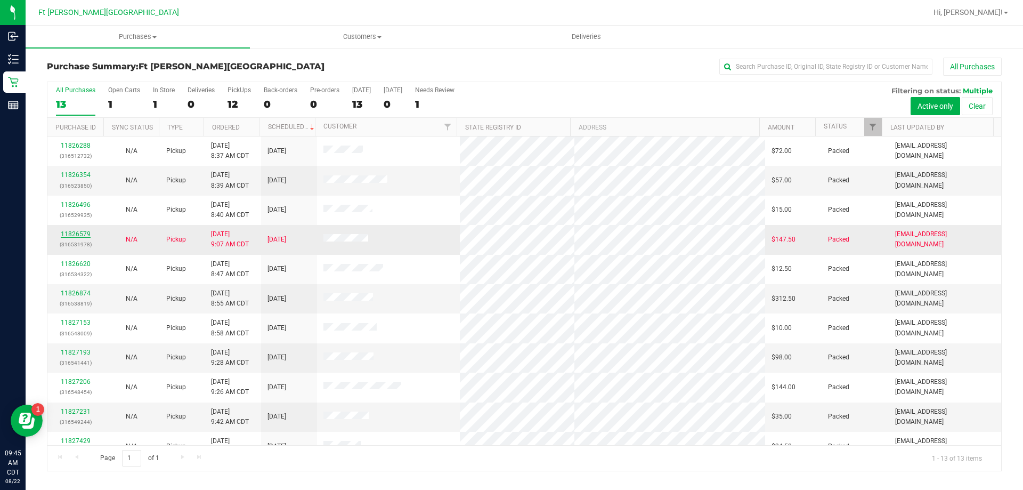
click at [76, 233] on link "11826579" at bounding box center [76, 233] width 30 height 7
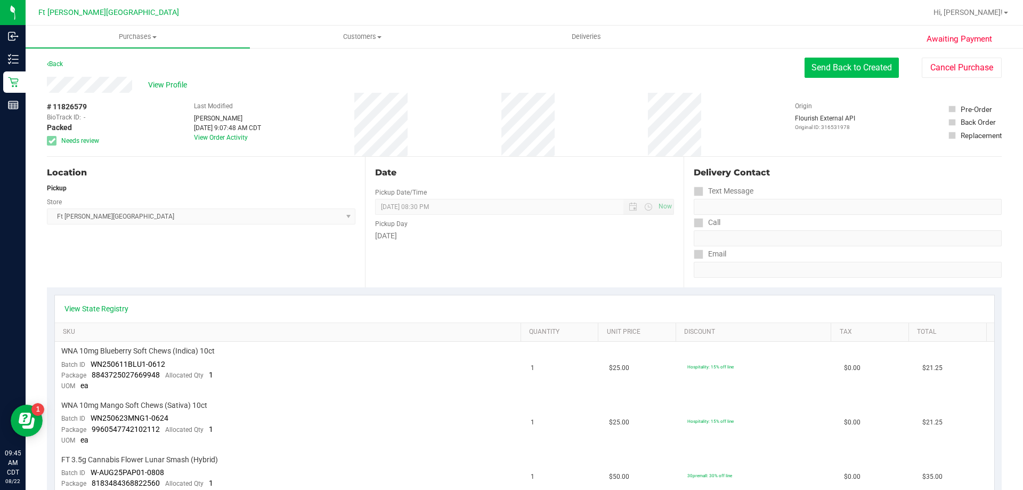
click at [844, 75] on button "Send Back to Created" at bounding box center [851, 68] width 94 height 20
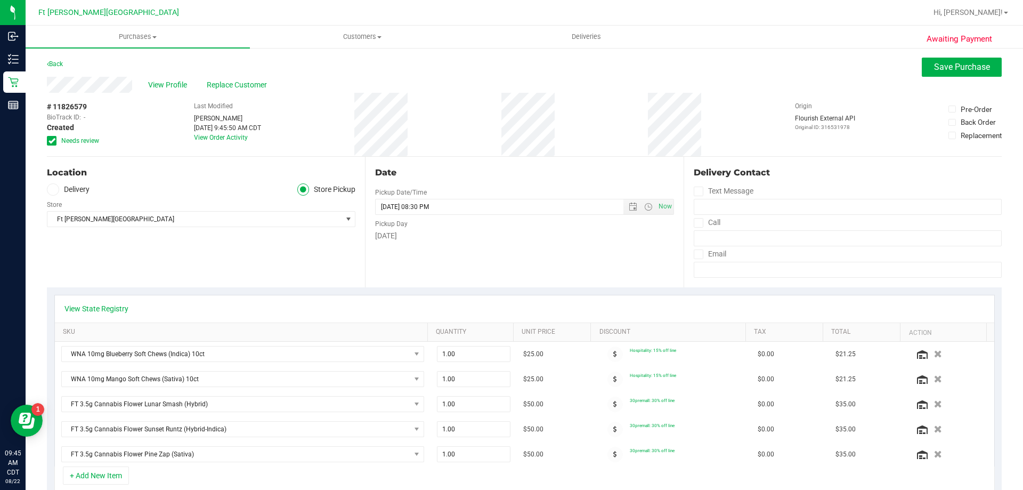
click at [53, 141] on icon at bounding box center [51, 141] width 7 height 0
click at [0, 0] on input "Needs review" at bounding box center [0, 0] width 0 height 0
click at [984, 67] on button "Save Purchase" at bounding box center [961, 67] width 80 height 19
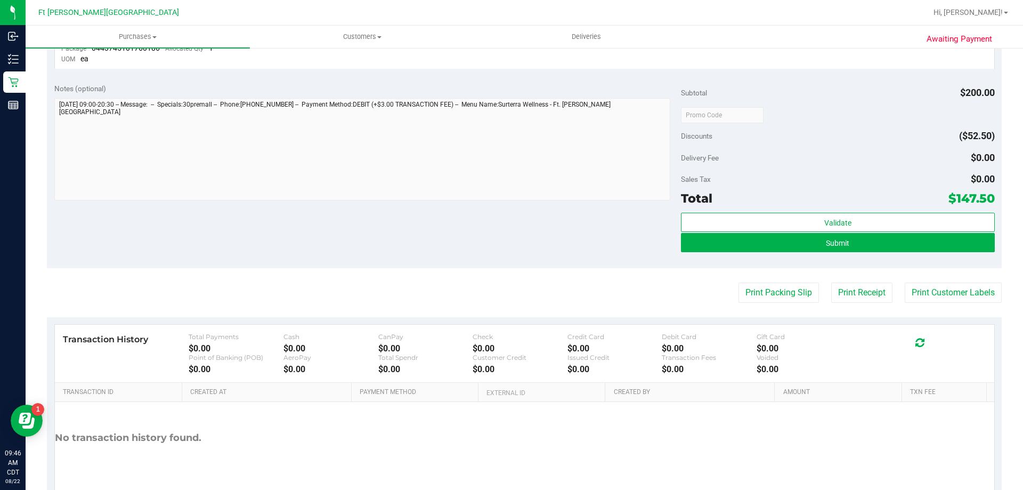
scroll to position [591, 0]
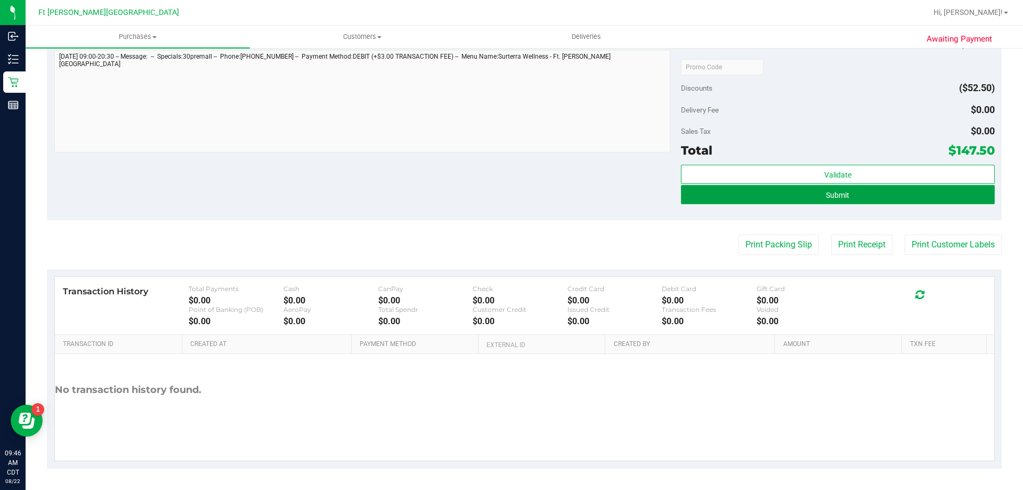
click at [830, 199] on button "Submit" at bounding box center [837, 194] width 313 height 19
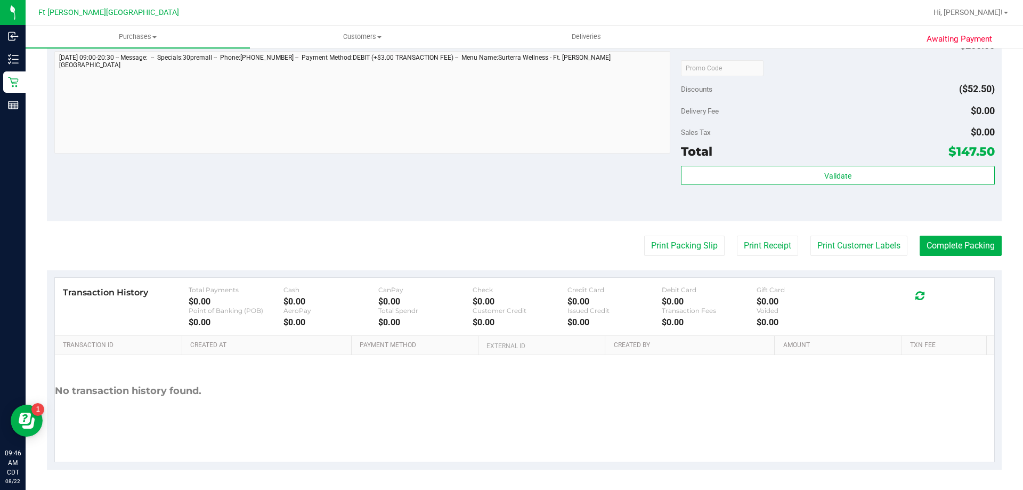
scroll to position [679, 0]
click at [945, 247] on button "Complete Packing" at bounding box center [960, 244] width 82 height 20
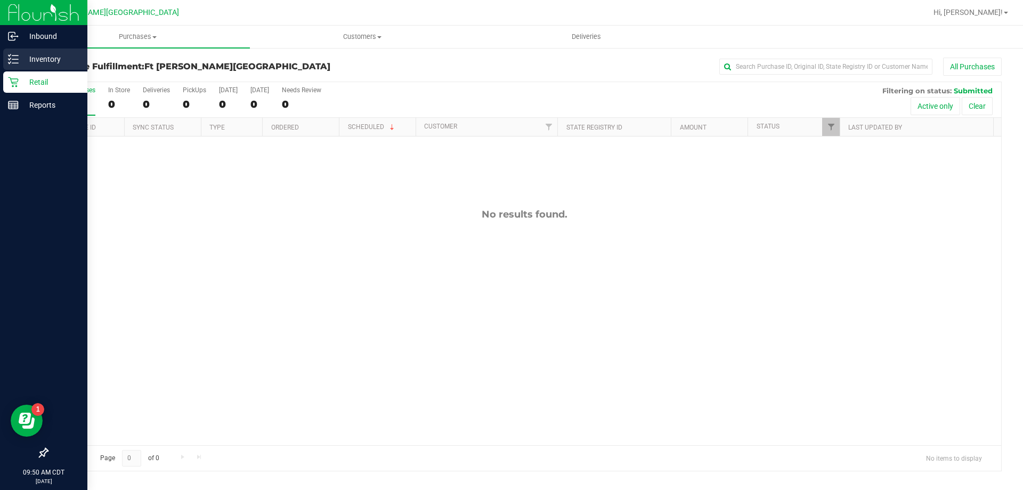
click at [22, 58] on p "Inventory" at bounding box center [51, 59] width 64 height 13
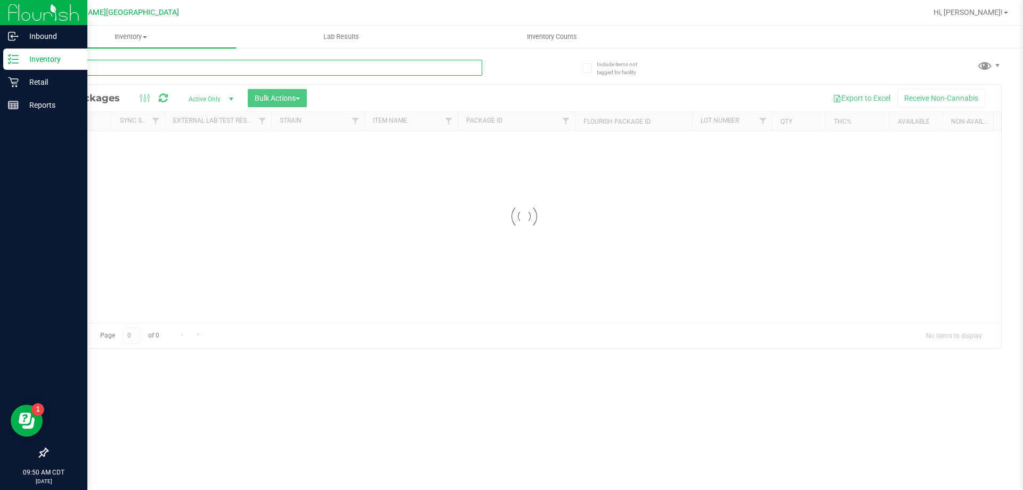
click at [97, 69] on div "Inventory All packages All inventory Waste log Create inventory Lab Results Inv…" at bounding box center [524, 258] width 997 height 464
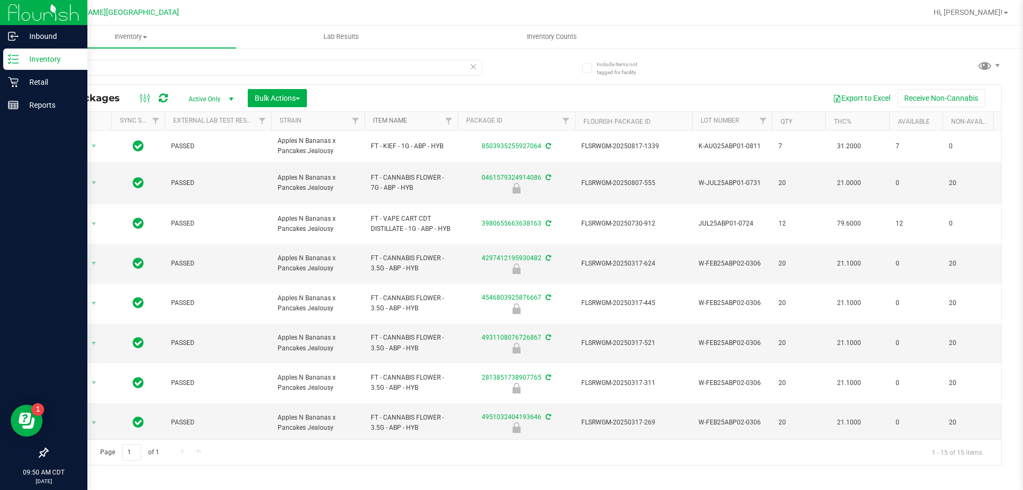
click at [390, 118] on link "Item Name" at bounding box center [390, 120] width 34 height 7
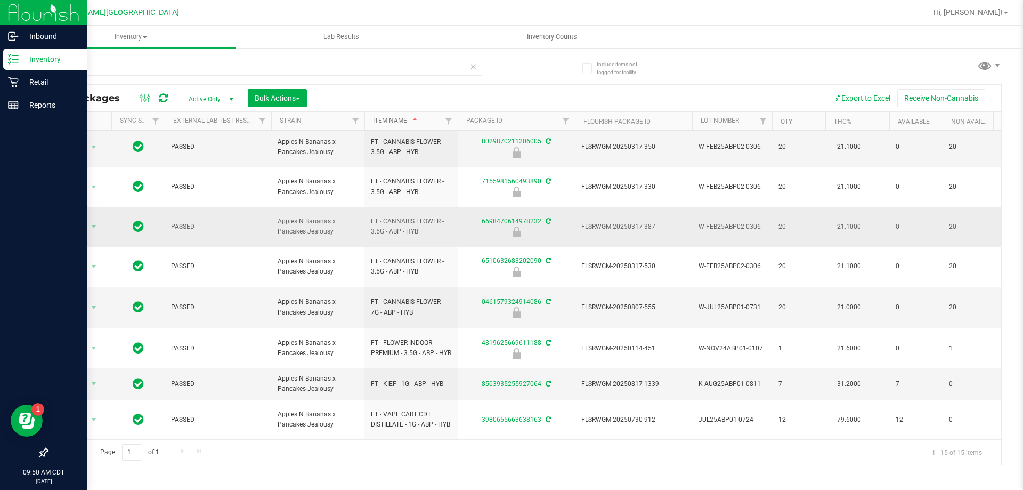
scroll to position [287, 0]
drag, startPoint x: 75, startPoint y: 67, endPoint x: 0, endPoint y: 67, distance: 75.1
click at [0, 67] on div "Inbound Inventory Retail Reports 09:51 AM CDT 08/22/2025 08/22 Ft Walton Beach …" at bounding box center [511, 245] width 1023 height 490
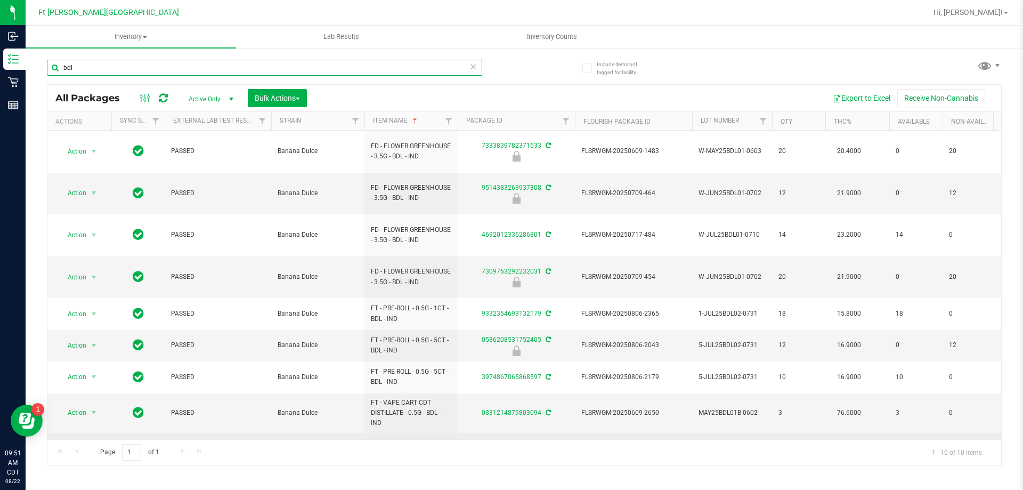
type input "bdl"
click at [490, 443] on link "2835549725728287" at bounding box center [512, 446] width 60 height 7
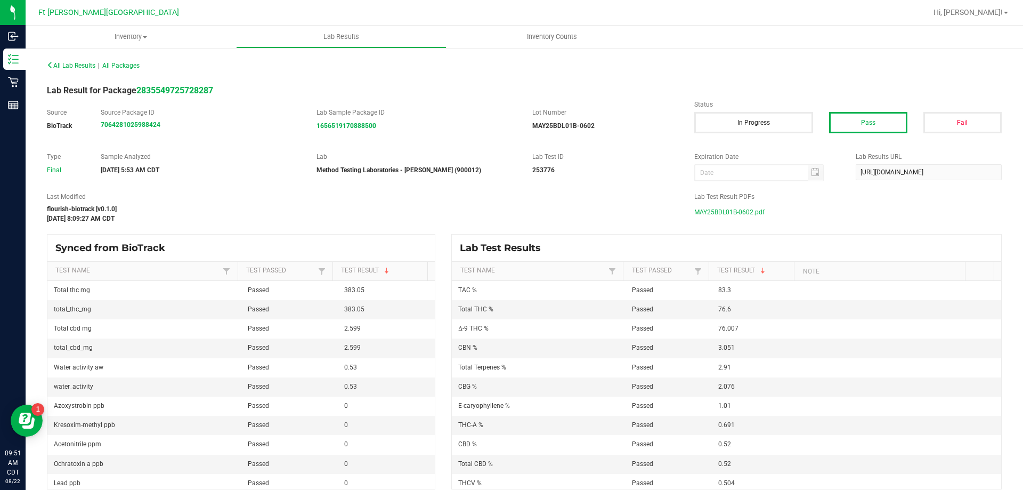
click at [740, 215] on span "MAY25BDL01B-0602.pdf" at bounding box center [729, 212] width 70 height 16
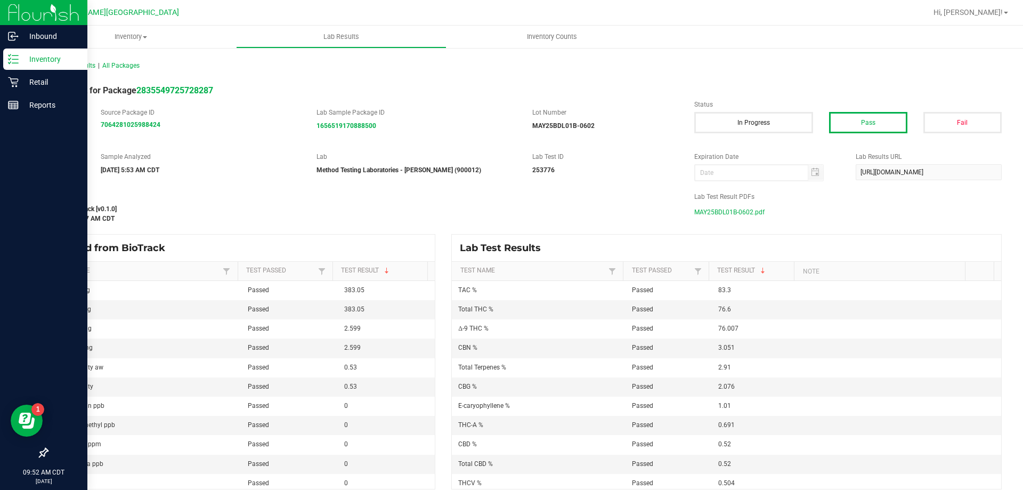
click at [47, 59] on p "Inventory" at bounding box center [51, 59] width 64 height 13
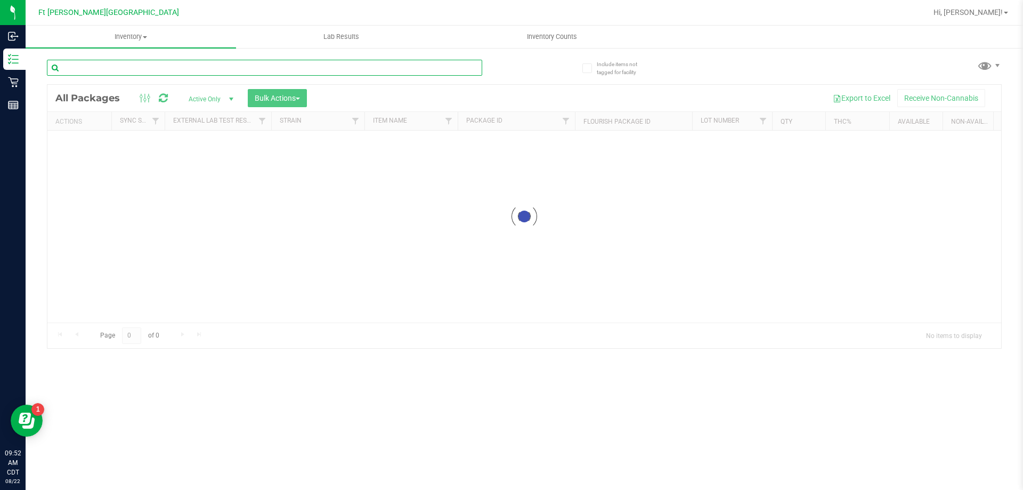
click at [134, 63] on div "Inventory All packages All inventory Waste log Create inventory Lab Results Inv…" at bounding box center [524, 258] width 997 height 464
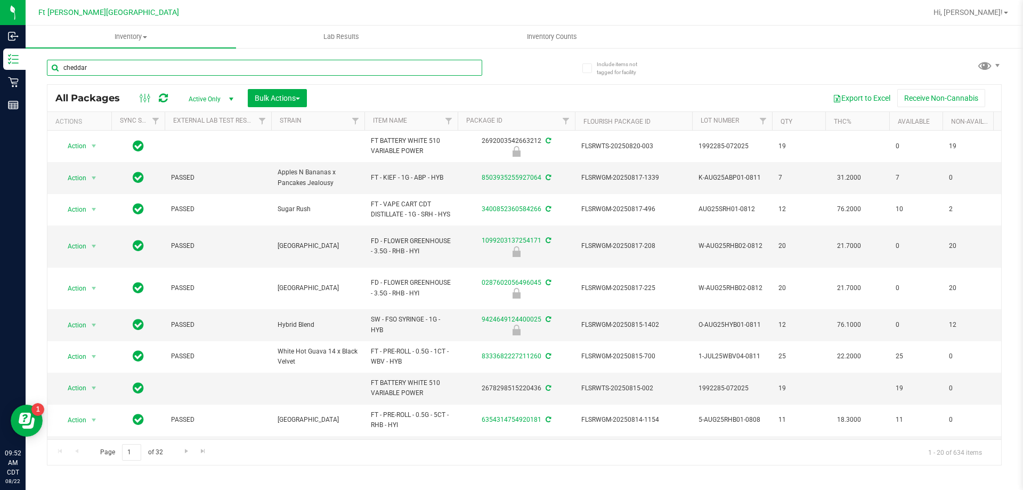
type input "cheddar"
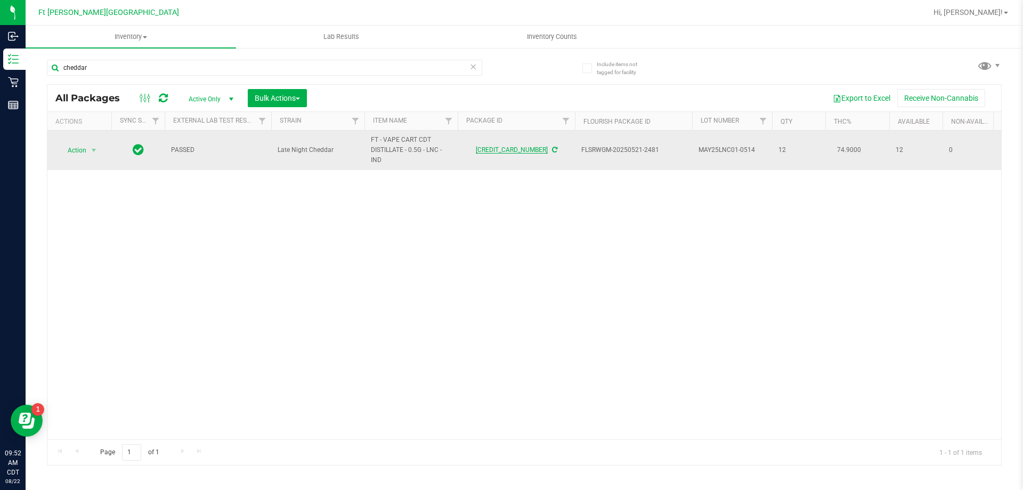
click at [500, 153] on link "4295836516662023" at bounding box center [512, 149] width 72 height 7
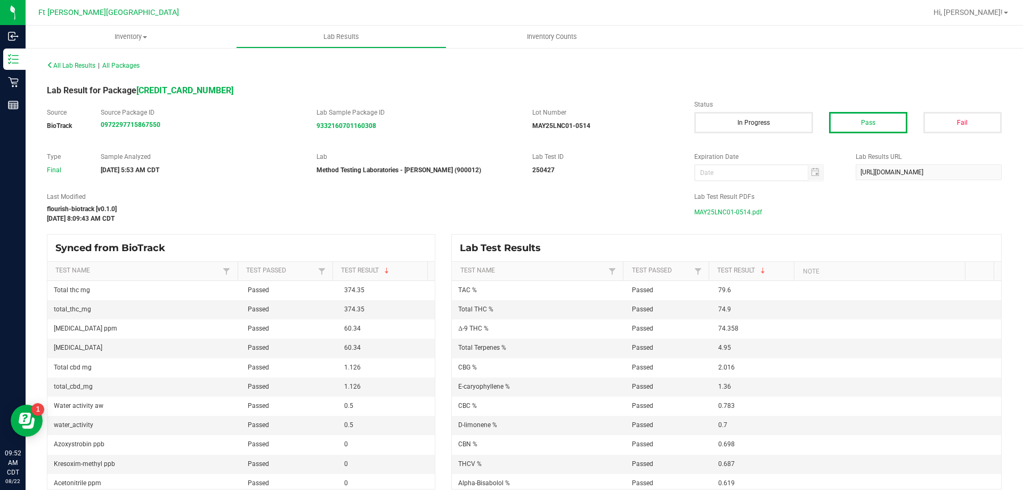
click at [747, 215] on span "MAY25LNC01-0514.pdf" at bounding box center [728, 212] width 68 height 16
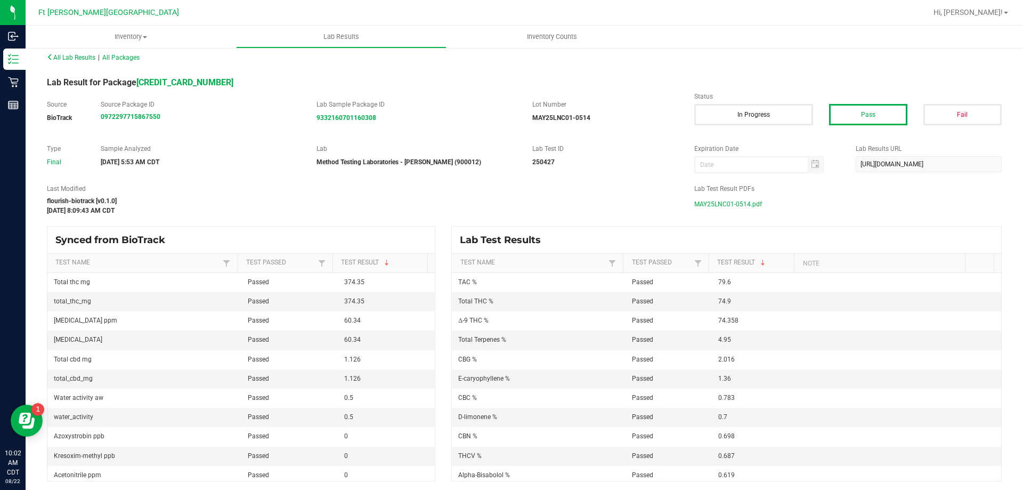
scroll to position [10, 0]
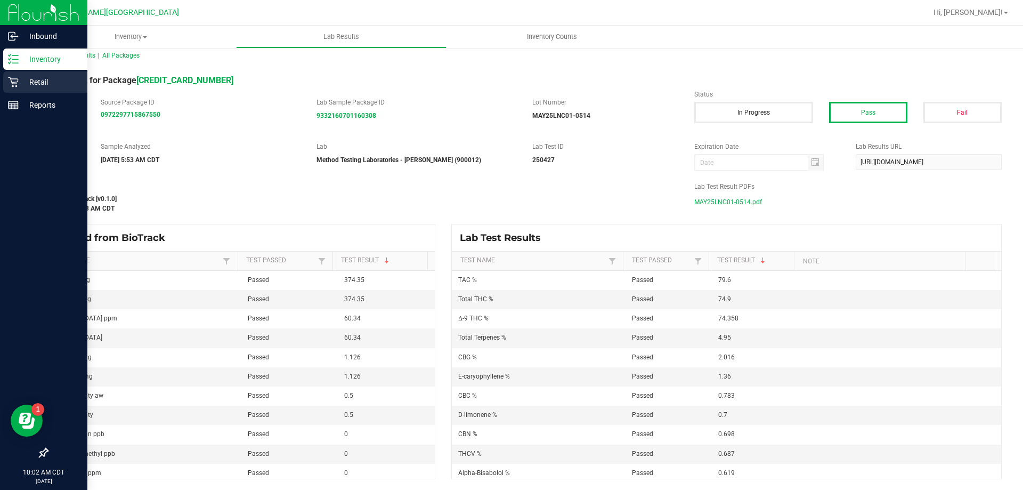
click at [31, 76] on p "Retail" at bounding box center [51, 82] width 64 height 13
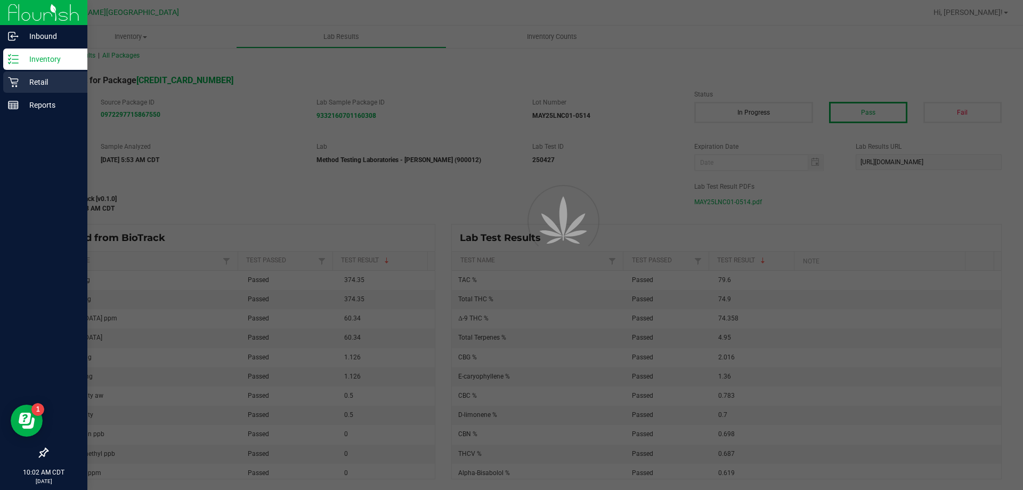
click at [31, 75] on div "Retail" at bounding box center [45, 81] width 84 height 21
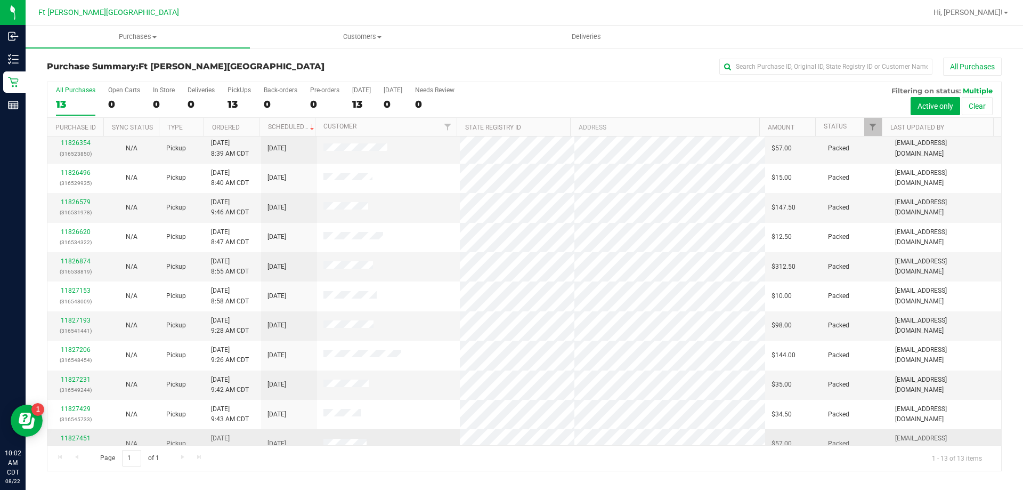
scroll to position [75, 0]
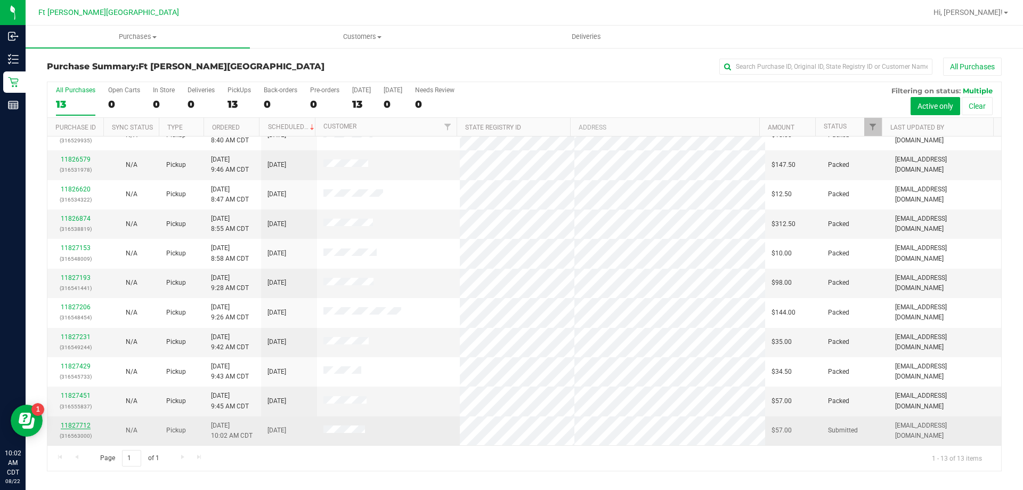
click at [80, 423] on link "11827712" at bounding box center [76, 424] width 30 height 7
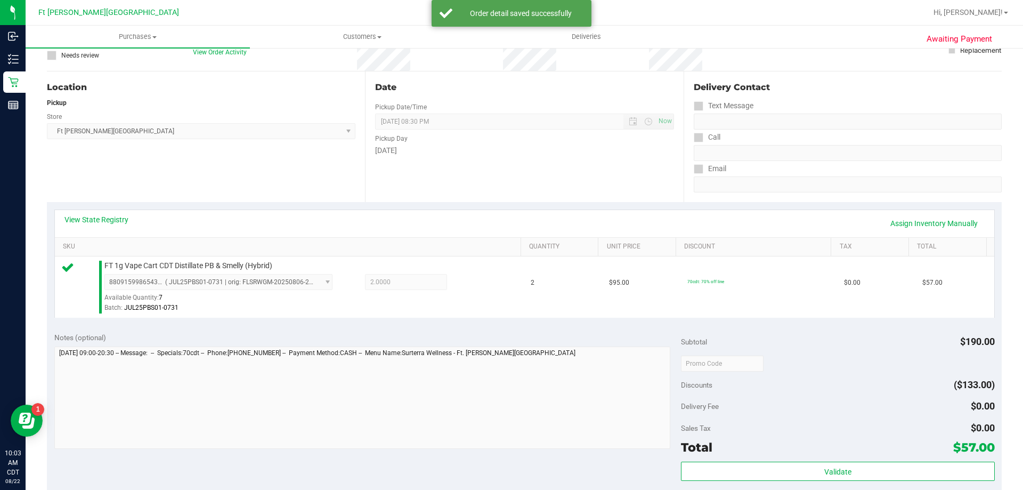
scroll to position [213, 0]
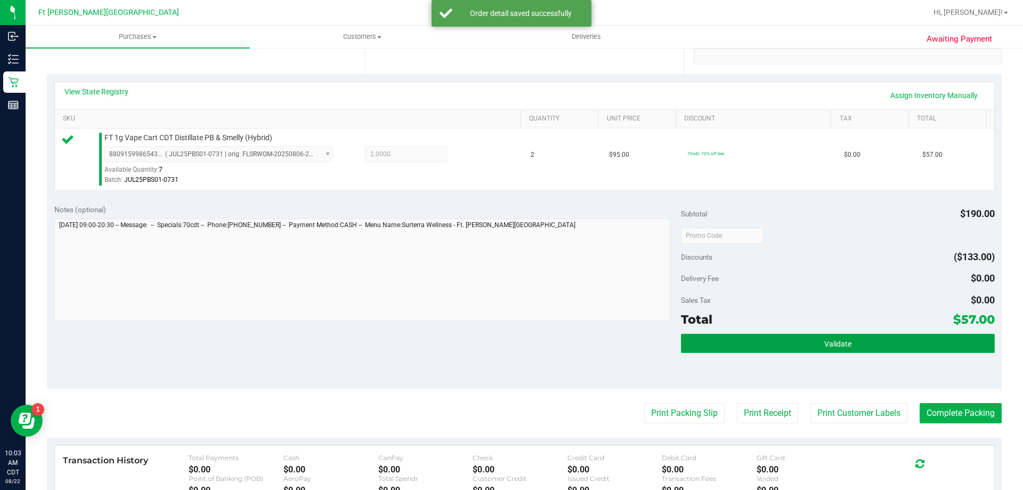
click at [786, 341] on button "Validate" at bounding box center [837, 342] width 313 height 19
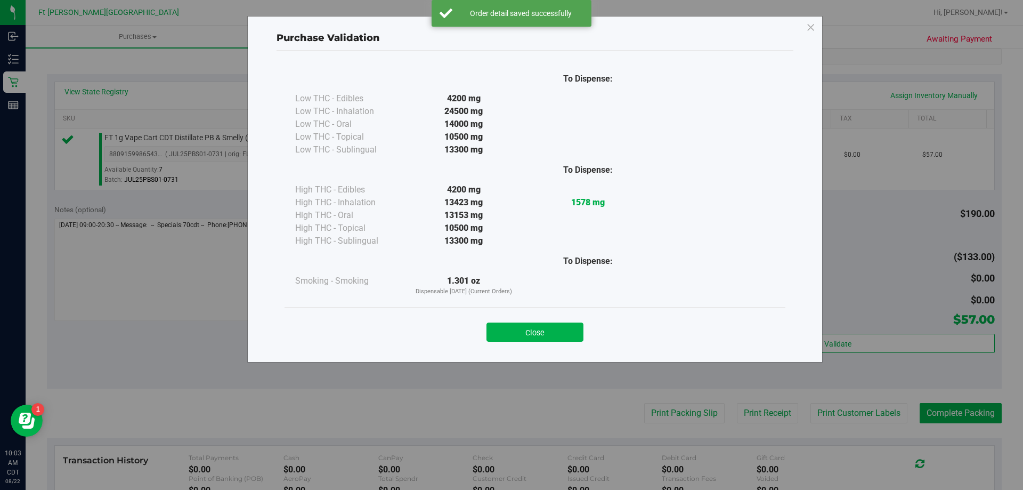
drag, startPoint x: 559, startPoint y: 324, endPoint x: 566, endPoint y: 330, distance: 9.1
click at [559, 324] on button "Close" at bounding box center [534, 331] width 97 height 19
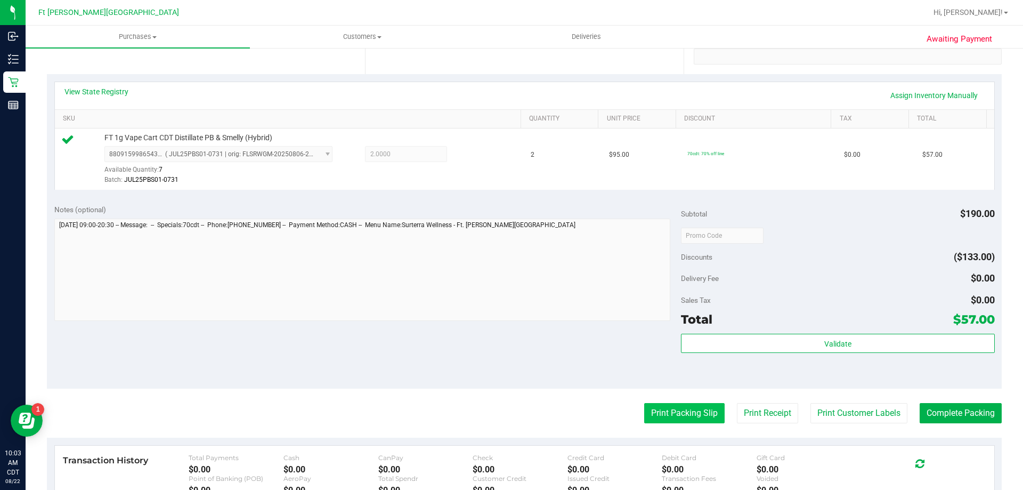
click at [660, 410] on button "Print Packing Slip" at bounding box center [684, 413] width 80 height 20
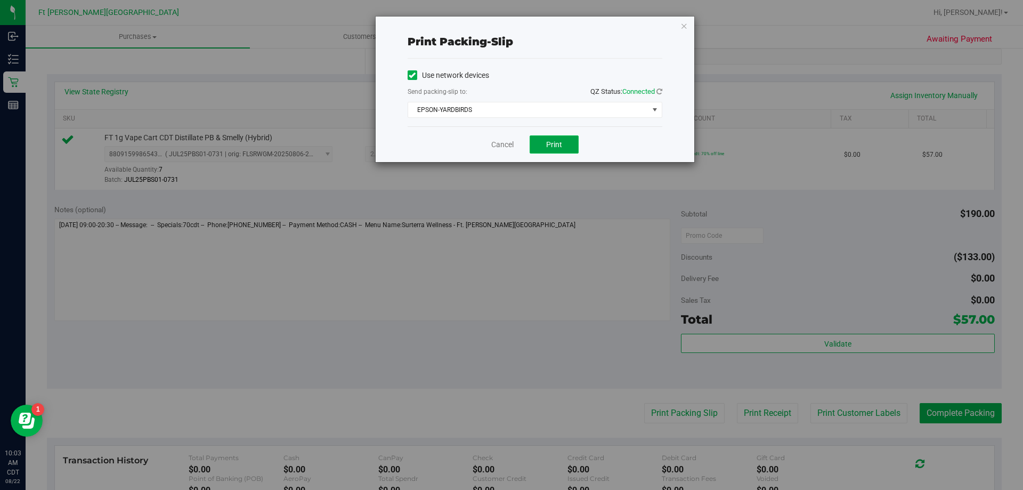
click at [548, 142] on span "Print" at bounding box center [554, 144] width 16 height 9
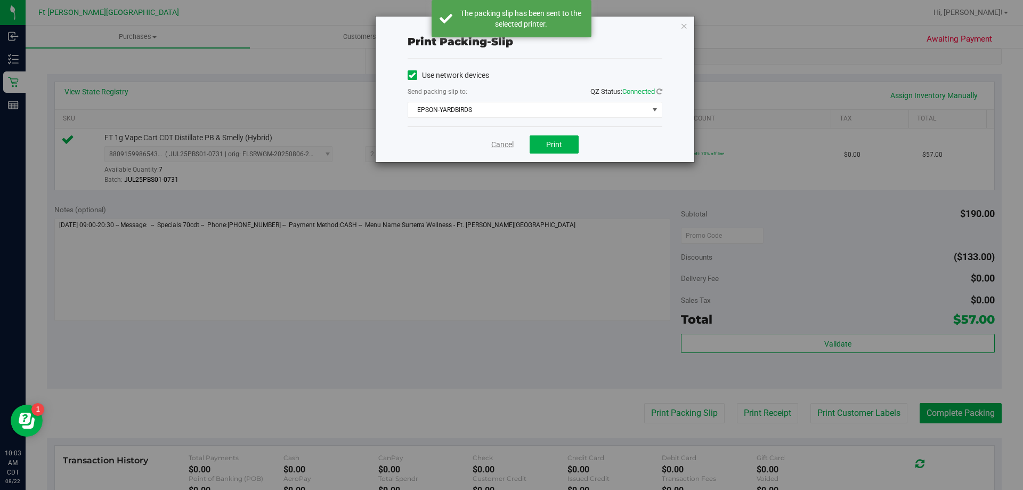
click at [500, 146] on link "Cancel" at bounding box center [502, 144] width 22 height 11
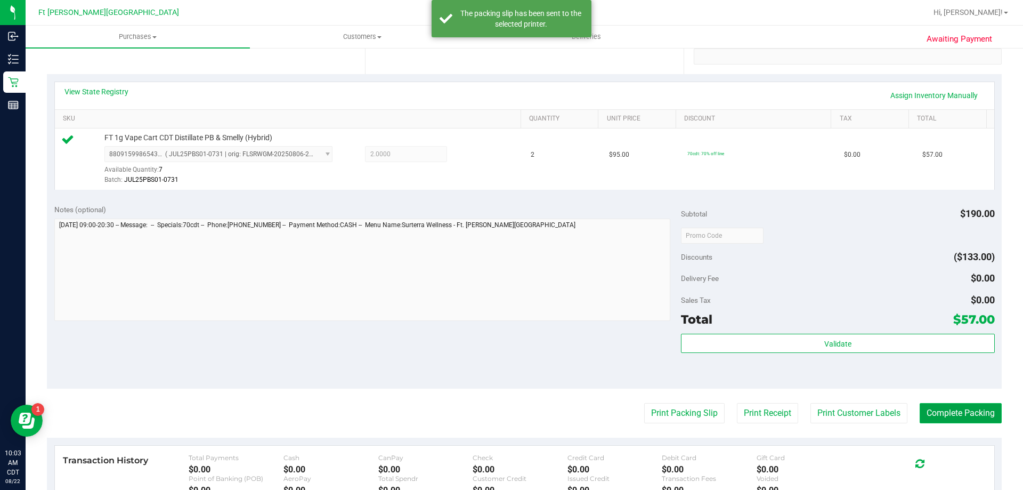
click at [954, 412] on button "Complete Packing" at bounding box center [960, 413] width 82 height 20
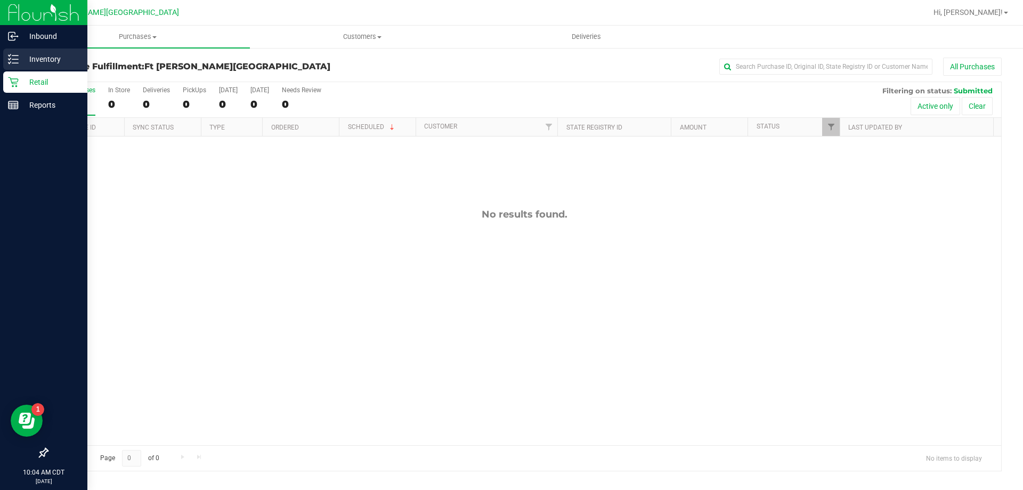
click at [16, 64] on div "Inventory" at bounding box center [45, 58] width 84 height 21
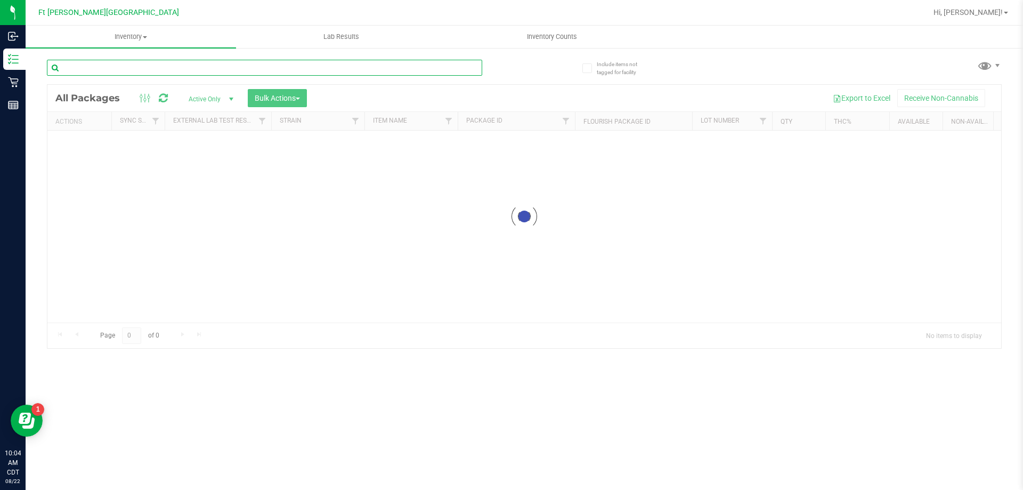
click at [104, 69] on input "text" at bounding box center [264, 68] width 435 height 16
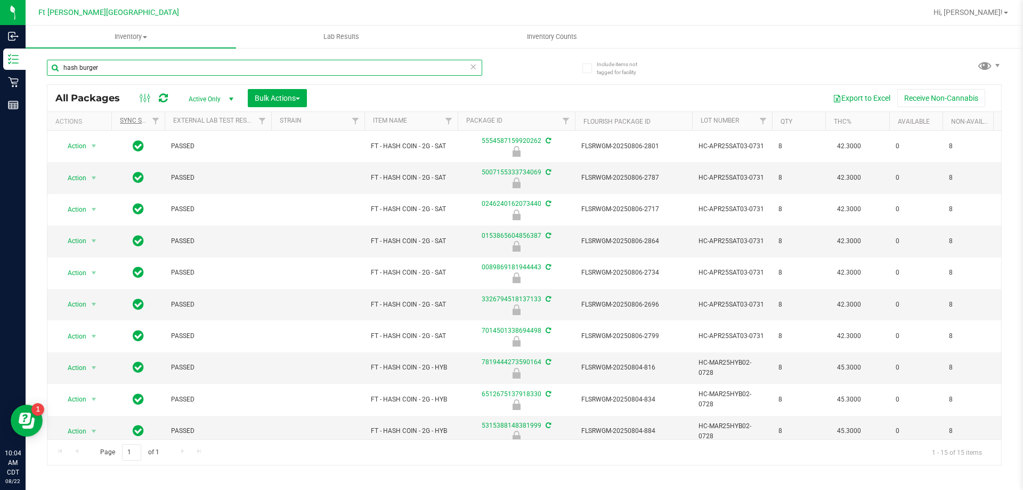
type input "hash burger"
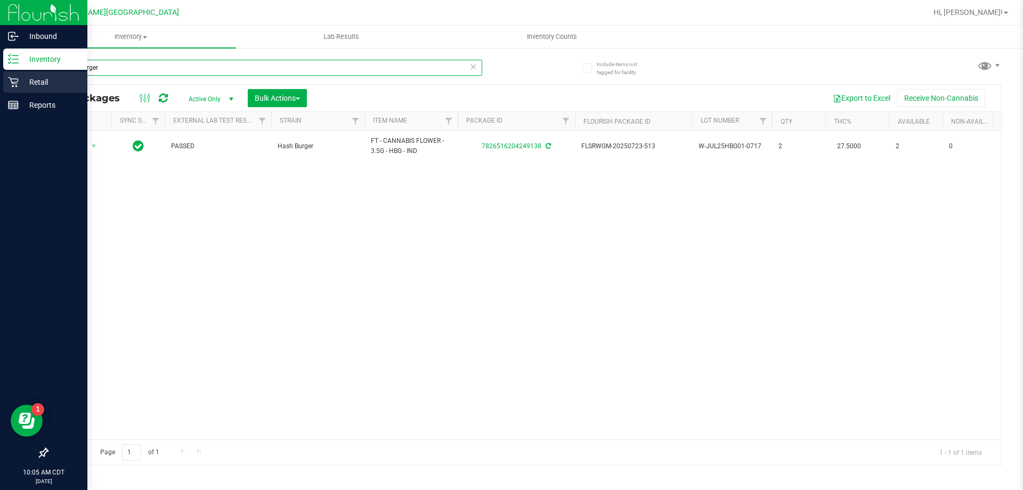
drag, startPoint x: 120, startPoint y: 70, endPoint x: 0, endPoint y: 84, distance: 120.6
click at [0, 84] on div "Inbound Inventory Retail Reports 10:05 AM CDT 08/22/2025 08/22 Ft Walton Beach …" at bounding box center [511, 245] width 1023 height 490
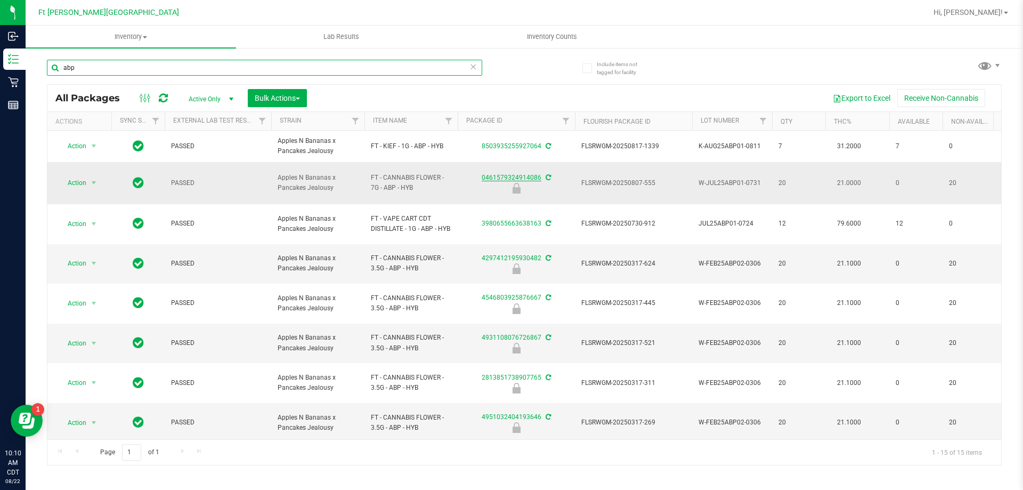
type input "abp"
click at [489, 175] on link "0461579324914086" at bounding box center [512, 177] width 60 height 7
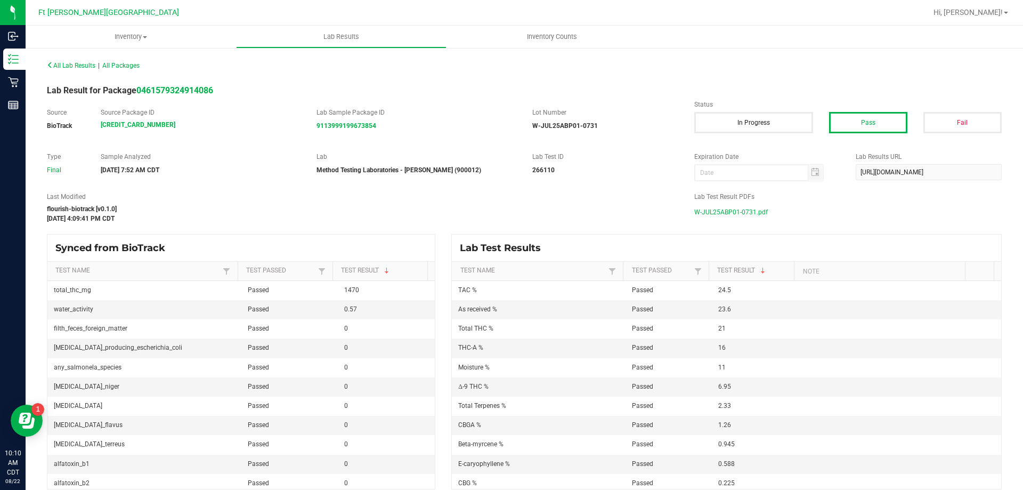
click at [738, 209] on span "W-JUL25ABP01-0731.pdf" at bounding box center [731, 212] width 74 height 16
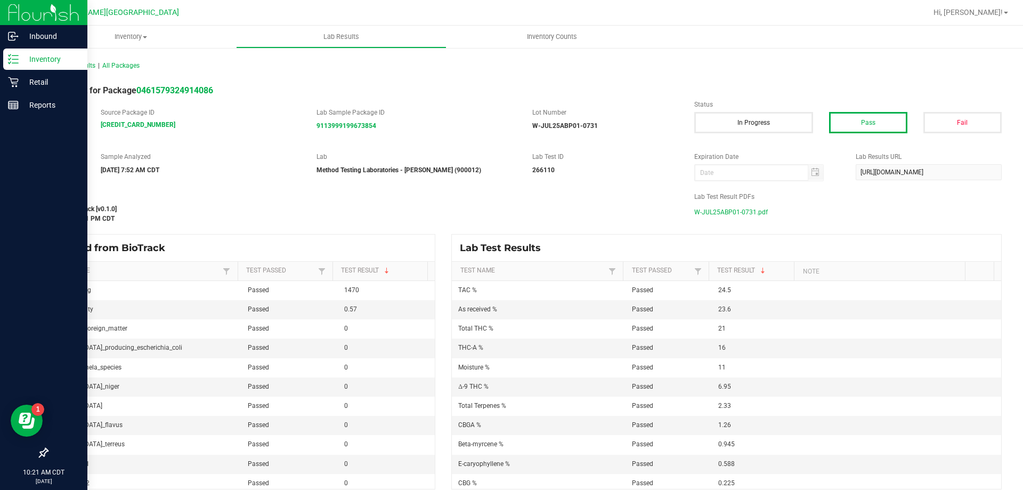
click at [29, 59] on p "Inventory" at bounding box center [51, 59] width 64 height 13
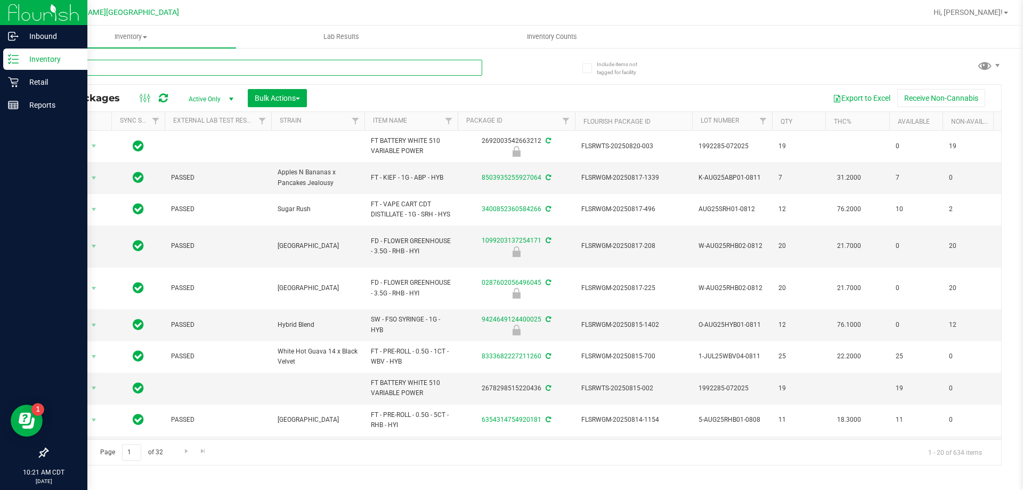
click at [126, 67] on input "text" at bounding box center [264, 68] width 435 height 16
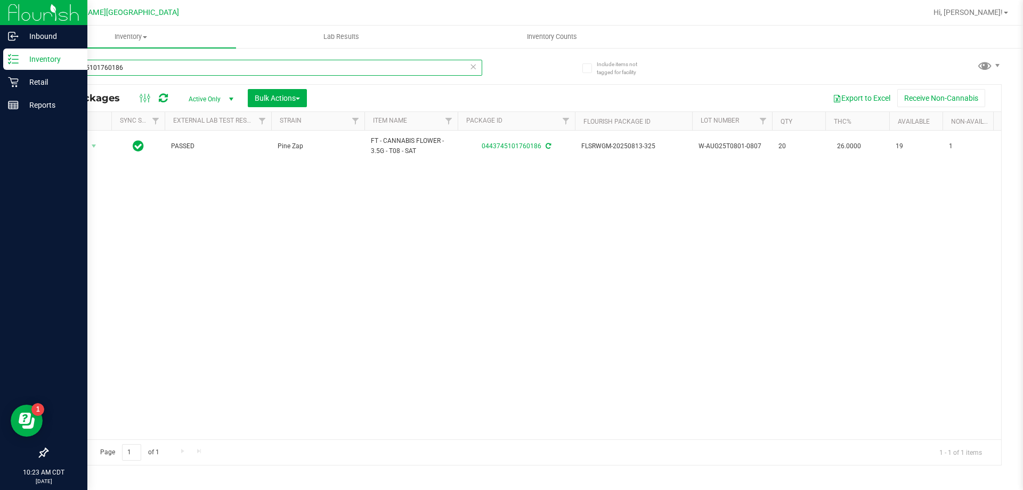
type input "0443745101760186"
click at [46, 79] on p "Retail" at bounding box center [51, 82] width 64 height 13
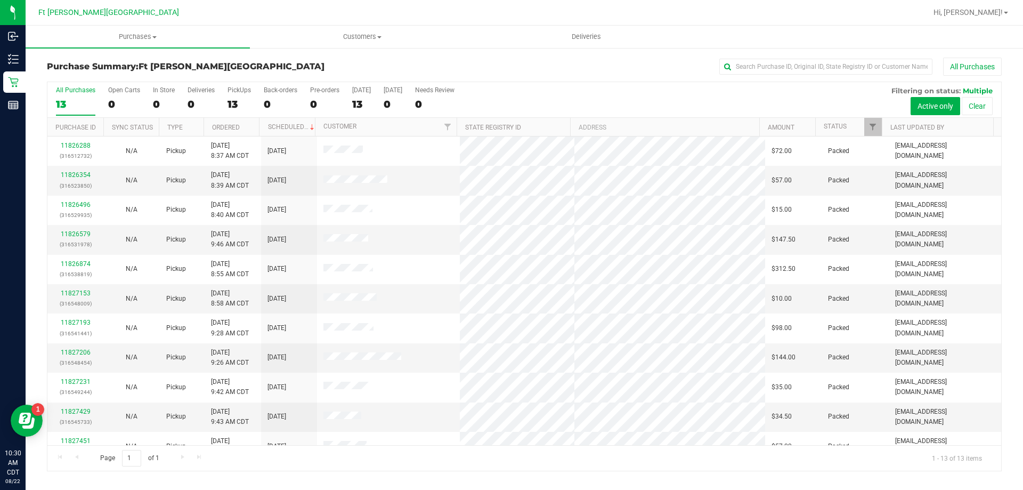
click at [312, 25] on nav "Ft Walton Beach WC Hi, Kenneth!" at bounding box center [524, 13] width 997 height 26
drag, startPoint x: 309, startPoint y: 17, endPoint x: 316, endPoint y: 19, distance: 7.1
click at [312, 19] on div at bounding box center [559, 12] width 736 height 21
click at [232, 14] on div at bounding box center [559, 12] width 736 height 21
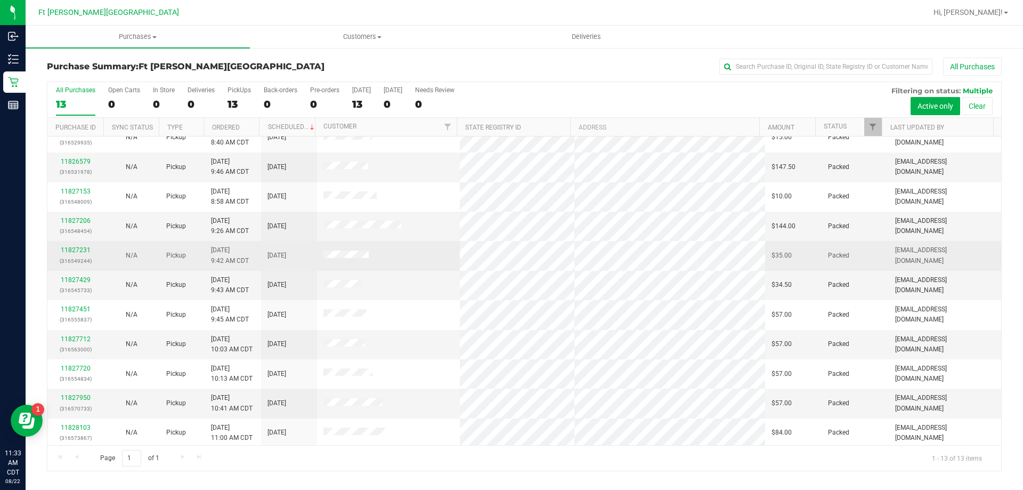
scroll to position [75, 0]
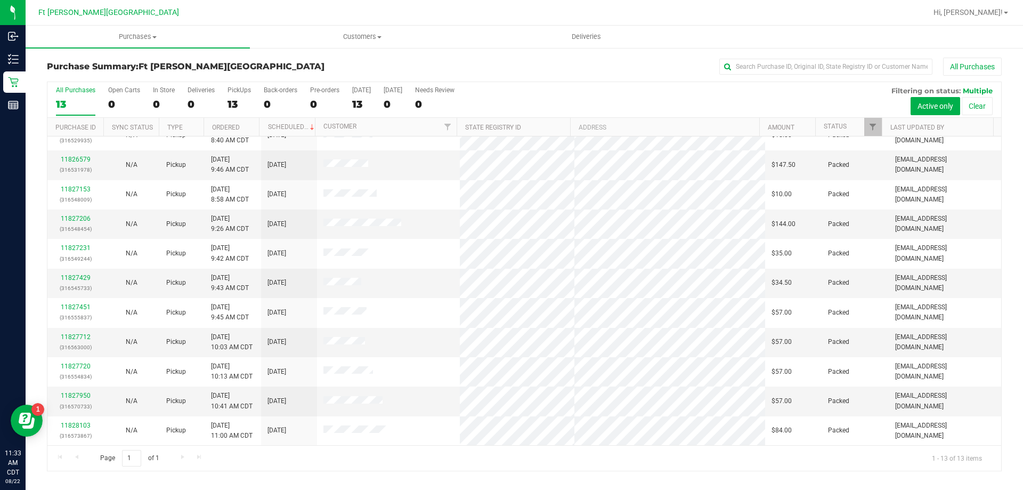
click at [312, 461] on div "Page 1 of 1 1 - 13 of 13 items" at bounding box center [523, 458] width 953 height 26
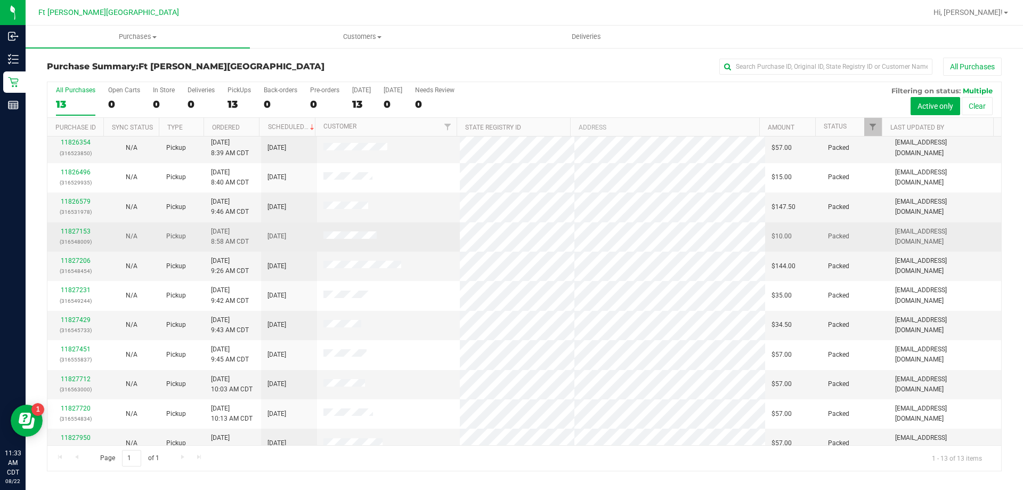
scroll to position [0, 0]
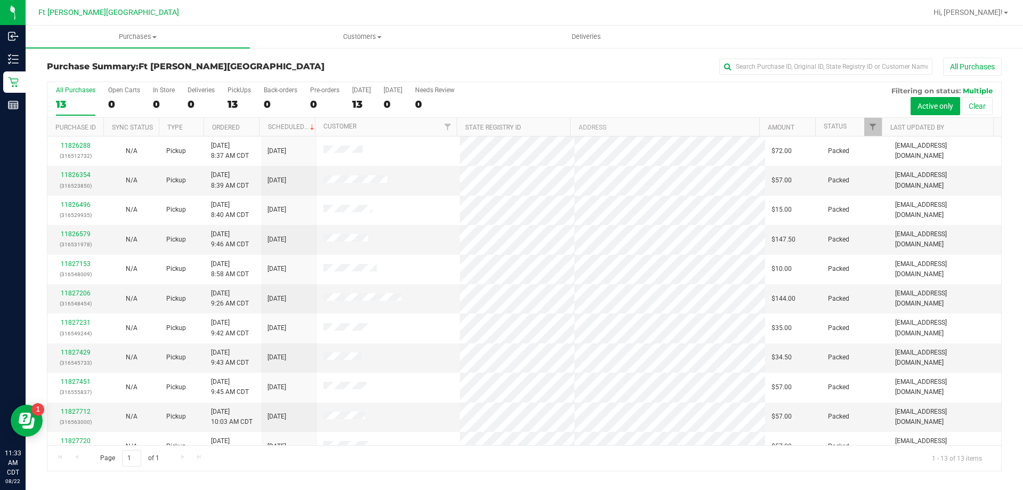
click at [500, 9] on div at bounding box center [559, 12] width 736 height 21
drag, startPoint x: 635, startPoint y: 463, endPoint x: 623, endPoint y: 453, distance: 16.2
click at [634, 463] on div "Page 1 of 1 1 - 13 of 13 items" at bounding box center [523, 458] width 953 height 26
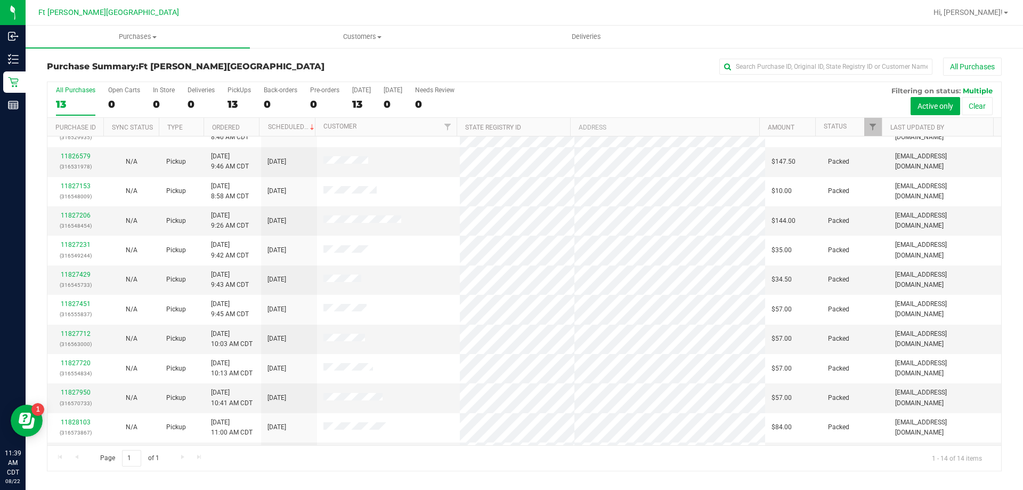
scroll to position [104, 0]
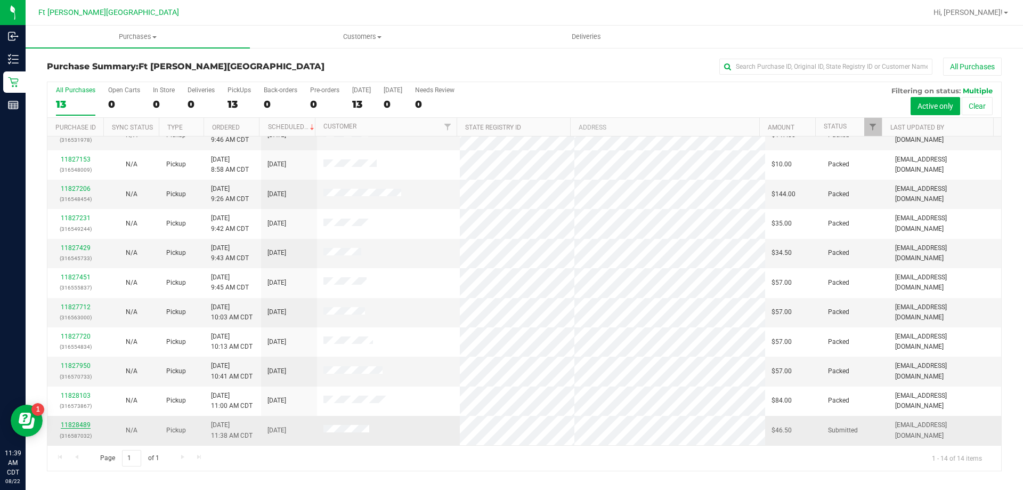
click at [83, 425] on link "11828489" at bounding box center [76, 424] width 30 height 7
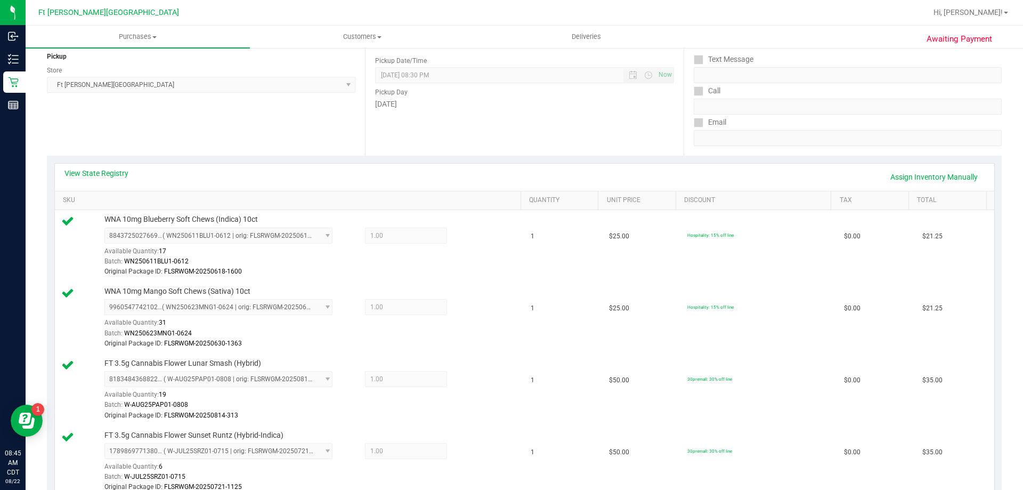
scroll to position [107, 0]
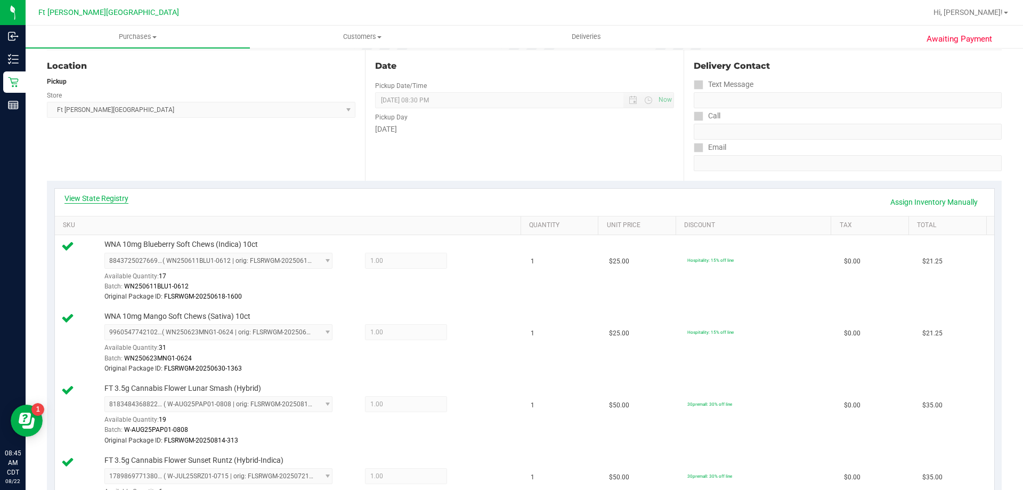
click at [93, 193] on div "View State Registry Assign Inventory Manually" at bounding box center [524, 202] width 939 height 27
click at [96, 201] on link "View State Registry" at bounding box center [96, 198] width 64 height 11
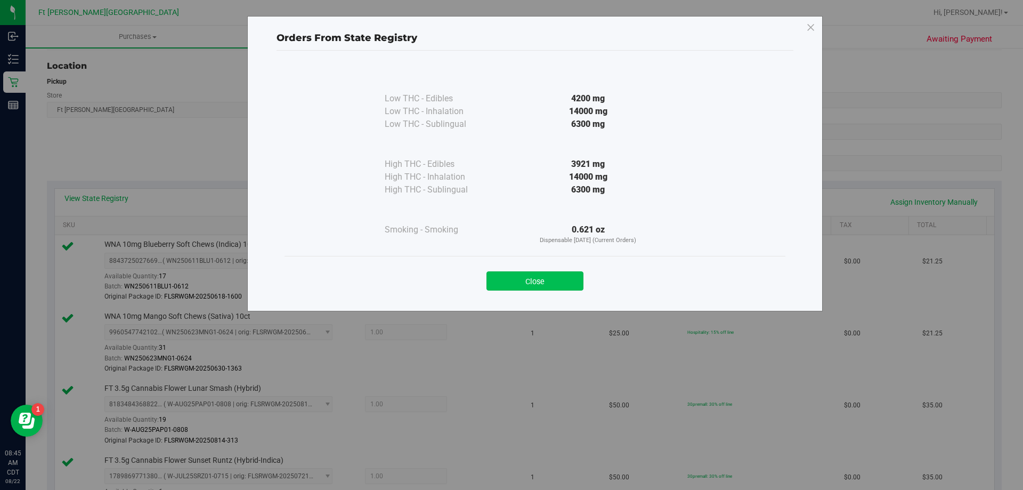
click at [558, 276] on button "Close" at bounding box center [534, 280] width 97 height 19
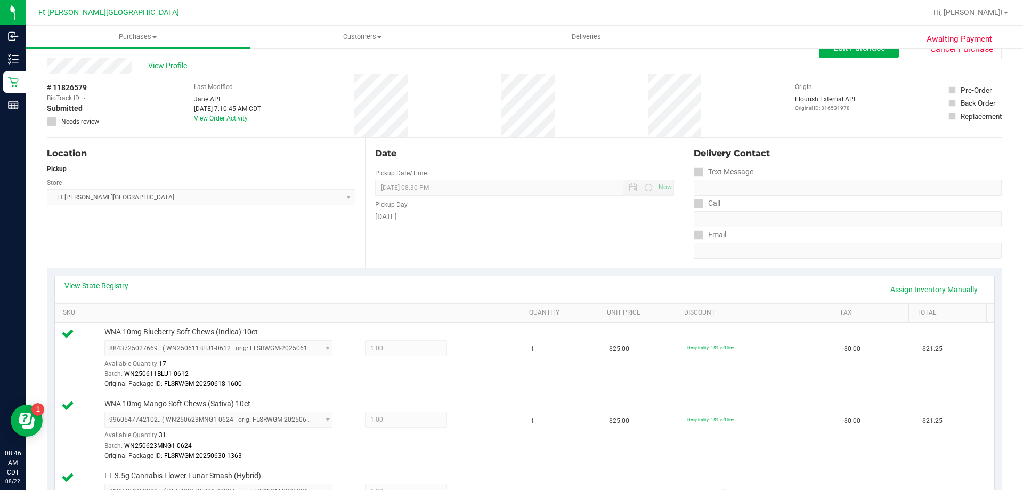
scroll to position [0, 0]
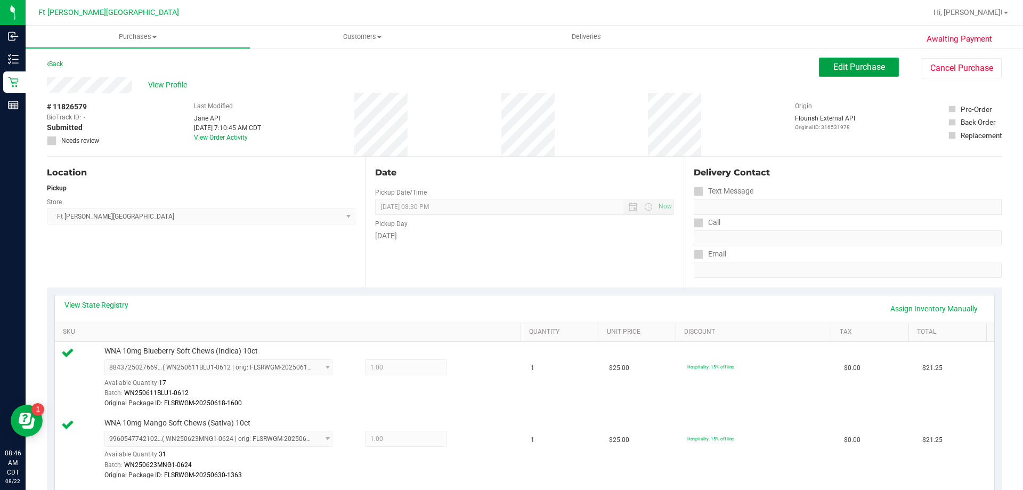
click at [860, 69] on span "Edit Purchase" at bounding box center [859, 67] width 52 height 10
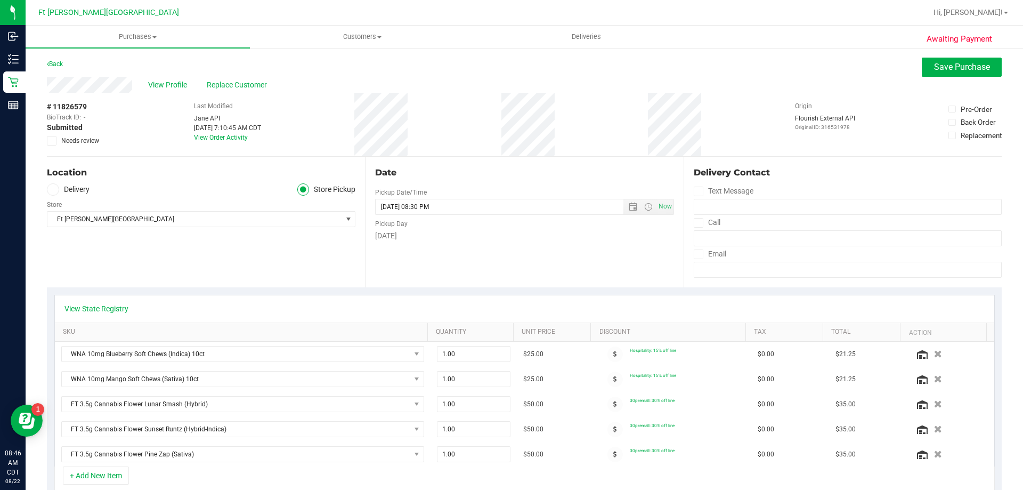
click at [51, 144] on span at bounding box center [52, 141] width 10 height 10
click at [0, 0] on input "Needs review" at bounding box center [0, 0] width 0 height 0
click at [977, 62] on span "Save Purchase" at bounding box center [962, 67] width 56 height 10
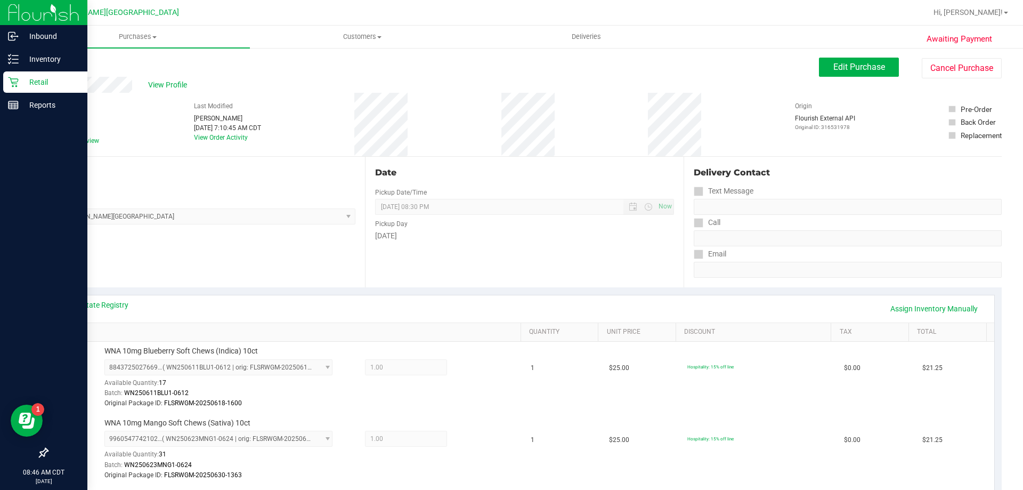
click at [52, 78] on p "Retail" at bounding box center [51, 82] width 64 height 13
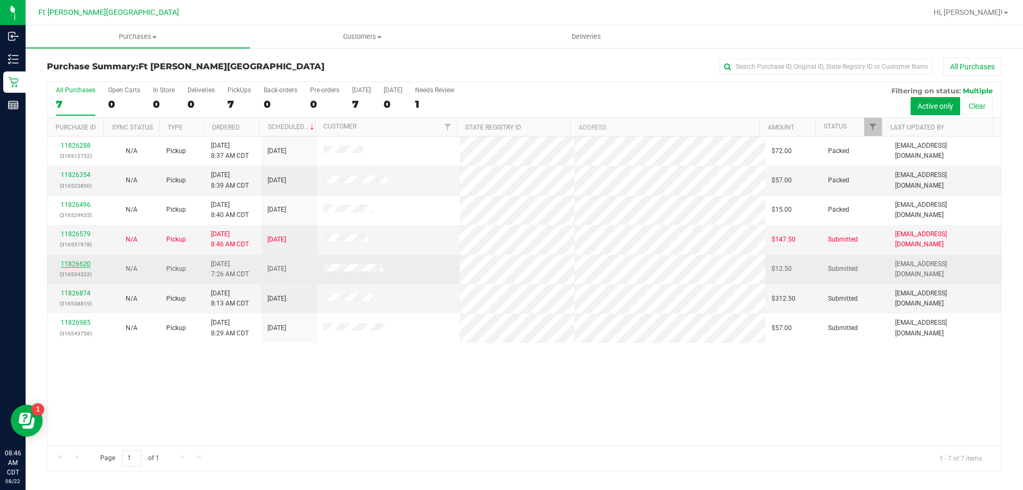
click at [78, 263] on link "11826620" at bounding box center [76, 263] width 30 height 7
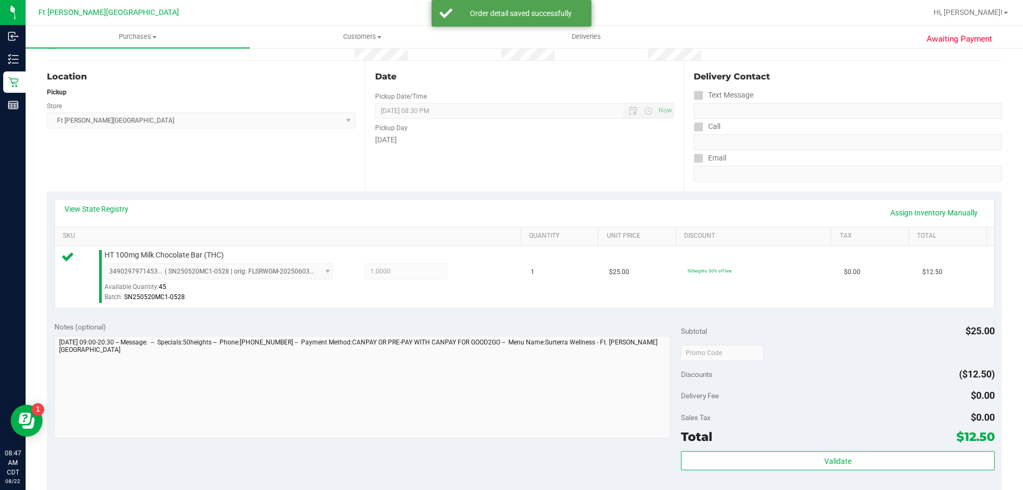
scroll to position [213, 0]
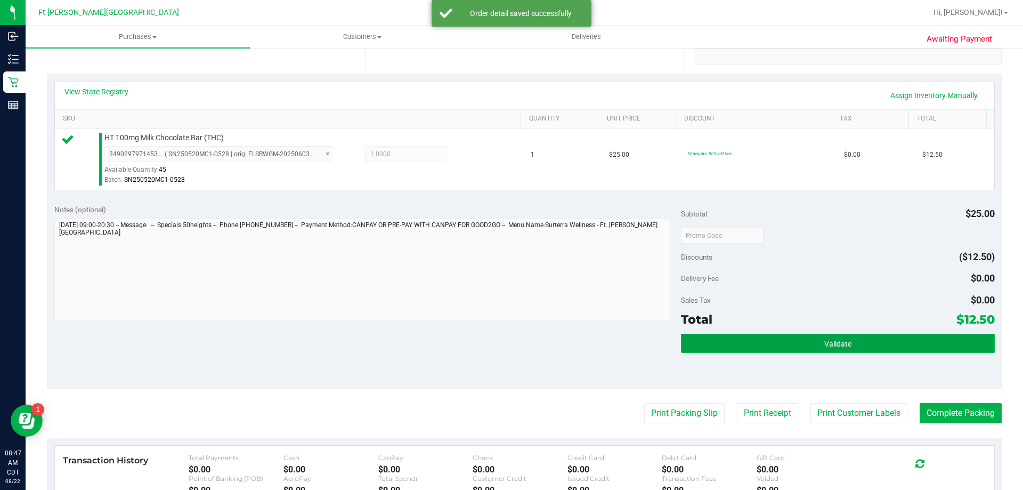
click at [771, 342] on button "Validate" at bounding box center [837, 342] width 313 height 19
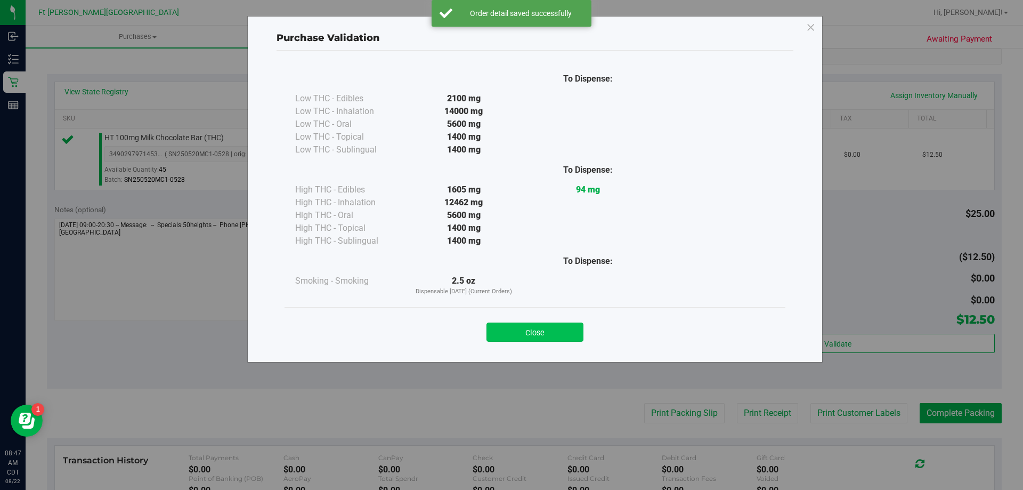
click at [525, 341] on button "Close" at bounding box center [534, 331] width 97 height 19
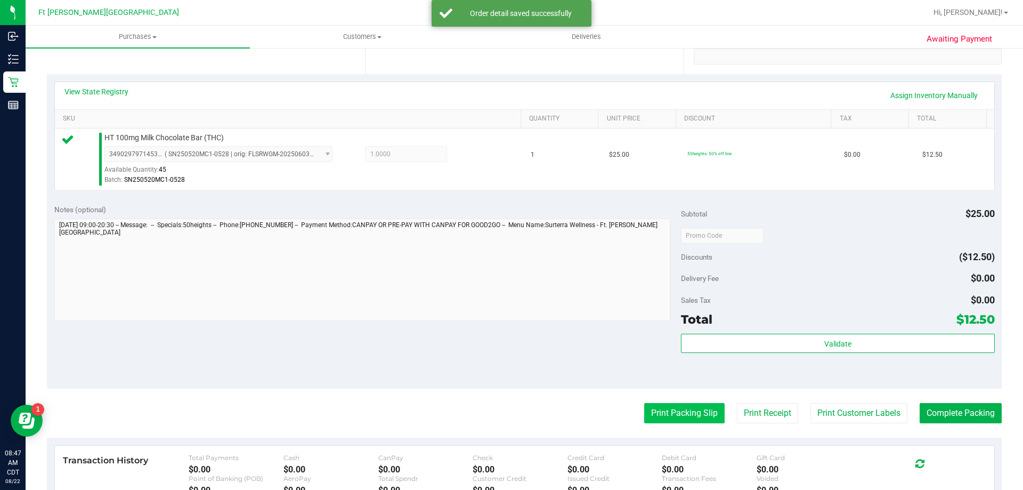
drag, startPoint x: 644, startPoint y: 427, endPoint x: 646, endPoint y: 409, distance: 18.2
click at [643, 426] on purchase-details "Back Edit Purchase Cancel Purchase View Profile # 11826620 BioTrack ID: - Submi…" at bounding box center [524, 240] width 955 height 792
click at [648, 408] on button "Print Packing Slip" at bounding box center [684, 413] width 80 height 20
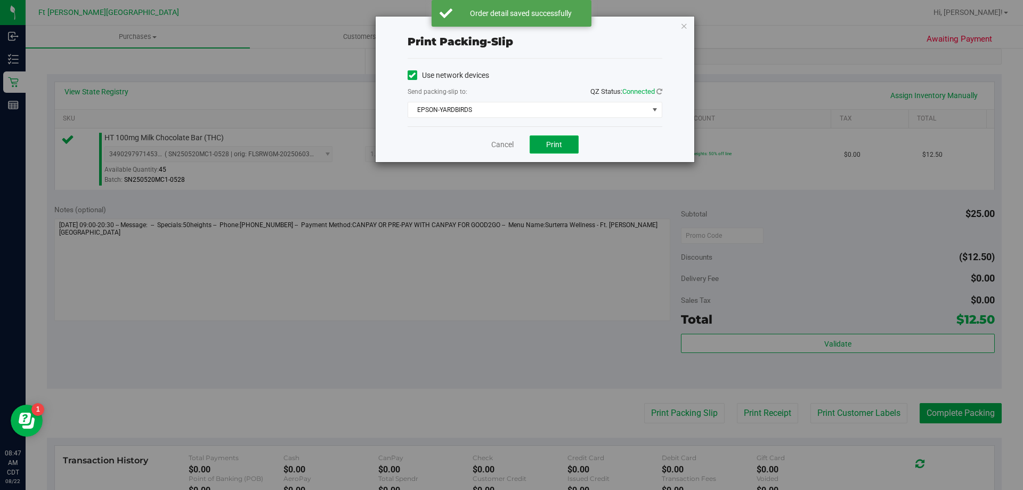
click at [551, 138] on button "Print" at bounding box center [553, 144] width 49 height 18
click at [507, 142] on link "Cancel" at bounding box center [502, 144] width 22 height 11
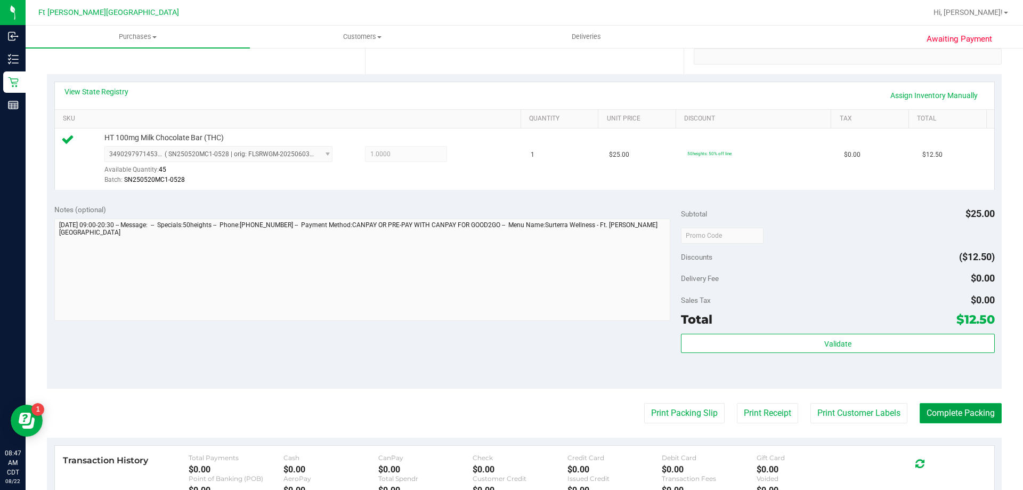
click at [926, 417] on button "Complete Packing" at bounding box center [960, 413] width 82 height 20
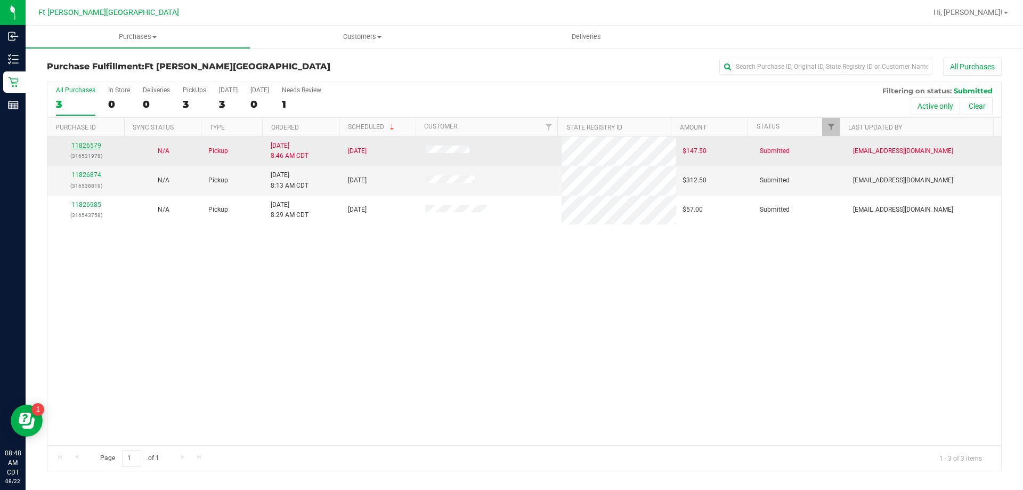
click at [95, 144] on link "11826579" at bounding box center [86, 145] width 30 height 7
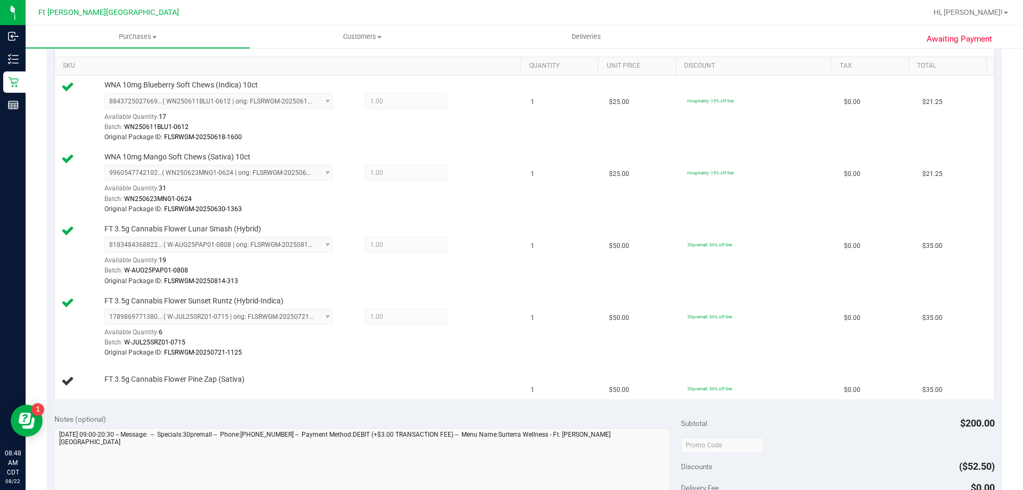
scroll to position [266, 0]
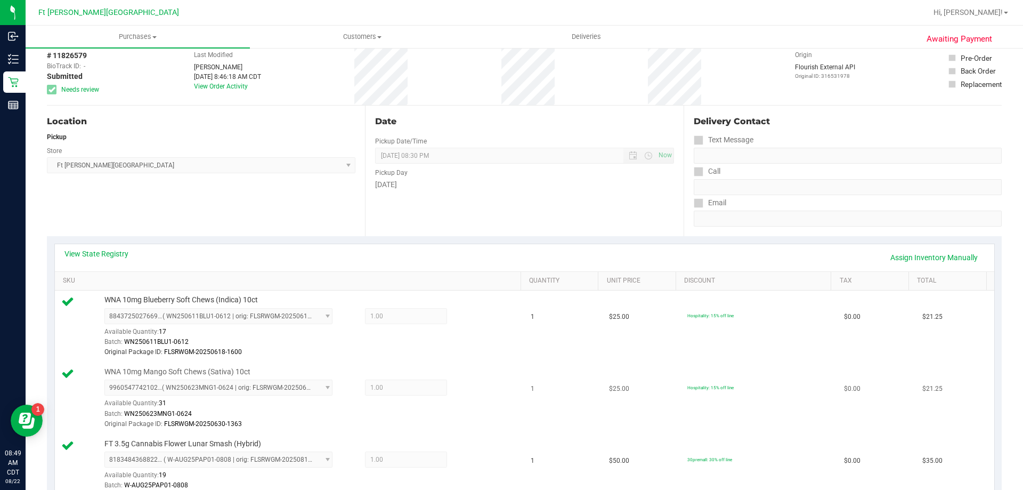
scroll to position [266, 0]
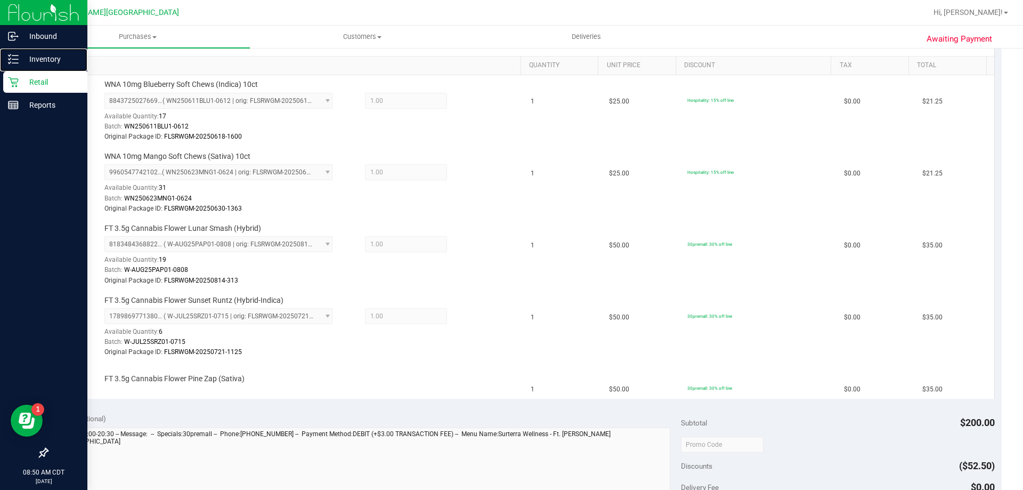
drag, startPoint x: 38, startPoint y: 62, endPoint x: 40, endPoint y: 72, distance: 10.9
click at [39, 62] on p "Inventory" at bounding box center [51, 59] width 64 height 13
click at [41, 73] on div "Retail" at bounding box center [45, 81] width 84 height 21
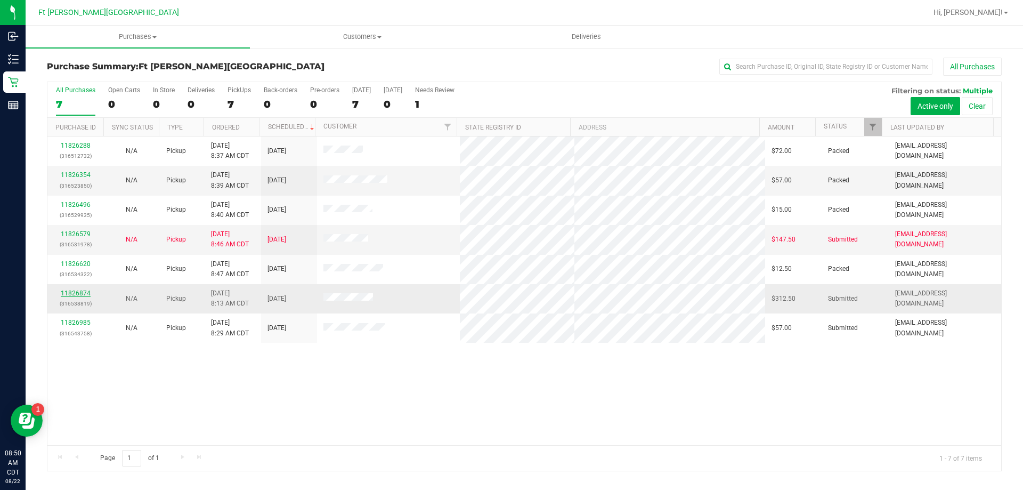
click at [77, 294] on link "11826874" at bounding box center [76, 292] width 30 height 7
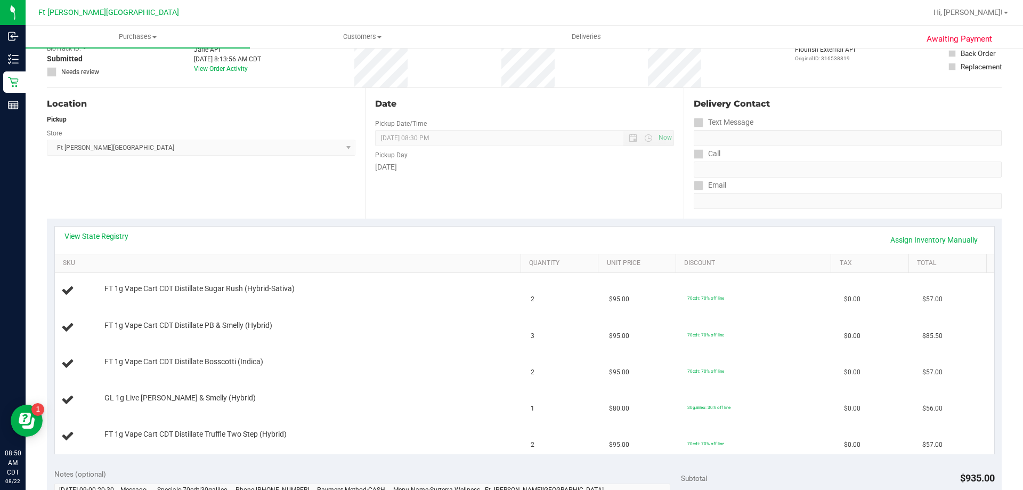
scroll to position [53, 0]
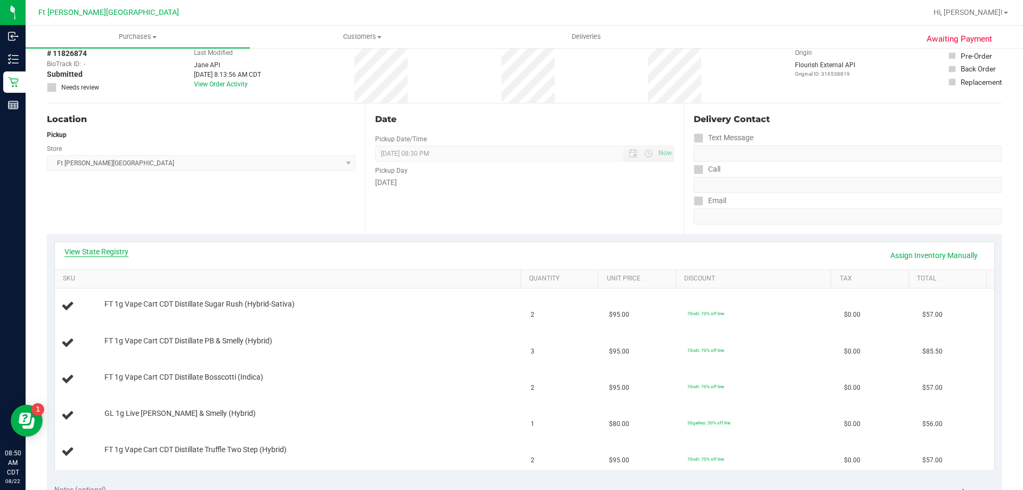
click at [109, 248] on link "View State Registry" at bounding box center [96, 251] width 64 height 11
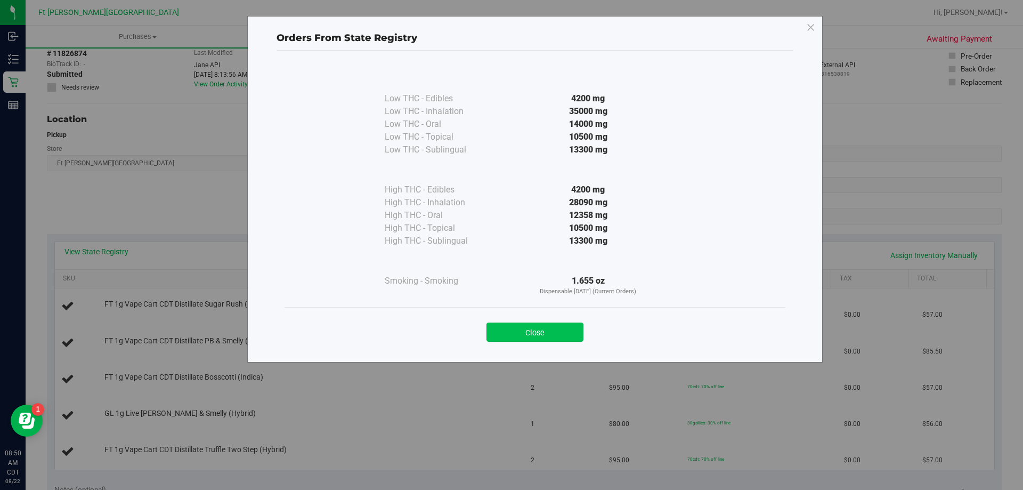
click at [565, 335] on button "Close" at bounding box center [534, 331] width 97 height 19
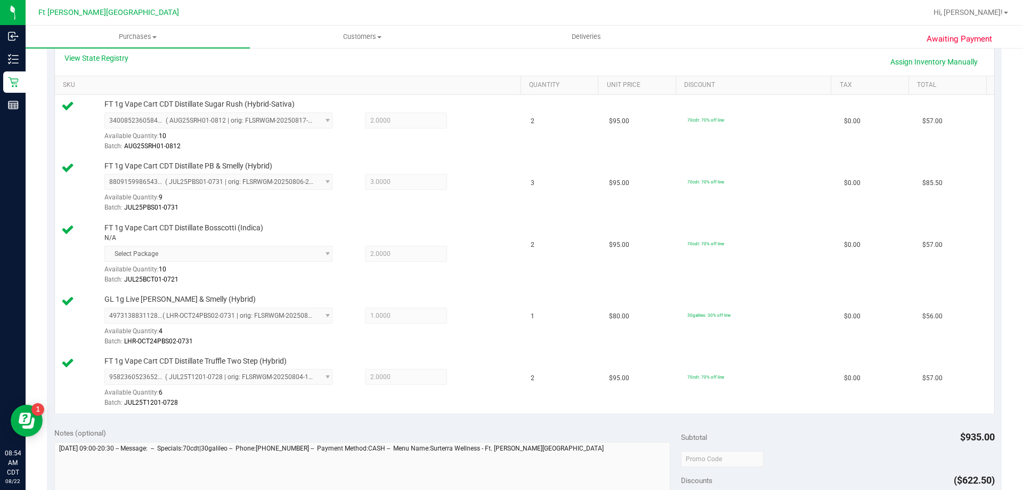
scroll to position [426, 0]
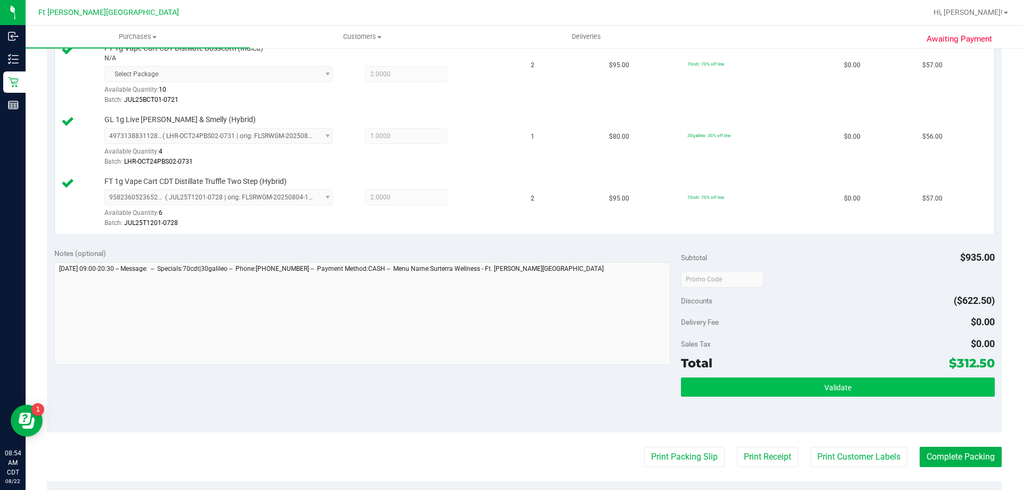
drag, startPoint x: 784, startPoint y: 368, endPoint x: 796, endPoint y: 379, distance: 16.6
click at [786, 373] on div "Subtotal $935.00 Discounts ($622.50) Delivery Fee $0.00 Sales Tax $0.00 Total $…" at bounding box center [837, 336] width 313 height 177
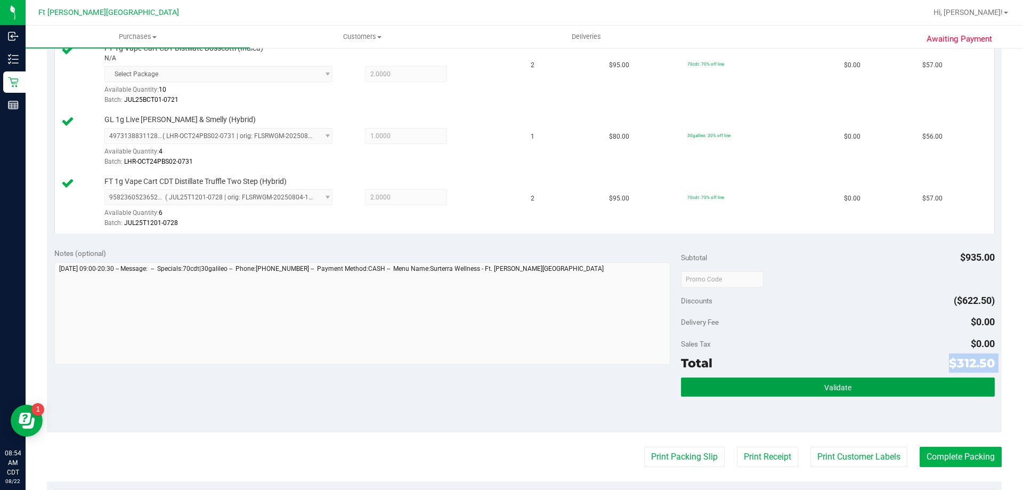
click at [797, 382] on button "Validate" at bounding box center [837, 386] width 313 height 19
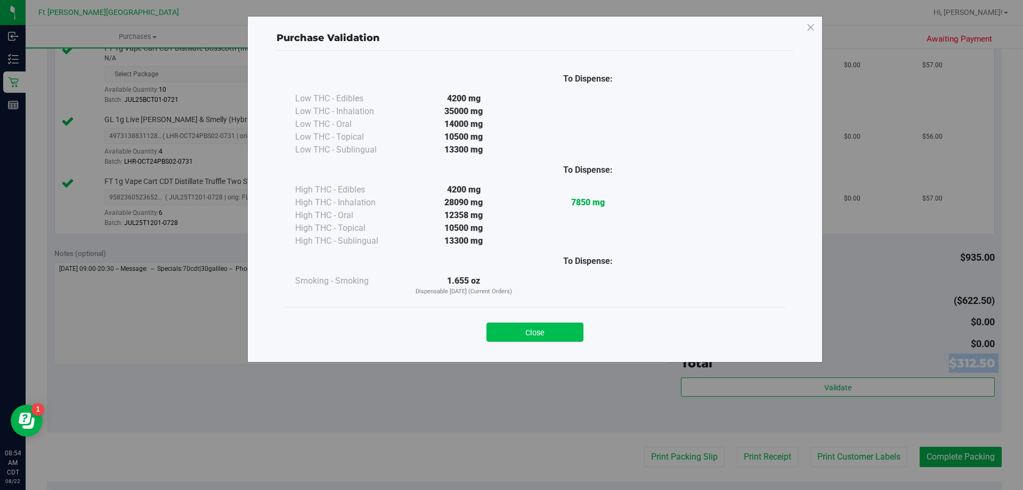
click at [517, 327] on button "Close" at bounding box center [534, 331] width 97 height 19
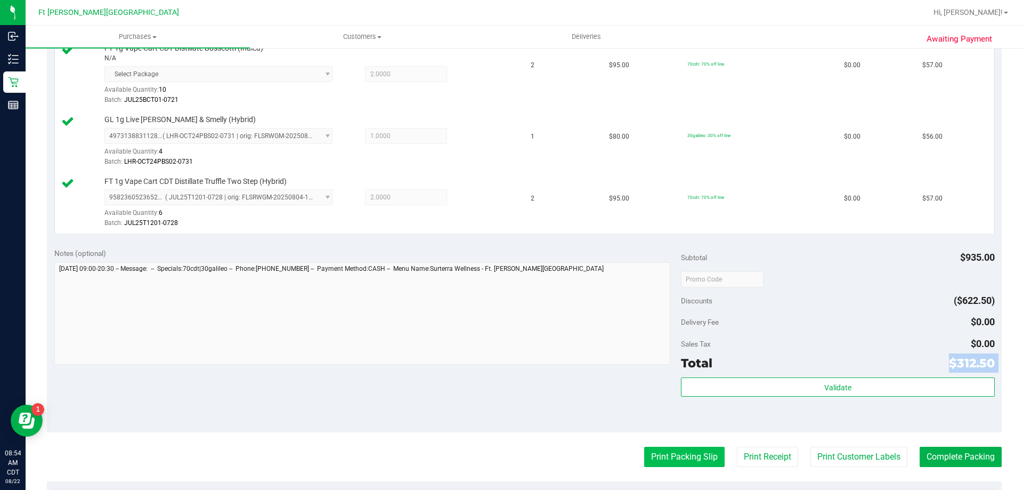
click at [698, 461] on button "Print Packing Slip" at bounding box center [684, 456] width 80 height 20
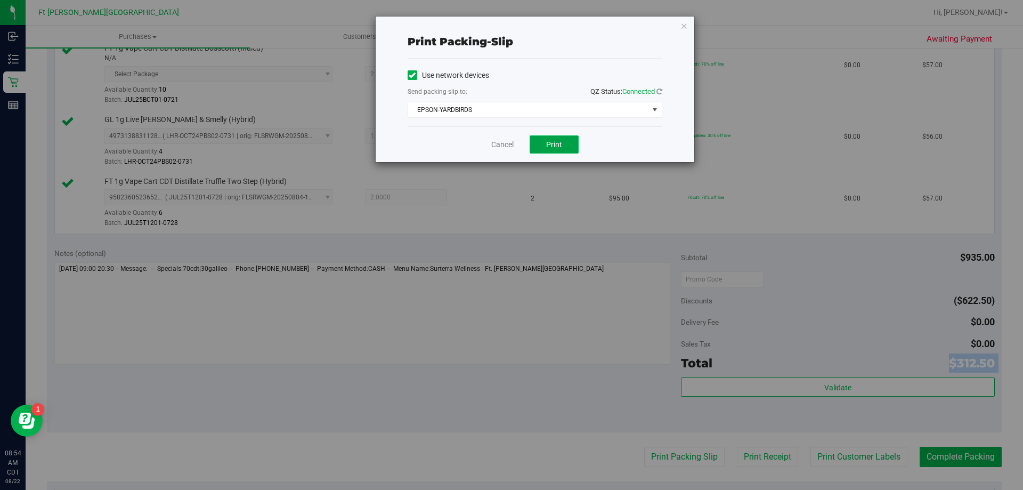
click at [566, 147] on button "Print" at bounding box center [553, 144] width 49 height 18
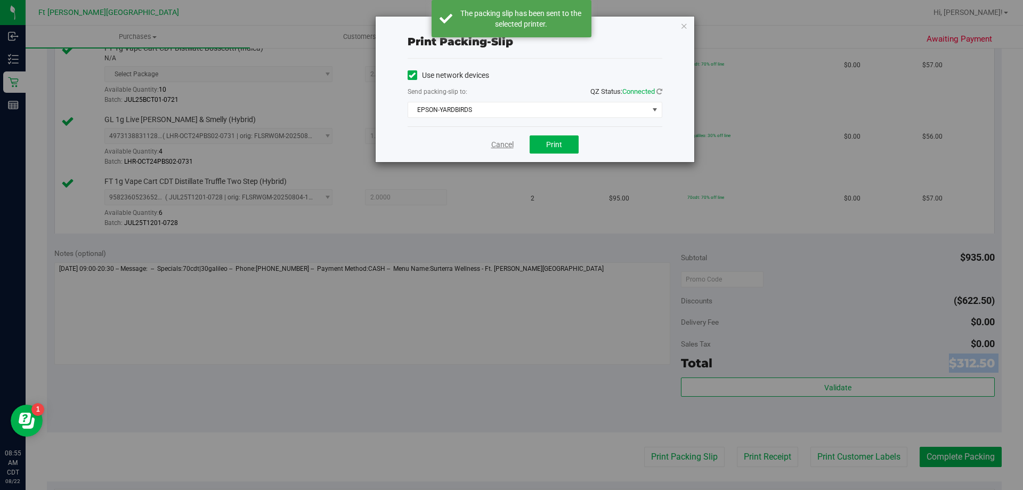
click at [492, 144] on link "Cancel" at bounding box center [502, 144] width 22 height 11
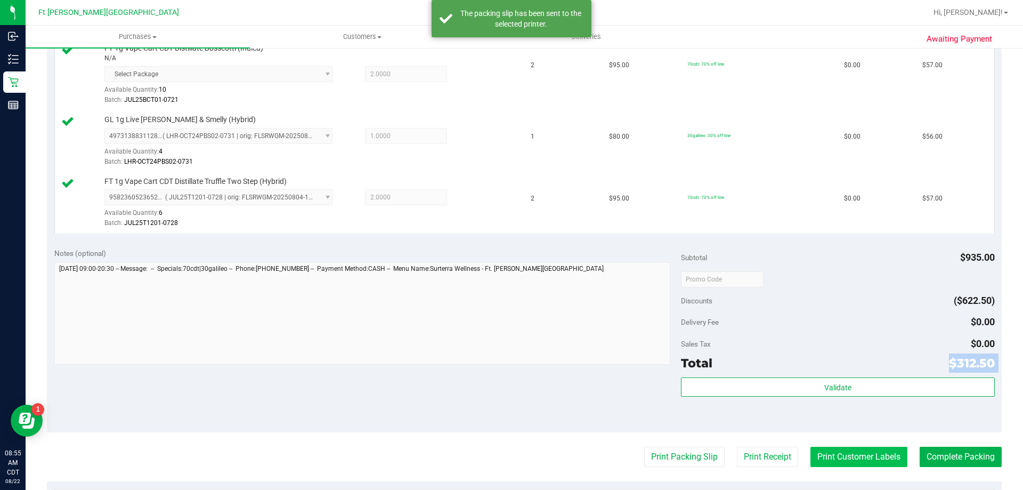
click at [863, 449] on button "Print Customer Labels" at bounding box center [858, 456] width 97 height 20
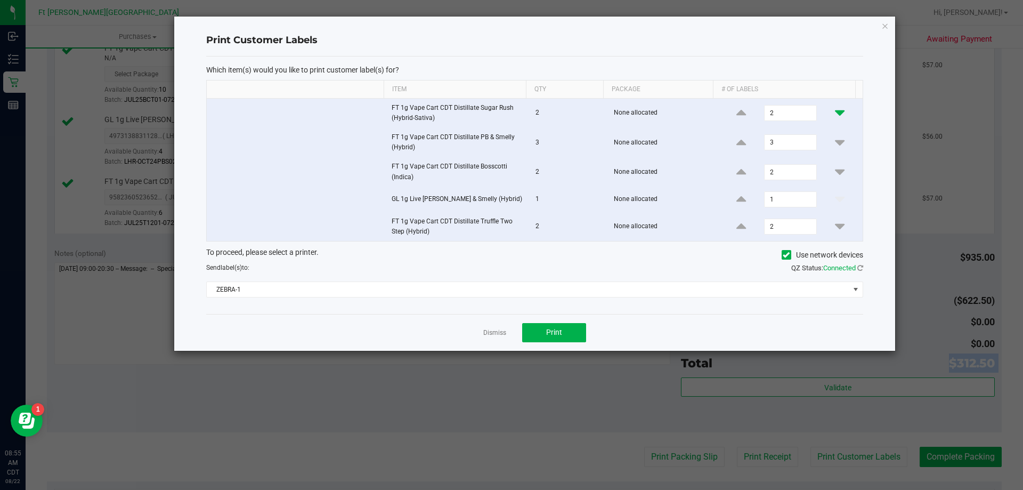
click at [835, 115] on icon at bounding box center [840, 112] width 10 height 13
type input "1"
click at [835, 141] on icon at bounding box center [840, 142] width 10 height 13
type input "1"
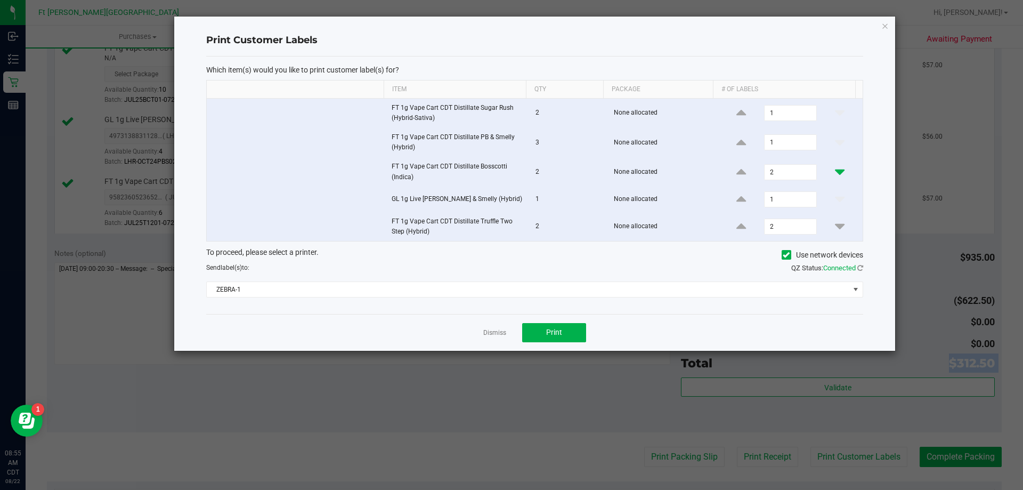
click at [835, 177] on icon at bounding box center [840, 171] width 10 height 13
type input "1"
click at [835, 226] on icon at bounding box center [840, 225] width 10 height 13
type input "1"
drag, startPoint x: 554, startPoint y: 341, endPoint x: 381, endPoint y: 313, distance: 174.9
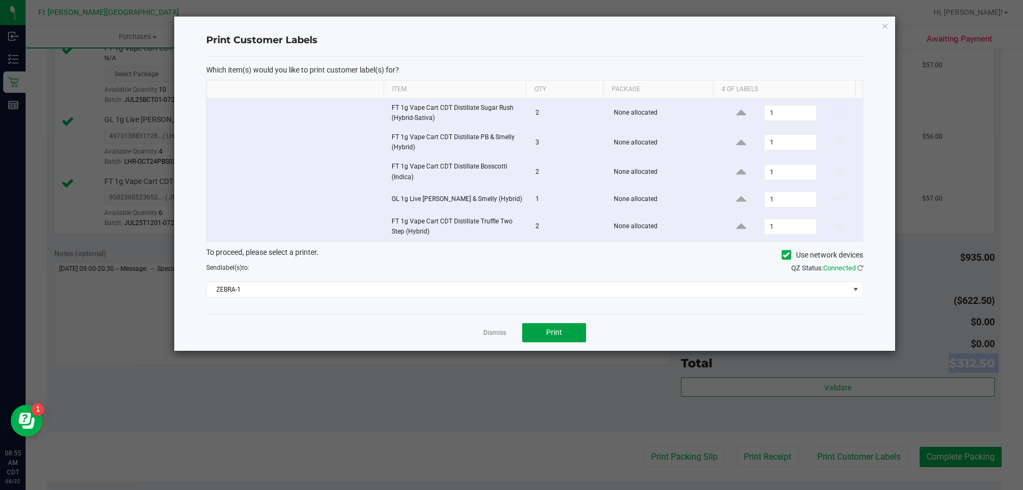
click at [382, 314] on div "Dismiss Print" at bounding box center [534, 332] width 657 height 37
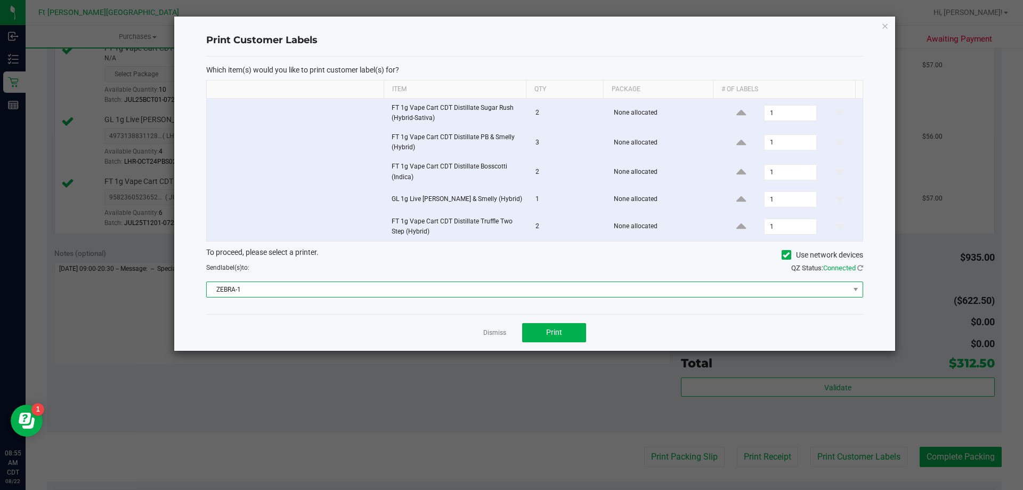
click at [373, 284] on span "ZEBRA-1" at bounding box center [528, 289] width 642 height 15
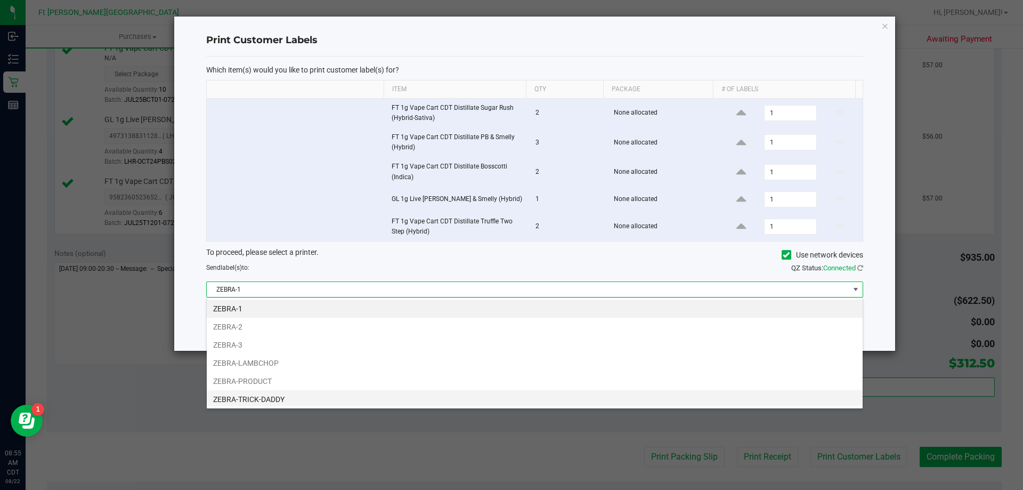
scroll to position [20, 0]
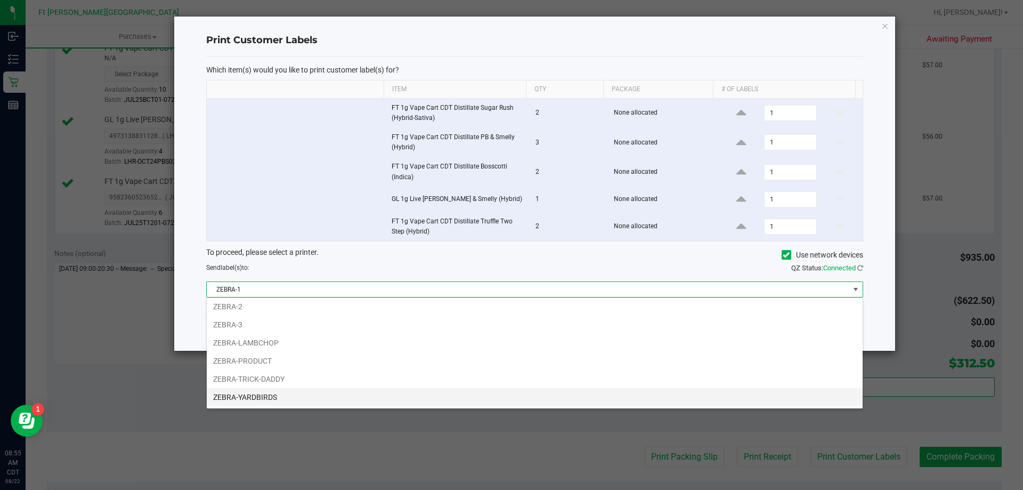
click at [268, 399] on li "ZEBRA-YARDBIRDS" at bounding box center [535, 397] width 656 height 18
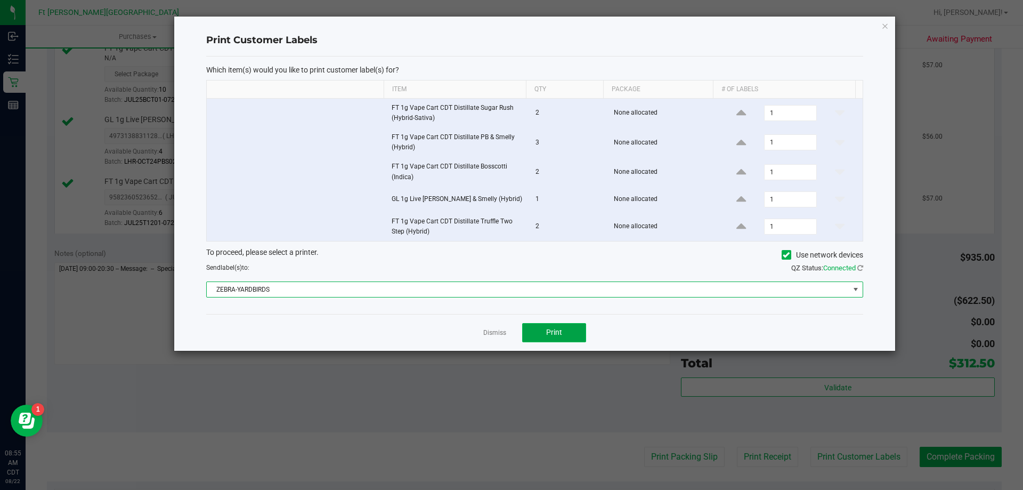
click at [568, 337] on button "Print" at bounding box center [554, 332] width 64 height 19
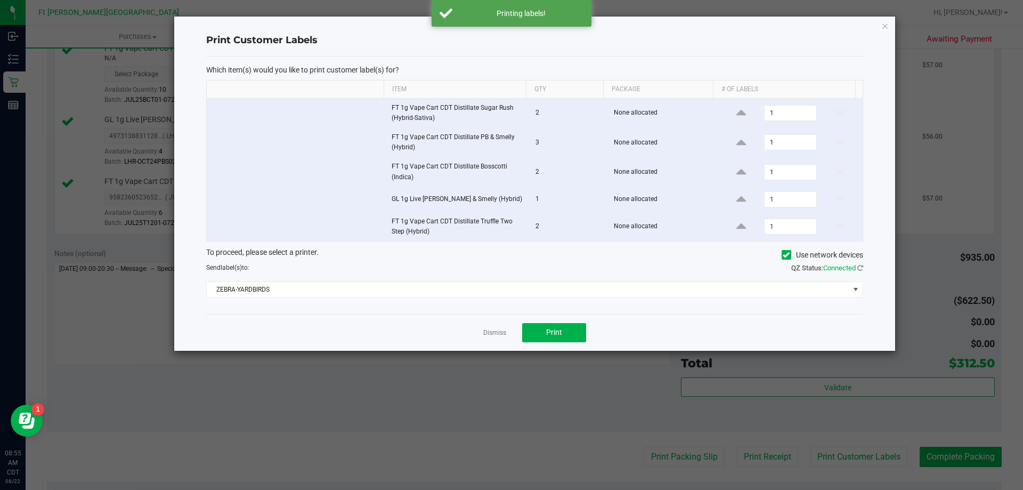
click at [501, 339] on div "Dismiss Print" at bounding box center [534, 332] width 657 height 37
click at [497, 336] on link "Dismiss" at bounding box center [494, 332] width 23 height 9
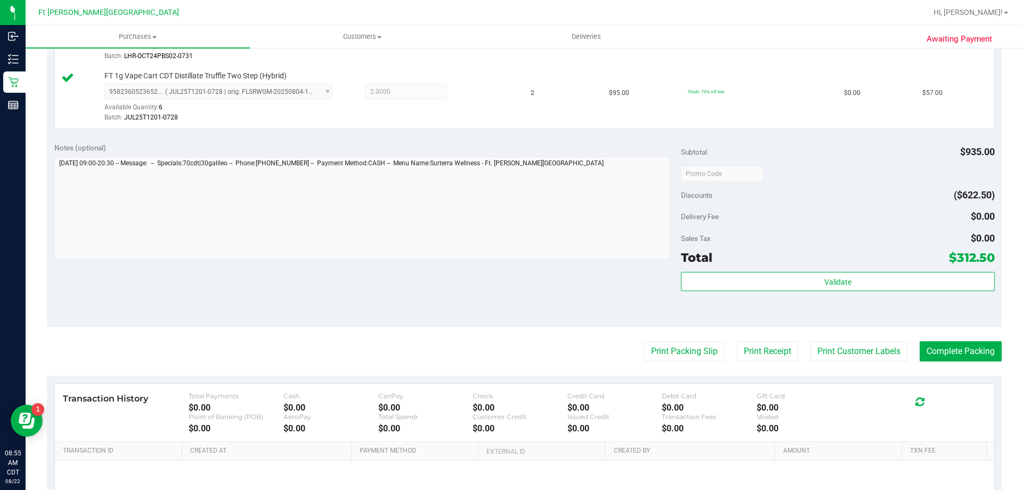
scroll to position [586, 0]
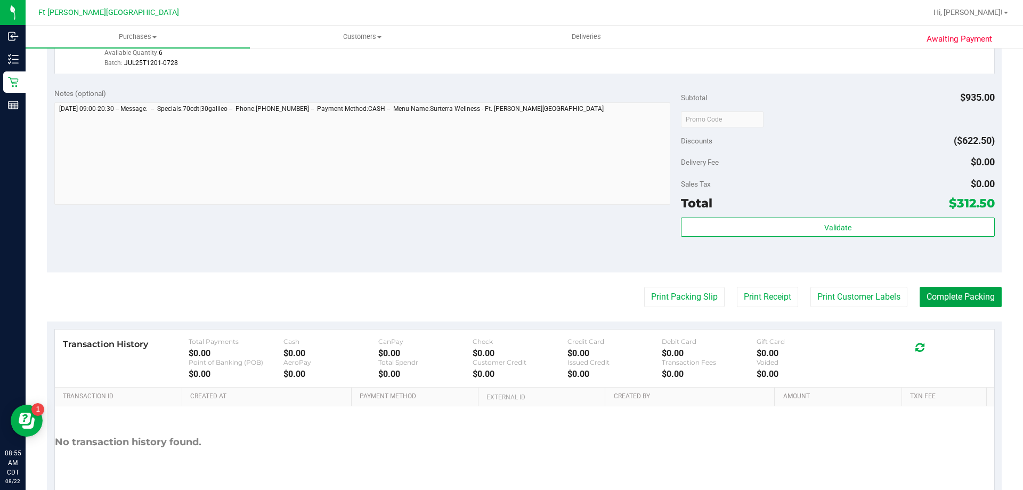
drag, startPoint x: 977, startPoint y: 296, endPoint x: 996, endPoint y: 306, distance: 21.2
click at [979, 297] on button "Complete Packing" at bounding box center [960, 297] width 82 height 20
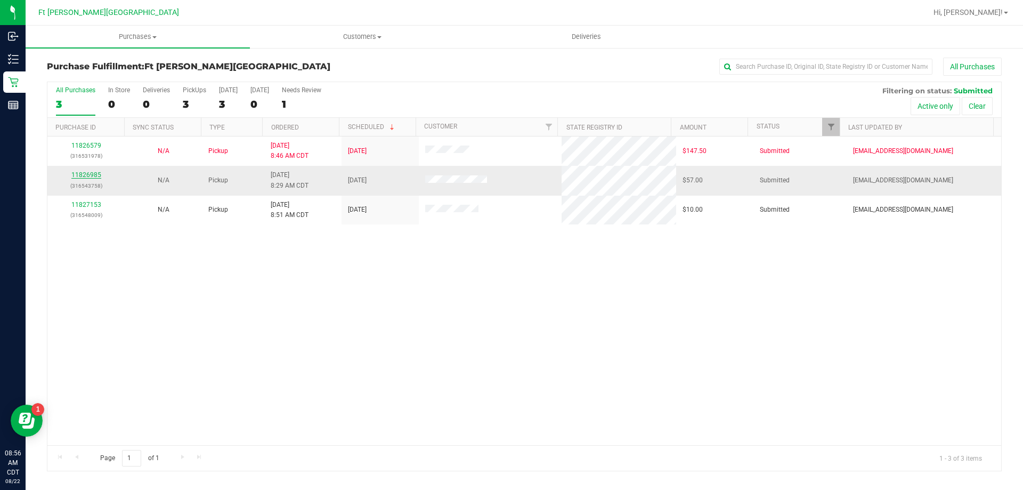
click at [94, 177] on link "11826985" at bounding box center [86, 174] width 30 height 7
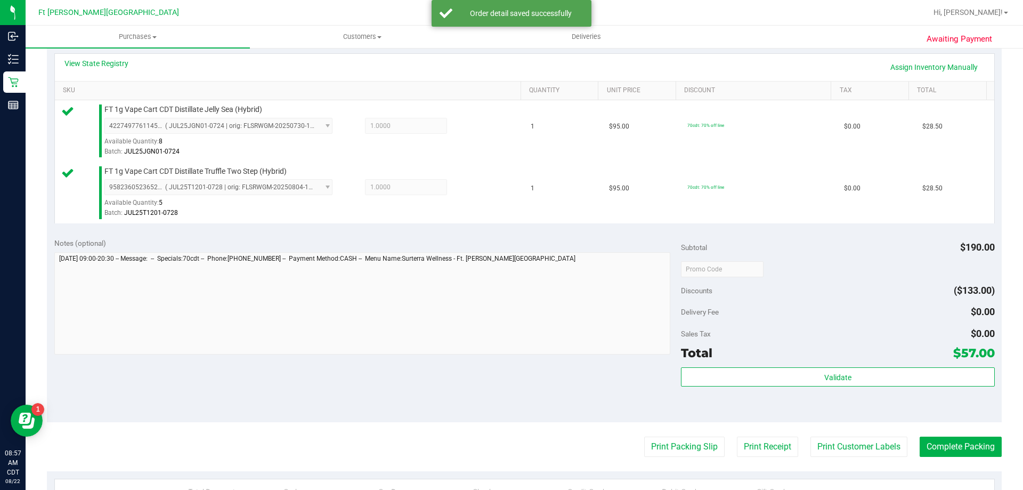
scroll to position [373, 0]
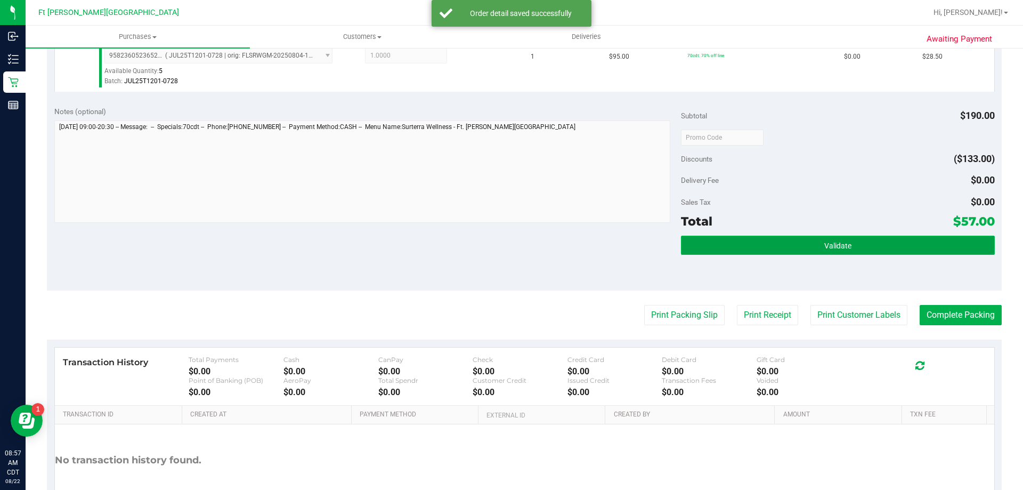
click at [717, 249] on button "Validate" at bounding box center [837, 244] width 313 height 19
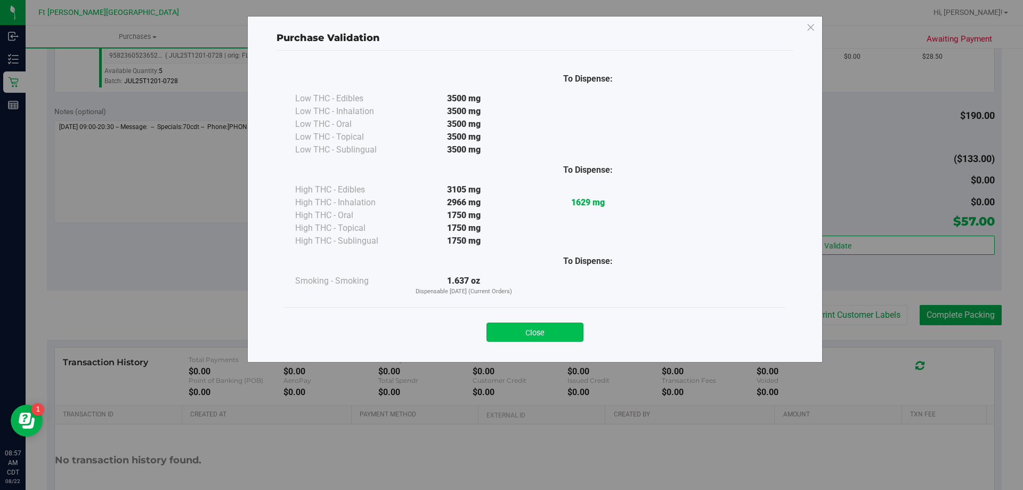
click at [543, 333] on button "Close" at bounding box center [534, 331] width 97 height 19
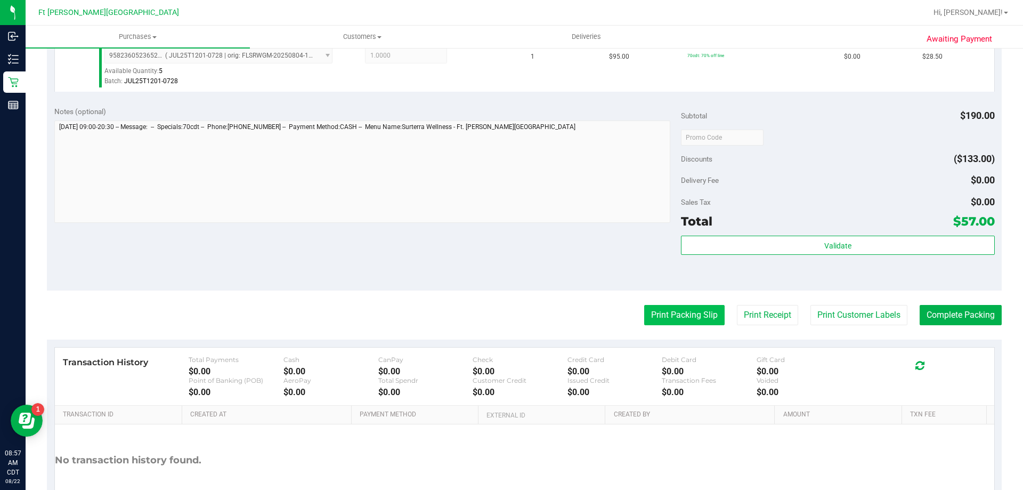
click at [663, 318] on button "Print Packing Slip" at bounding box center [684, 315] width 80 height 20
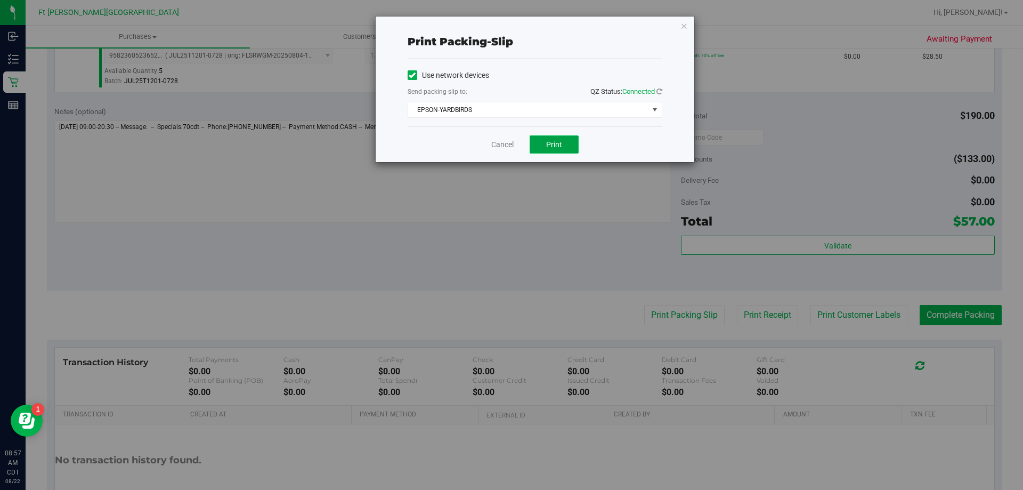
click at [555, 148] on span "Print" at bounding box center [554, 144] width 16 height 9
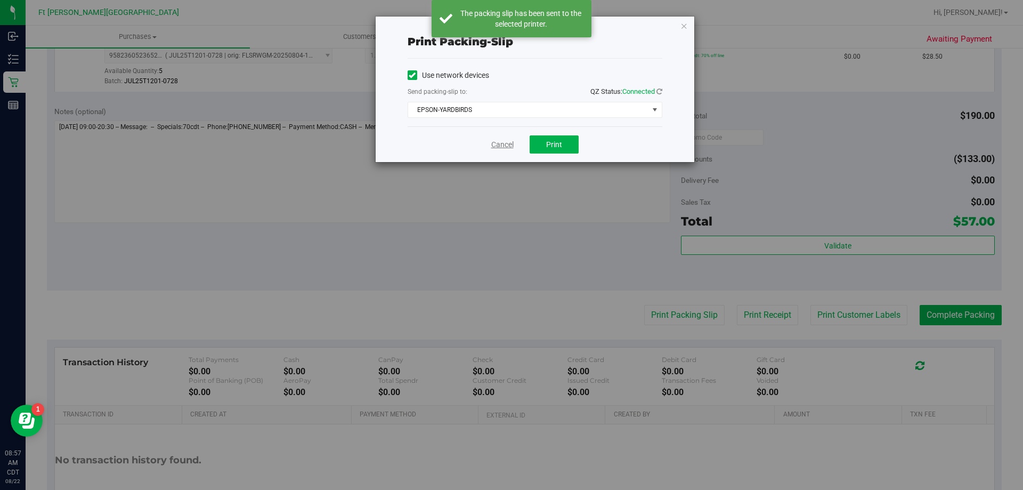
click at [502, 143] on link "Cancel" at bounding box center [502, 144] width 22 height 11
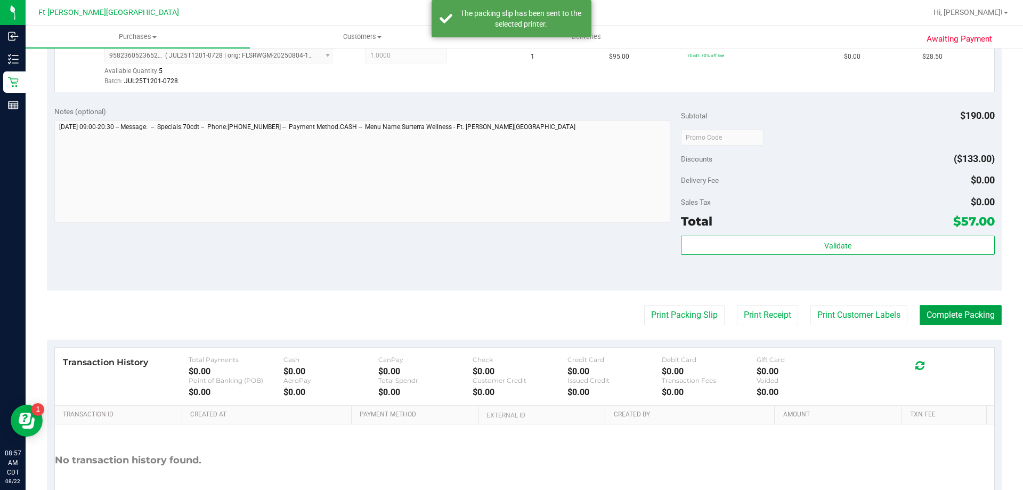
click at [976, 310] on button "Complete Packing" at bounding box center [960, 315] width 82 height 20
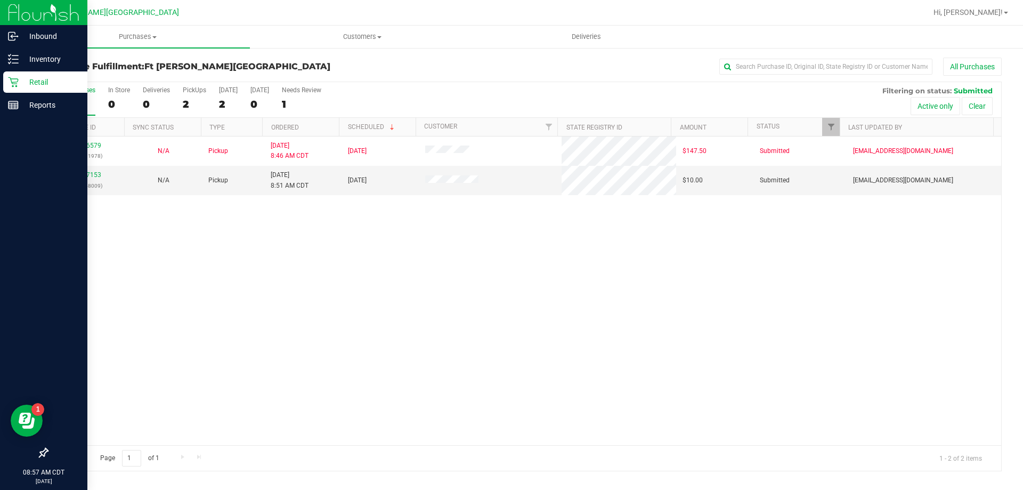
click at [44, 77] on p "Retail" at bounding box center [51, 82] width 64 height 13
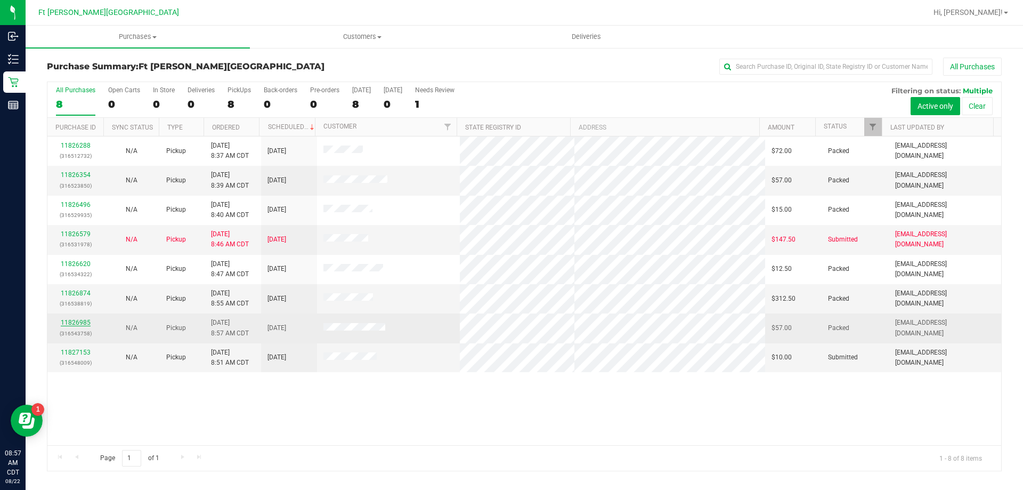
click at [84, 323] on link "11826985" at bounding box center [76, 322] width 30 height 7
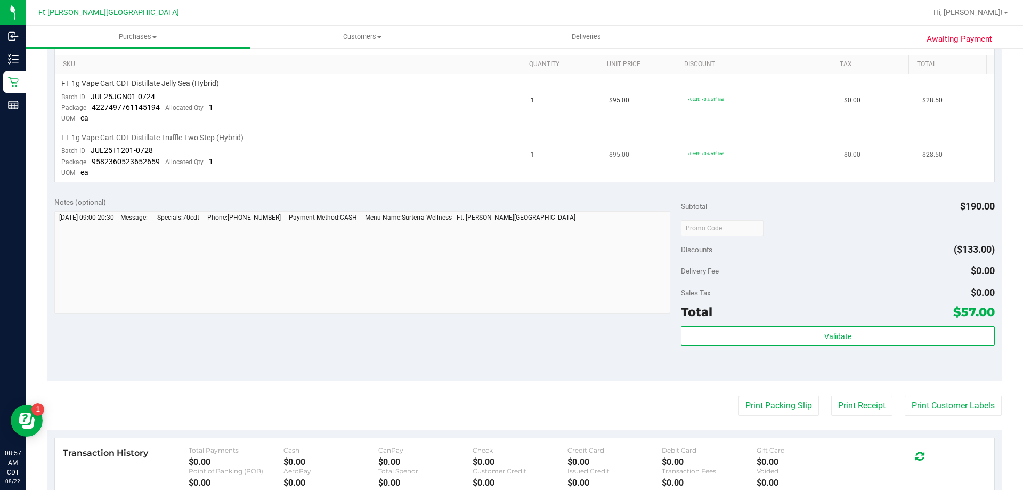
scroll to position [160, 0]
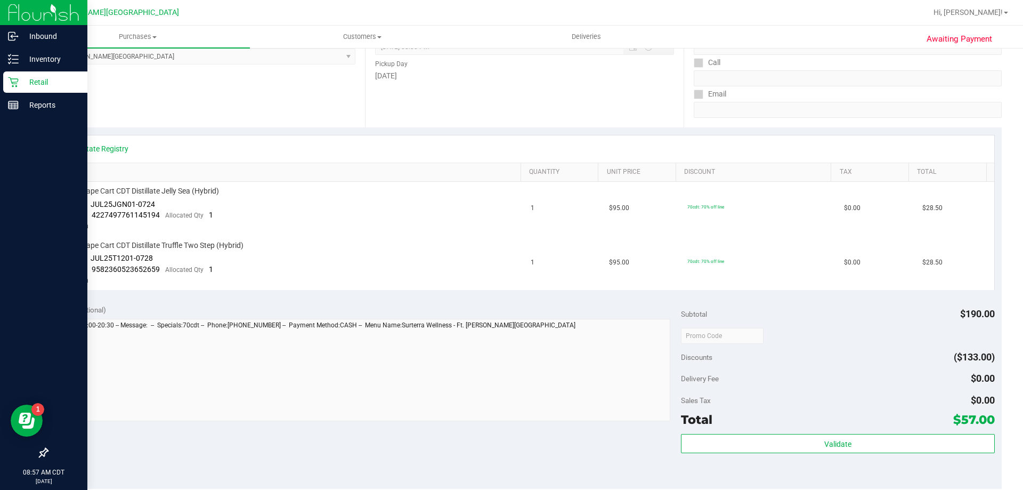
click at [12, 81] on icon at bounding box center [13, 82] width 10 height 10
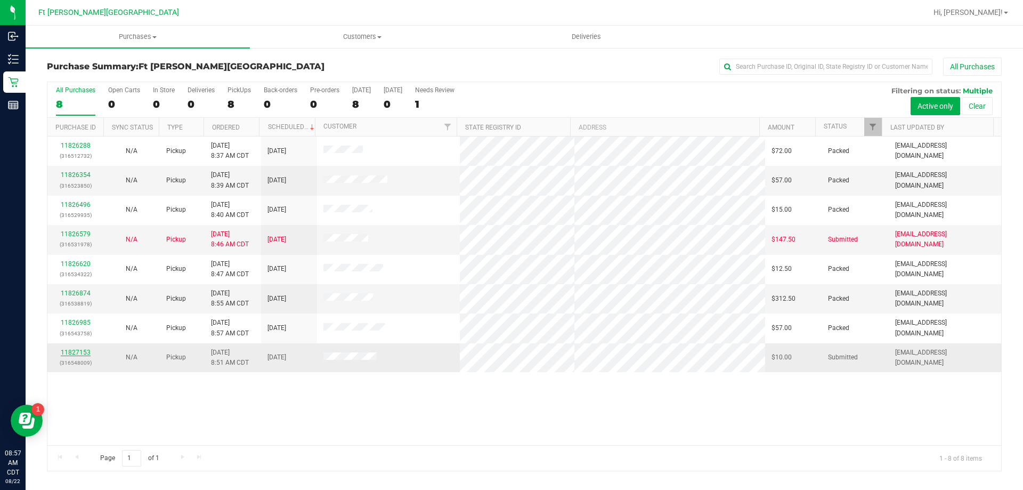
click at [79, 354] on link "11827153" at bounding box center [76, 351] width 30 height 7
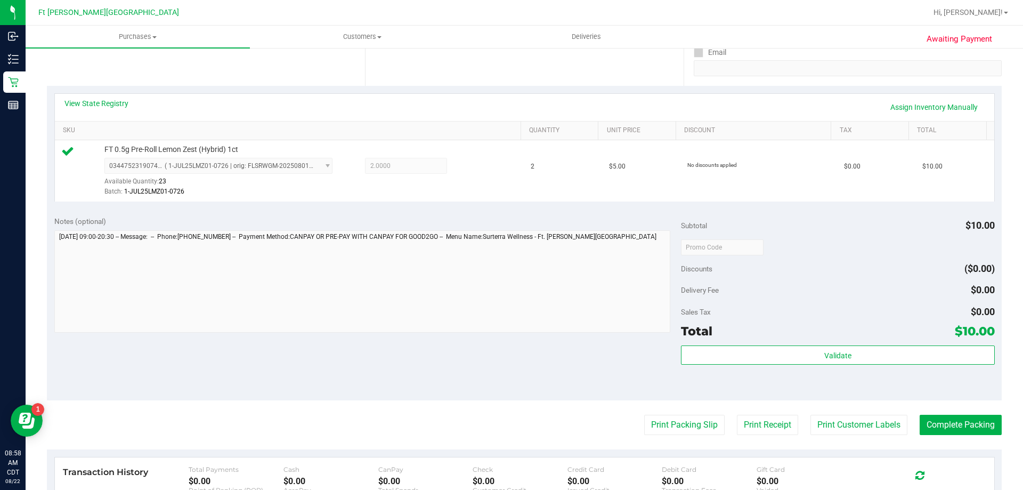
scroll to position [266, 0]
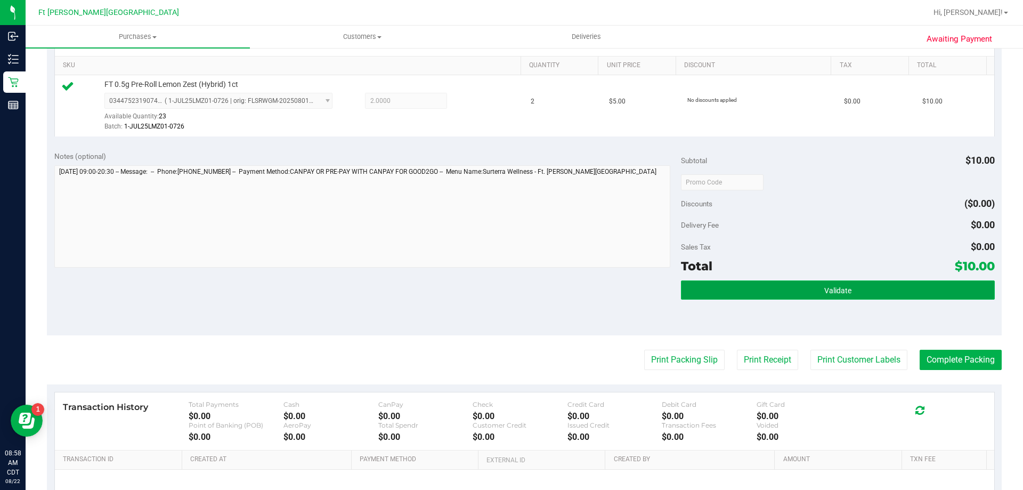
click at [698, 282] on button "Validate" at bounding box center [837, 289] width 313 height 19
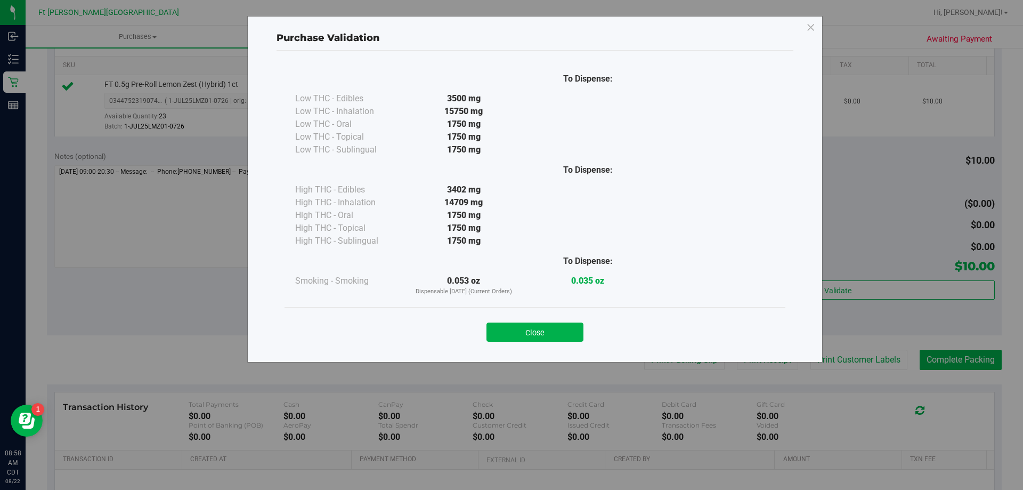
click at [558, 331] on button "Close" at bounding box center [534, 331] width 97 height 19
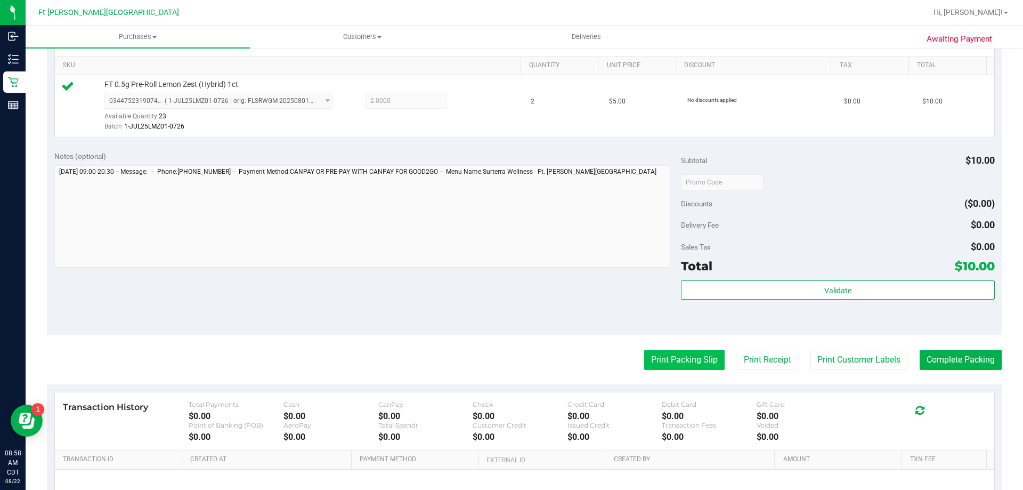
click at [703, 360] on button "Print Packing Slip" at bounding box center [684, 359] width 80 height 20
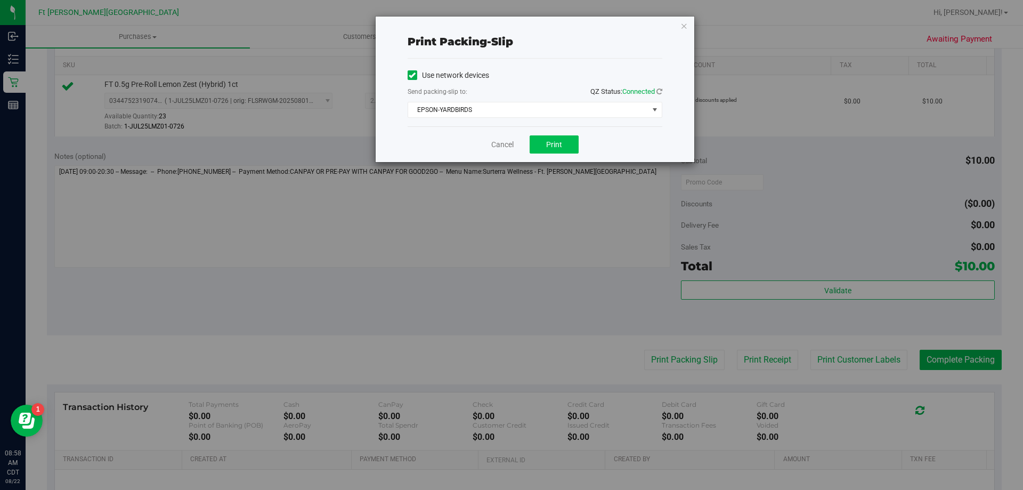
click at [577, 138] on div "Cancel Print" at bounding box center [534, 144] width 255 height 36
click at [558, 144] on span "Print" at bounding box center [554, 144] width 16 height 9
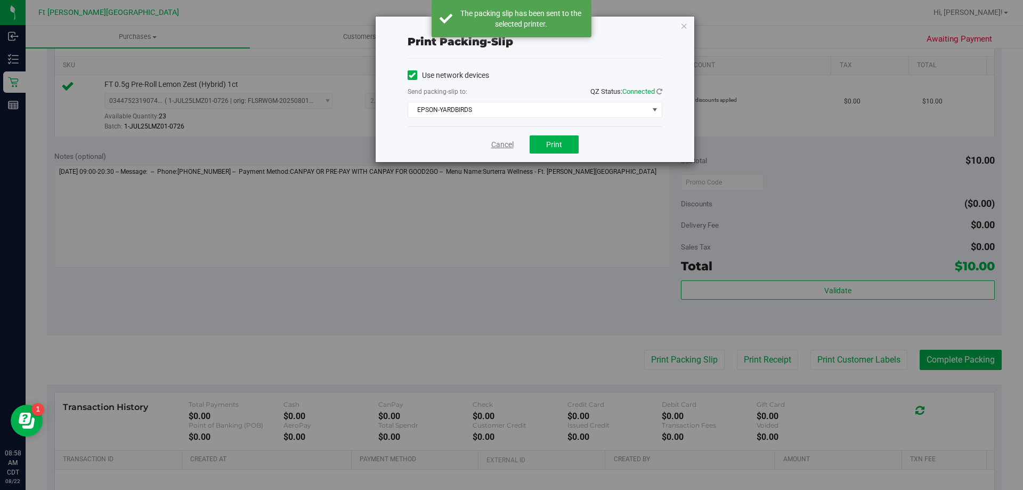
click at [493, 144] on link "Cancel" at bounding box center [502, 144] width 22 height 11
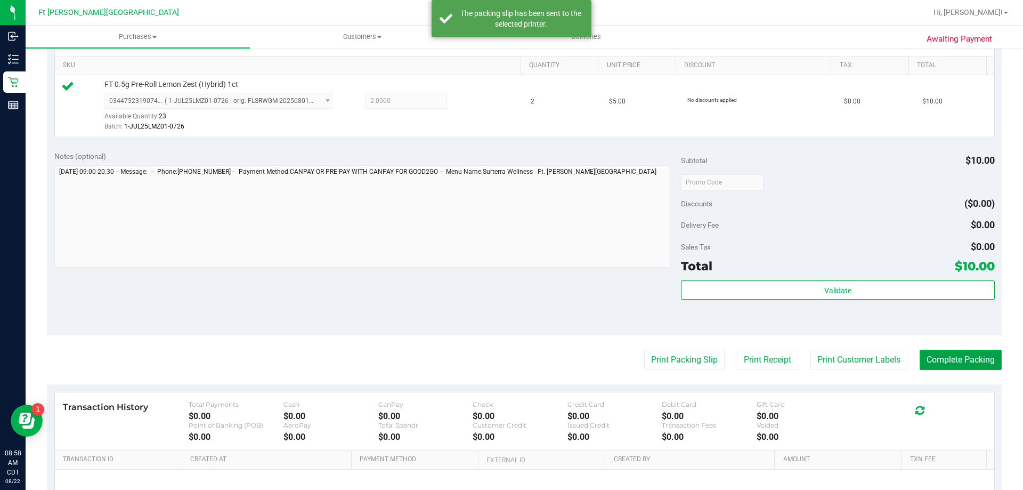
click at [981, 359] on button "Complete Packing" at bounding box center [960, 359] width 82 height 20
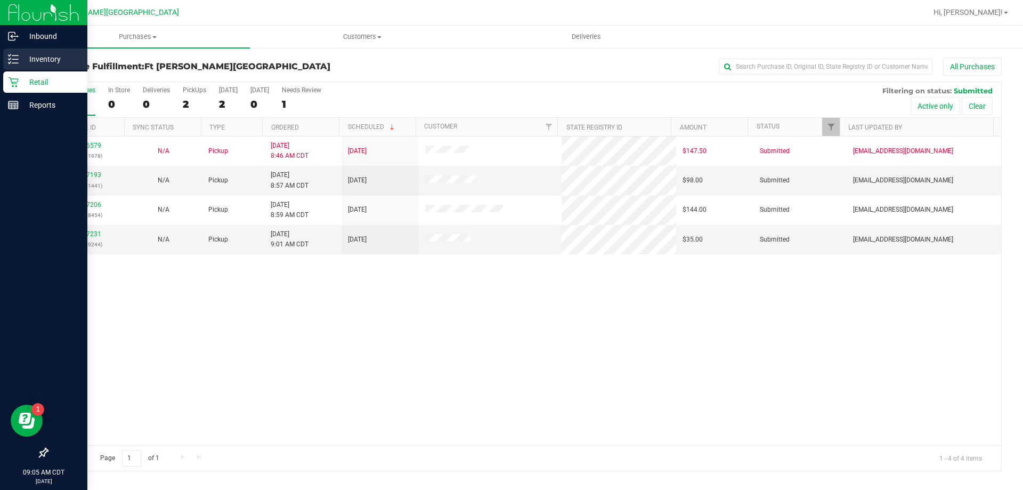
click at [34, 57] on p "Inventory" at bounding box center [51, 59] width 64 height 13
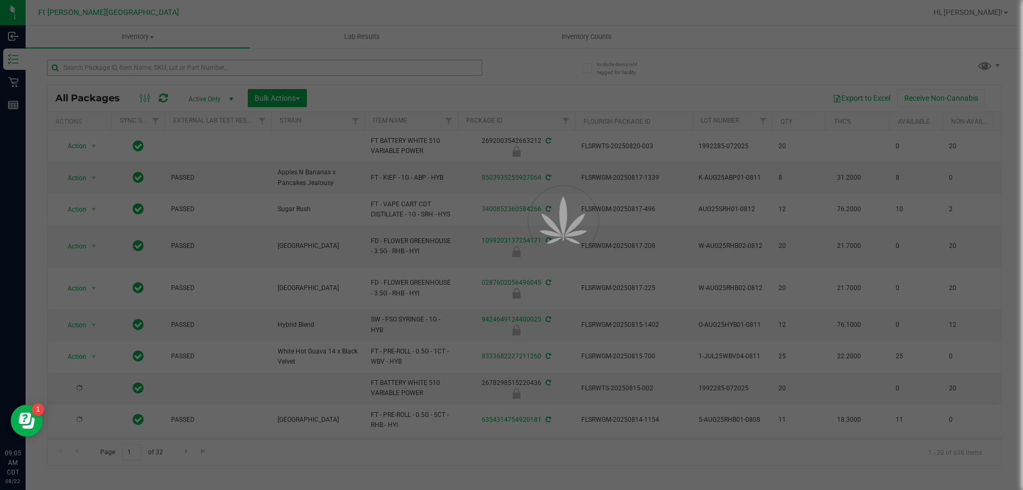
drag, startPoint x: 21, startPoint y: 40, endPoint x: 160, endPoint y: 69, distance: 142.0
click at [149, 67] on div at bounding box center [511, 245] width 1023 height 490
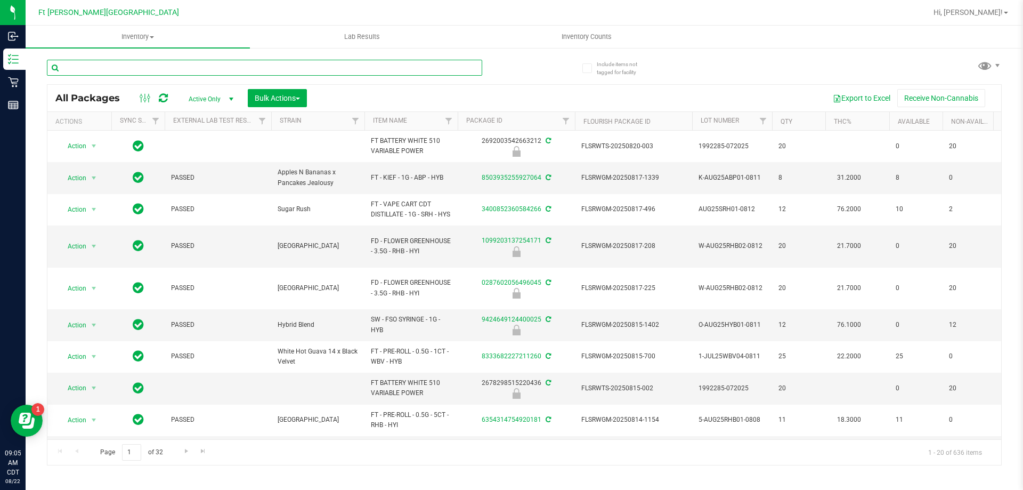
click at [159, 67] on input "text" at bounding box center [264, 68] width 435 height 16
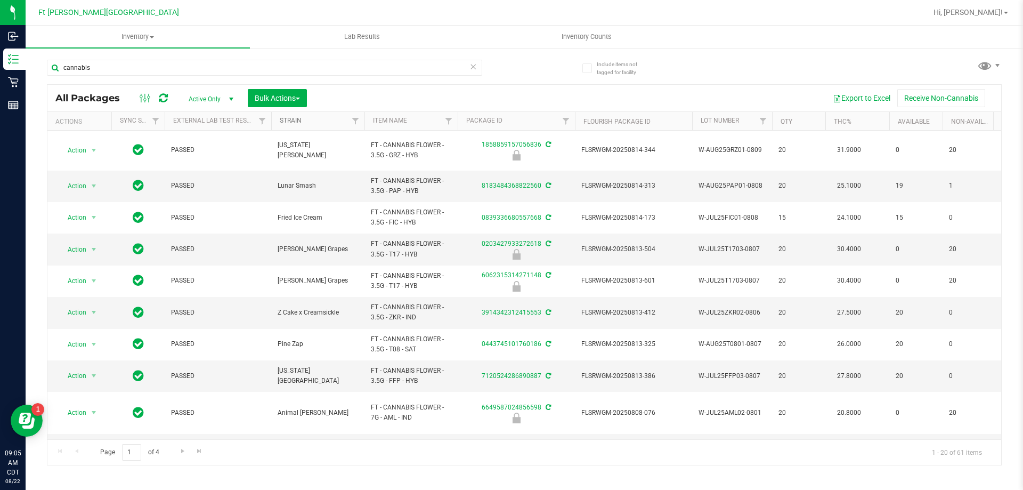
click at [291, 120] on link "Strain" at bounding box center [291, 120] width 22 height 7
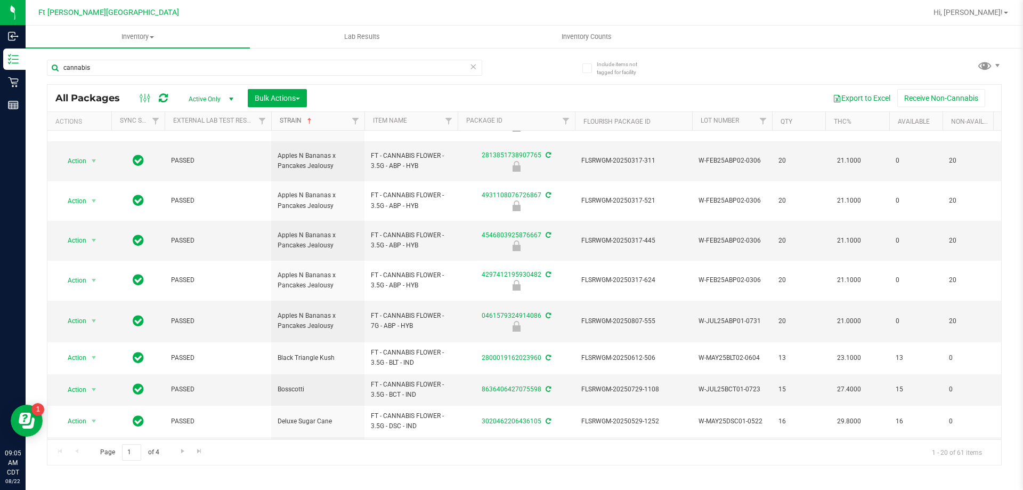
scroll to position [429, 0]
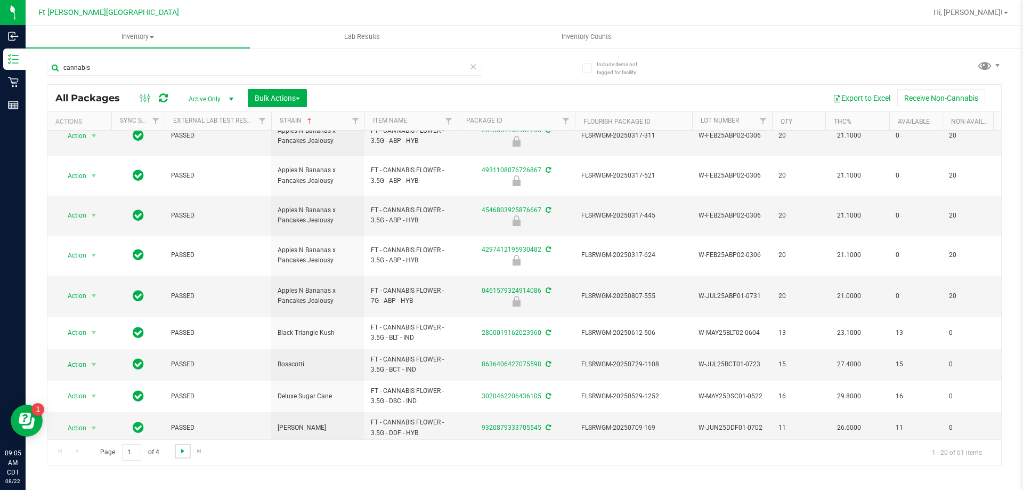
click at [184, 450] on span "Go to the next page" at bounding box center [182, 450] width 9 height 9
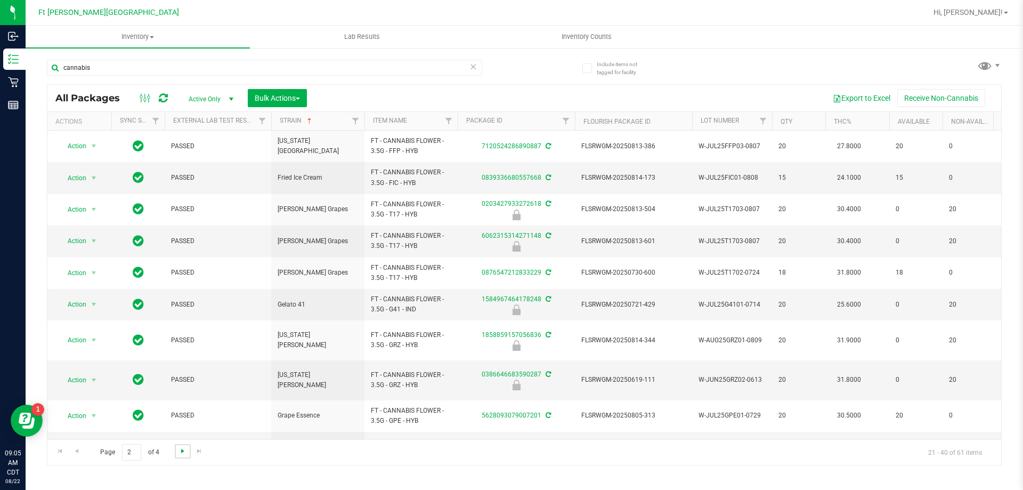
click at [180, 450] on span "Go to the next page" at bounding box center [182, 450] width 9 height 9
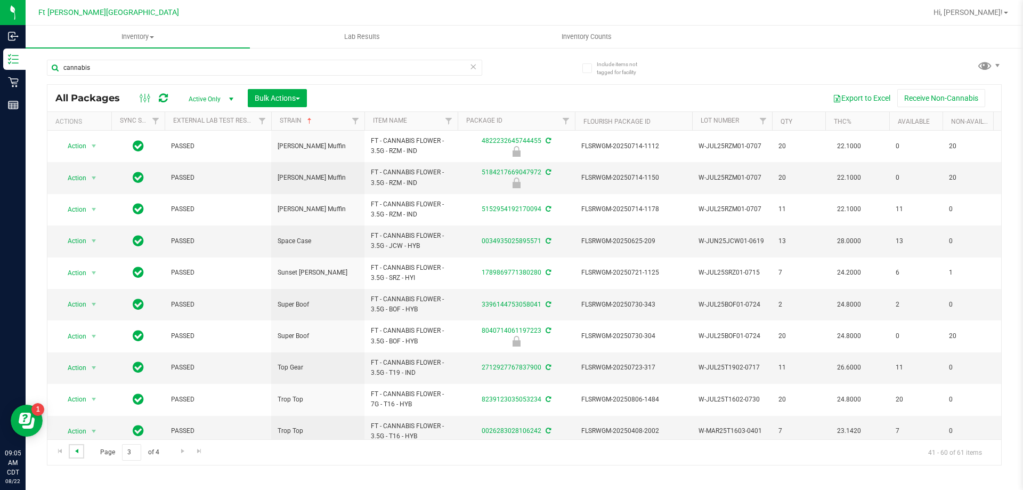
click at [72, 452] on link "Go to the previous page" at bounding box center [76, 451] width 15 height 14
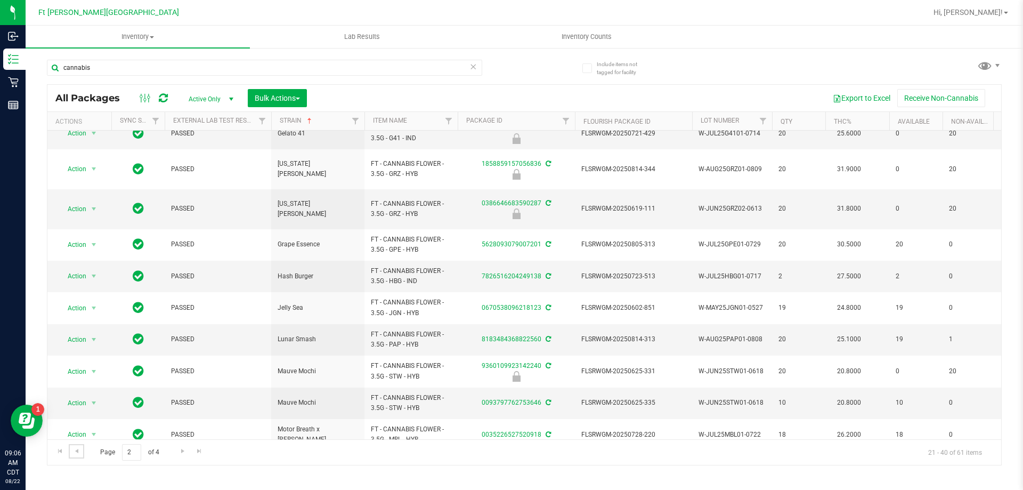
scroll to position [332, 0]
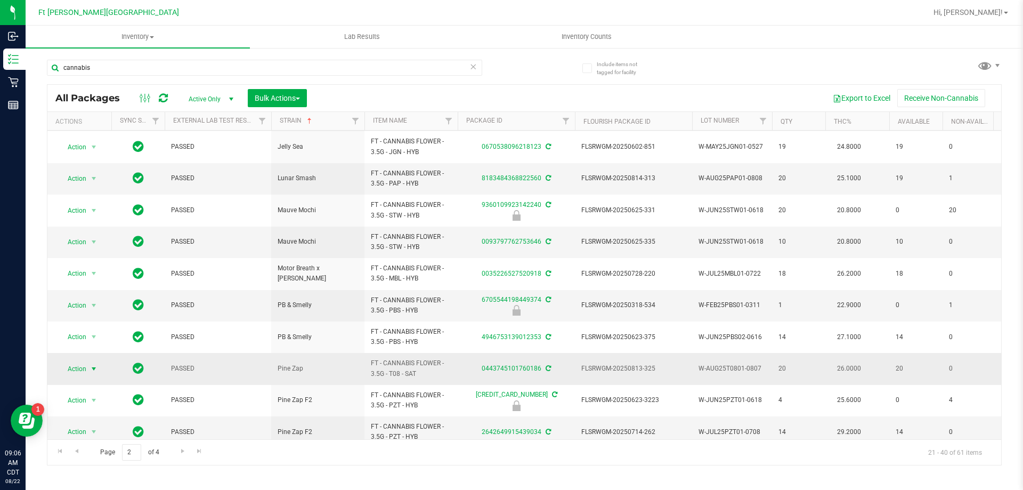
click at [94, 364] on span "select" at bounding box center [93, 368] width 9 height 9
click at [104, 304] on li "Print package label" at bounding box center [100, 303] width 83 height 16
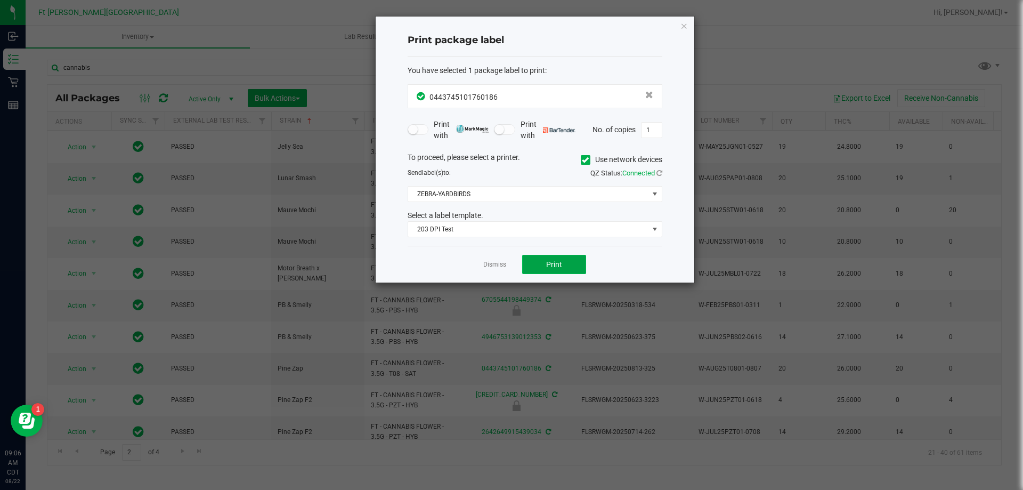
click at [559, 270] on button "Print" at bounding box center [554, 264] width 64 height 19
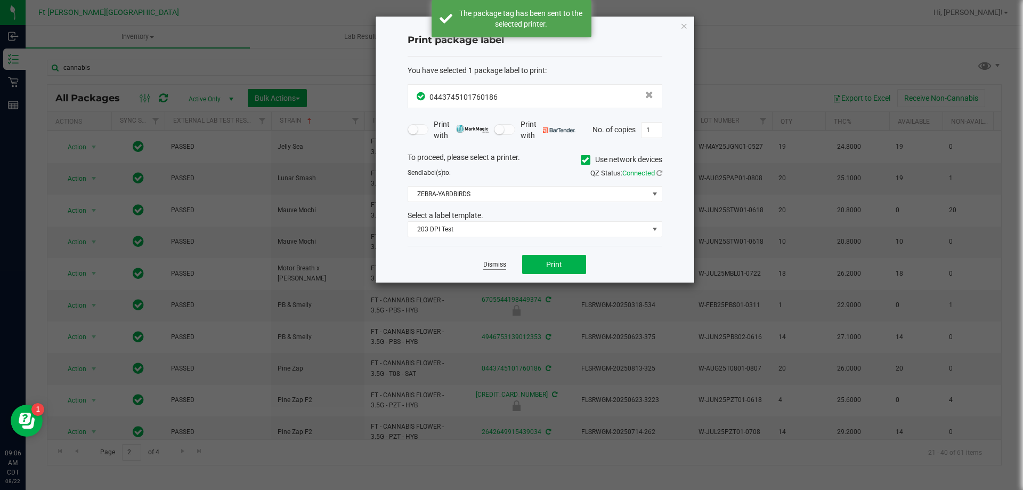
click at [499, 264] on link "Dismiss" at bounding box center [494, 264] width 23 height 9
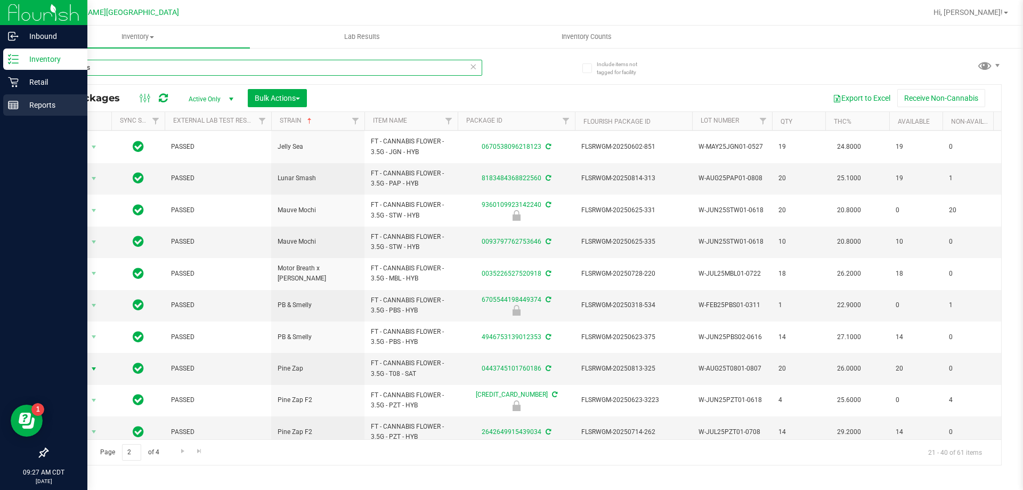
drag, startPoint x: 114, startPoint y: 68, endPoint x: 0, endPoint y: 105, distance: 120.1
click at [0, 105] on div "Inbound Inventory Retail Reports 09:27 AM CDT 08/22/2025 08/22 Ft Walton Beach …" at bounding box center [511, 245] width 1023 height 490
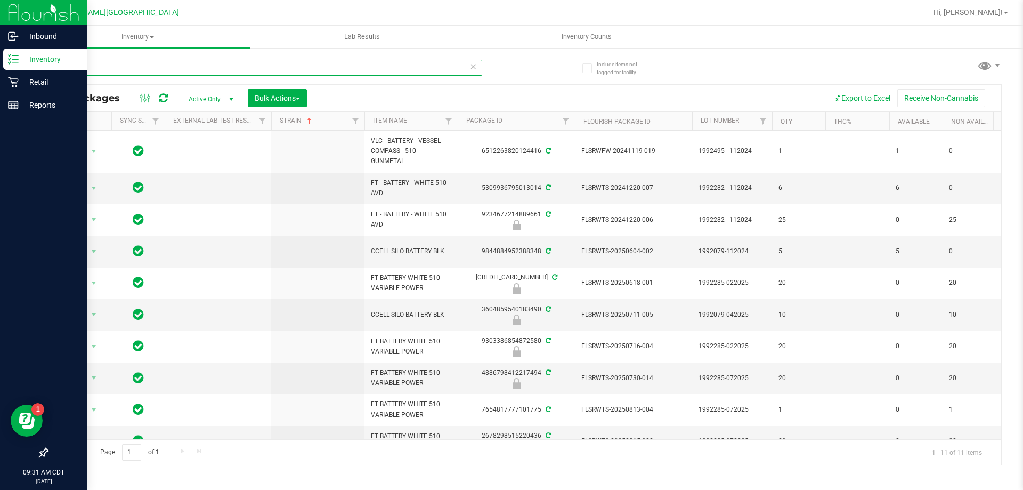
drag, startPoint x: 128, startPoint y: 63, endPoint x: 0, endPoint y: 69, distance: 127.9
click at [0, 56] on div "Inbound Inventory Retail Reports 09:31 AM CDT 08/22/2025 08/22 Ft Walton Beach …" at bounding box center [511, 245] width 1023 height 490
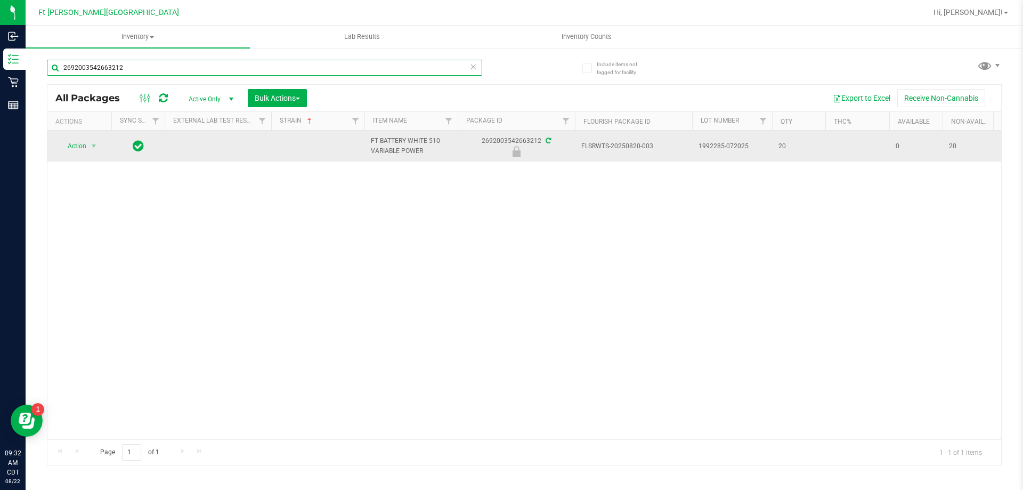
type input "2692003542663212"
click at [92, 137] on td "Action Action Edit attributes Global inventory Locate package Package audit log…" at bounding box center [79, 145] width 64 height 31
click at [91, 148] on span "select" at bounding box center [93, 146] width 9 height 9
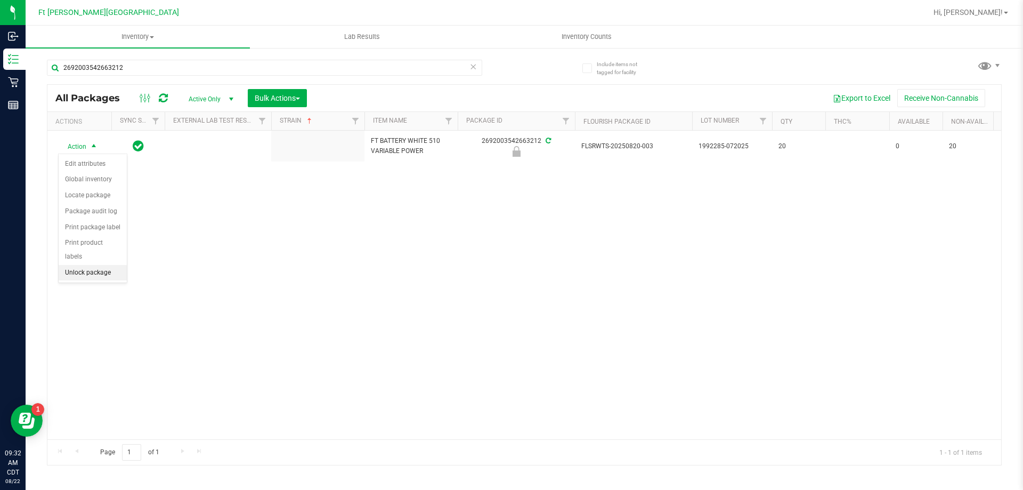
click at [79, 265] on li "Unlock package" at bounding box center [93, 273] width 68 height 16
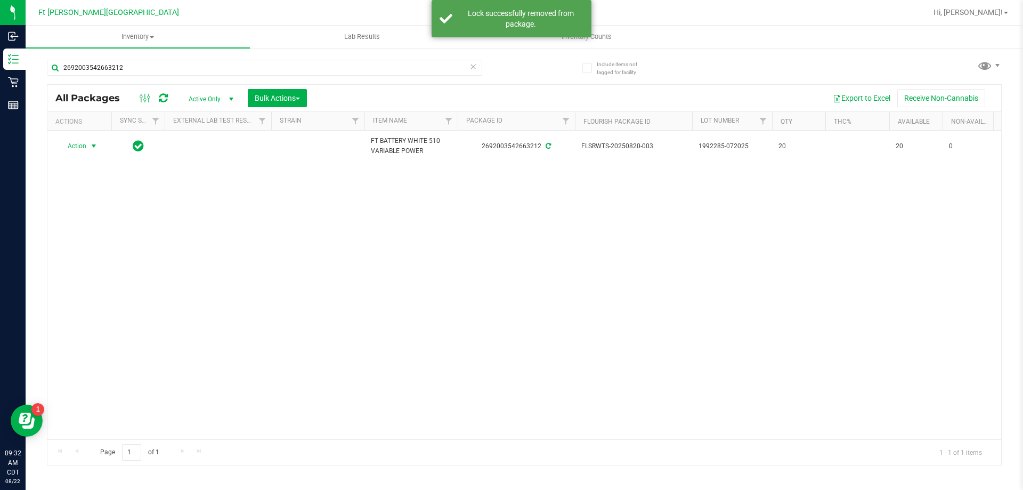
click at [91, 145] on span "select" at bounding box center [93, 146] width 9 height 9
click at [117, 259] on li "Print package label" at bounding box center [100, 259] width 83 height 16
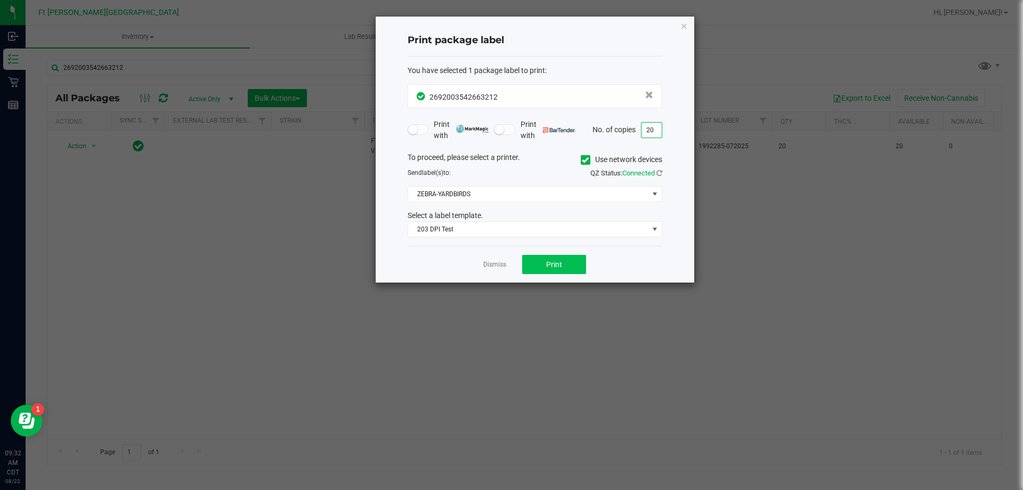
type input "20"
click at [550, 264] on span "Print" at bounding box center [554, 264] width 16 height 9
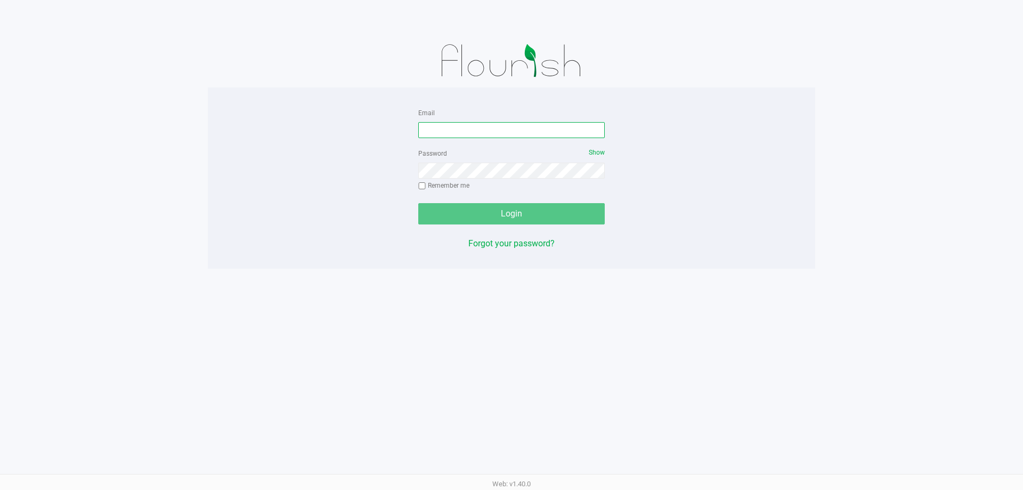
click at [551, 124] on input "Email" at bounding box center [511, 130] width 186 height 16
type input "[EMAIL_ADDRESS][DOMAIN_NAME]"
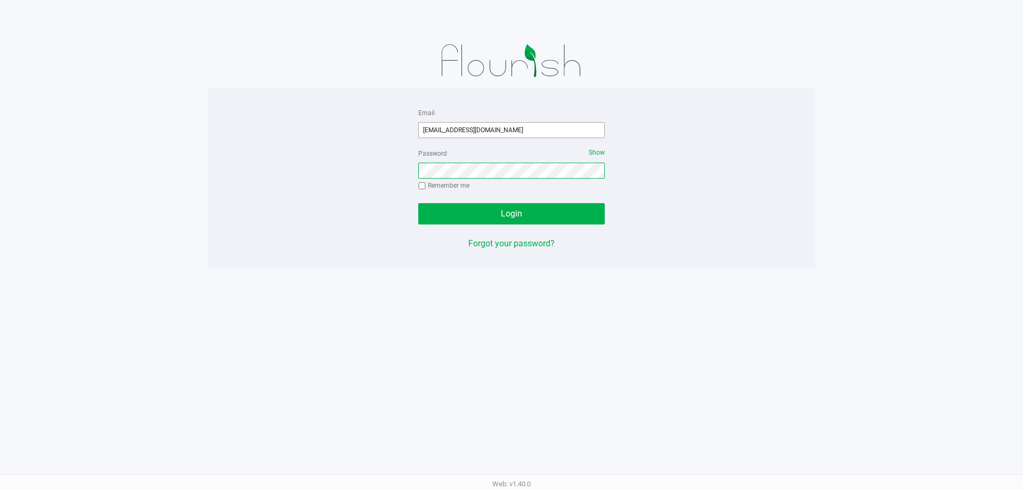
click at [418, 203] on button "Login" at bounding box center [511, 213] width 186 height 21
